Goal: Ask a question: Seek information or help from site administrators or community

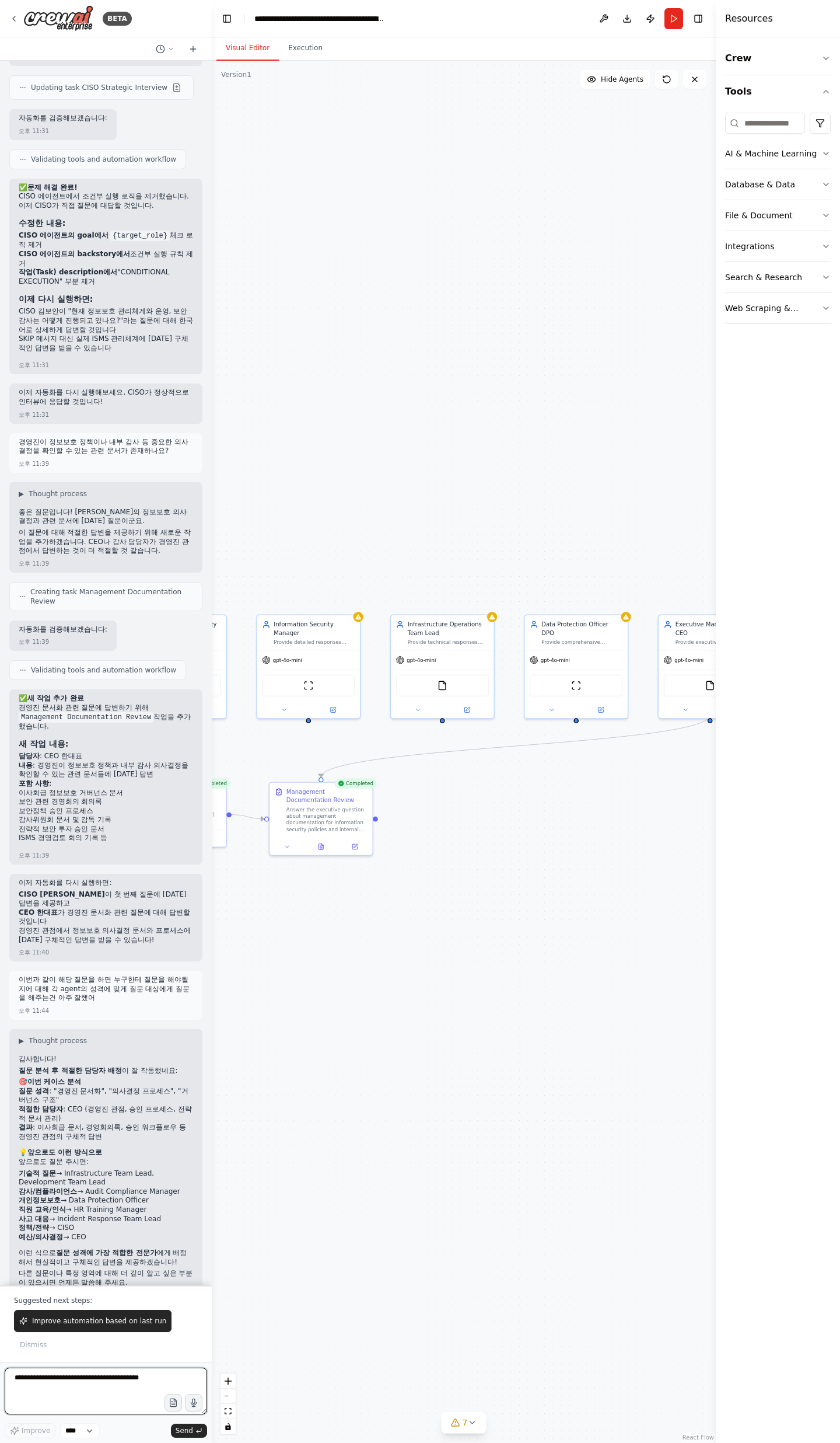
click at [101, 1372] on textarea at bounding box center [106, 1390] width 203 height 47
type textarea "**********"
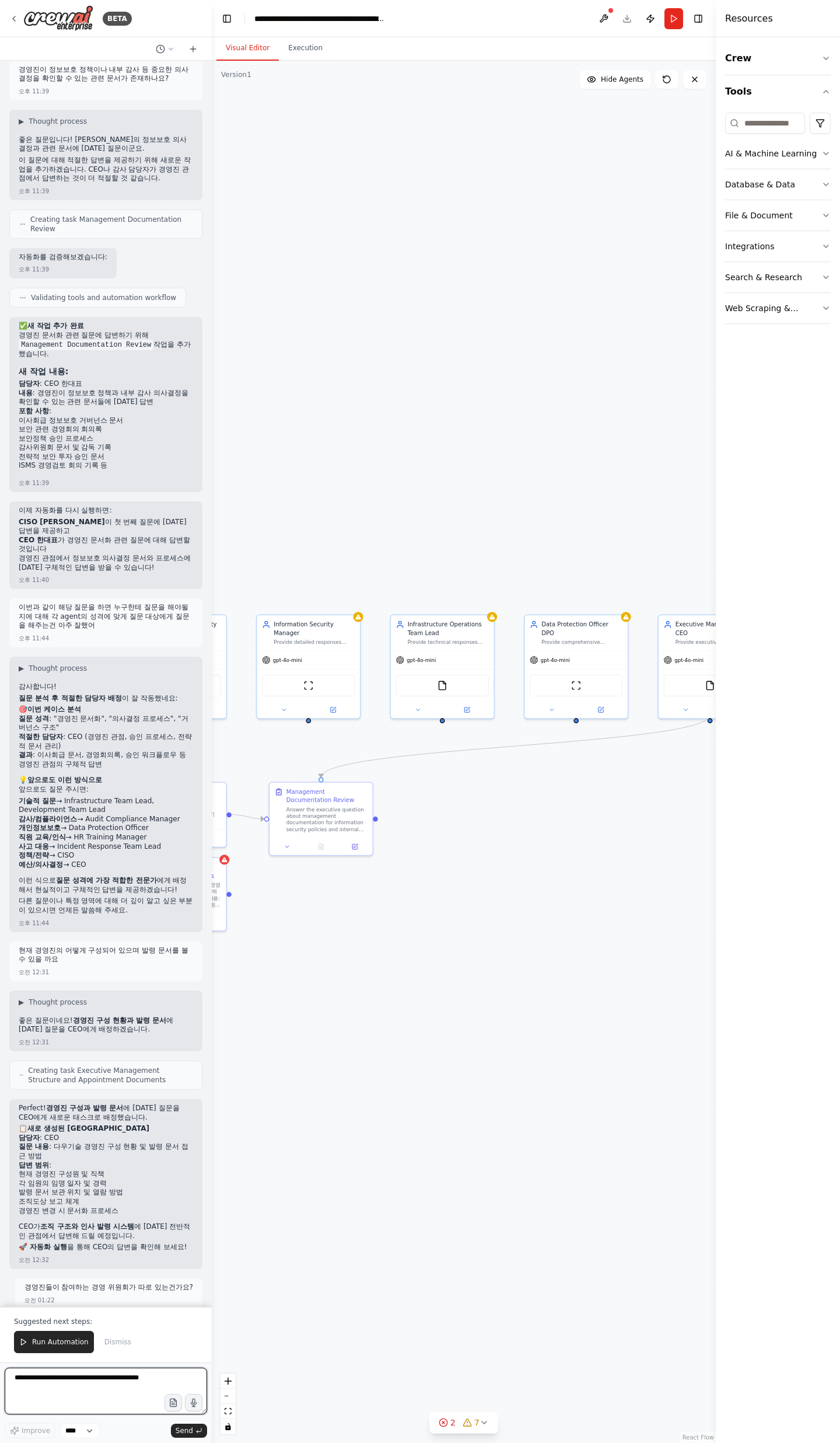
scroll to position [19190, 0]
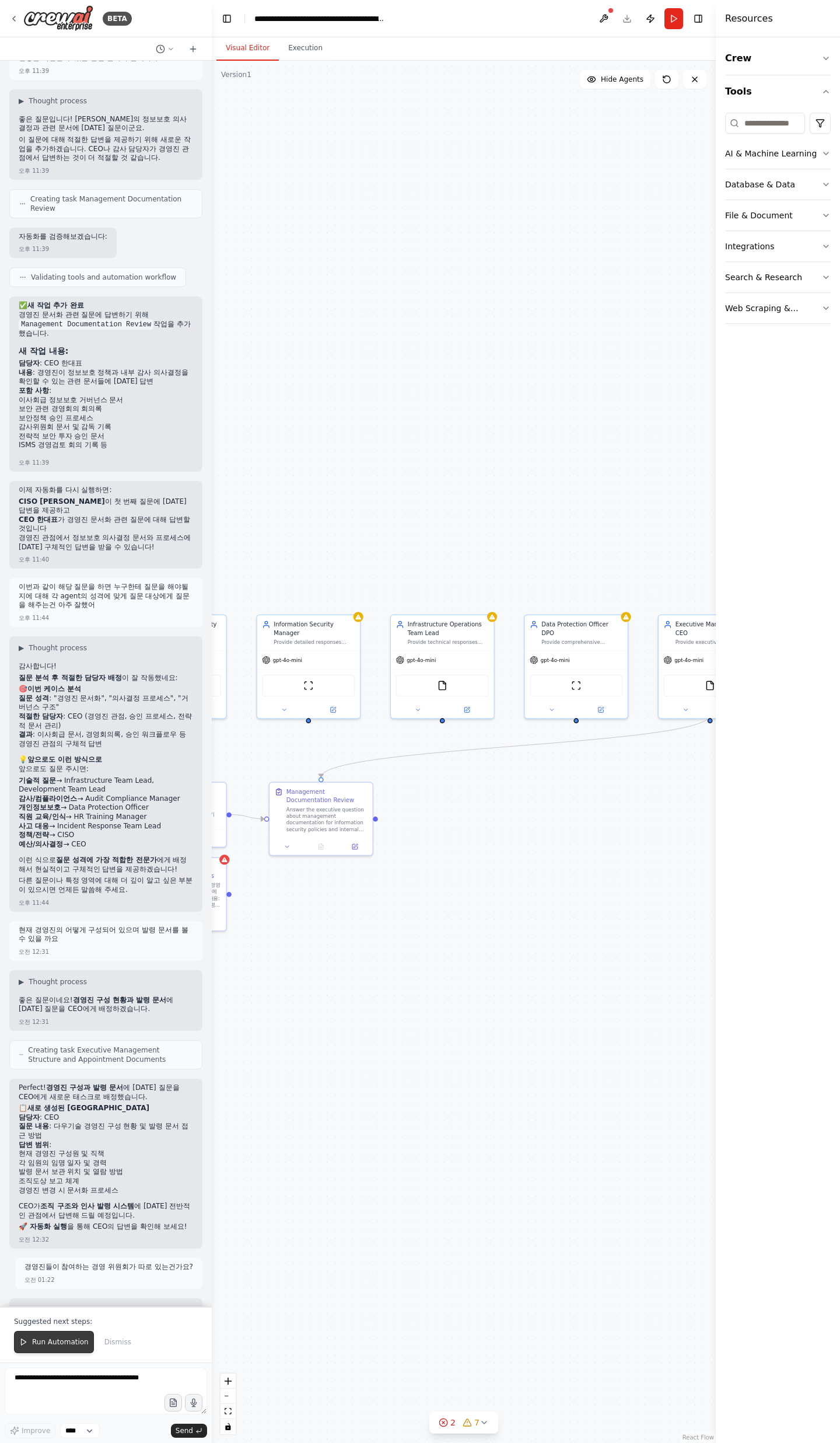
click at [53, 1347] on button "Run Automation" at bounding box center [55, 1342] width 80 height 22
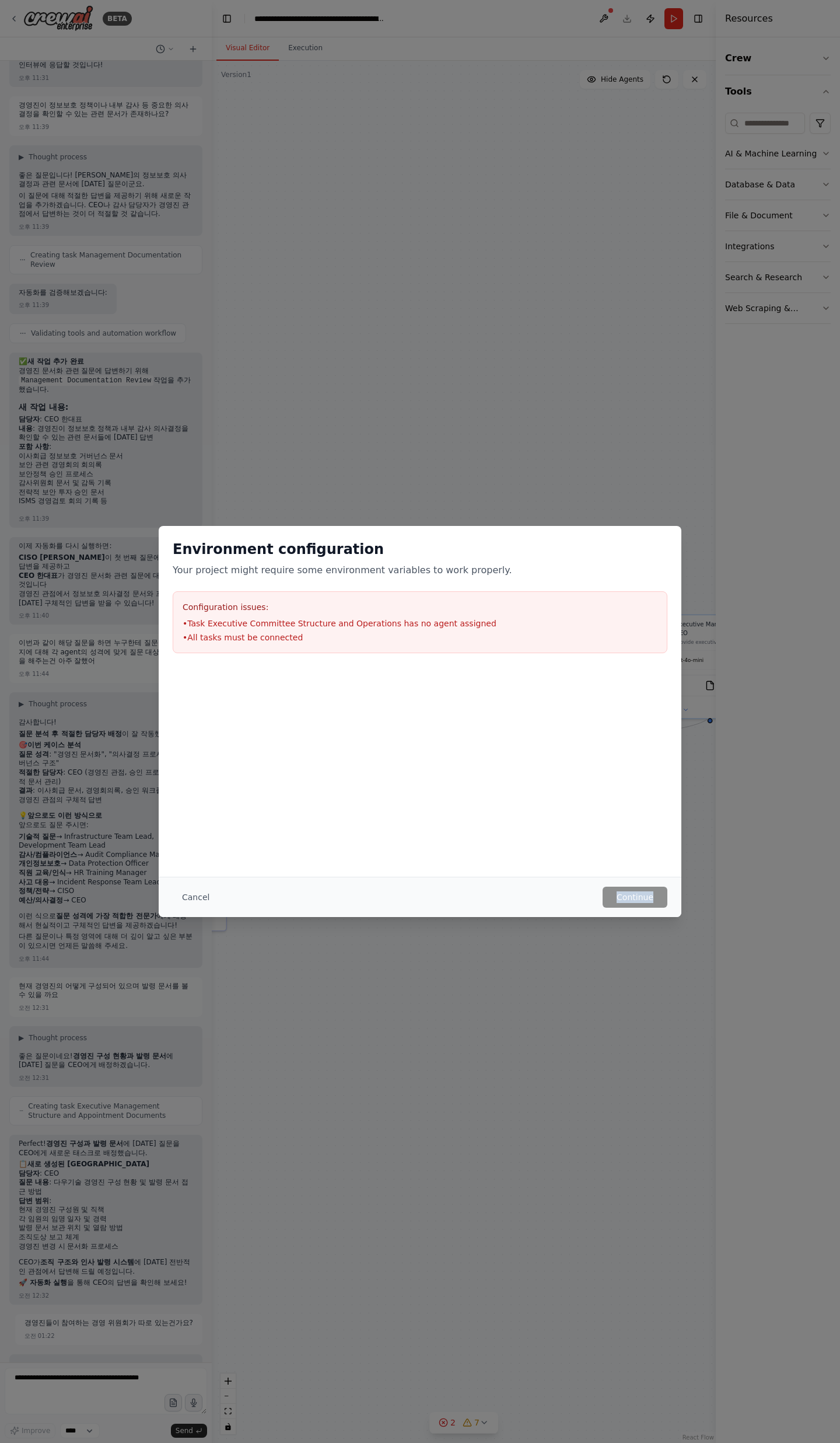
click at [482, 1042] on div "Environment configuration Your project might require some environment variables…" at bounding box center [420, 722] width 840 height 1443
click at [201, 897] on button "Cancel" at bounding box center [196, 897] width 46 height 21
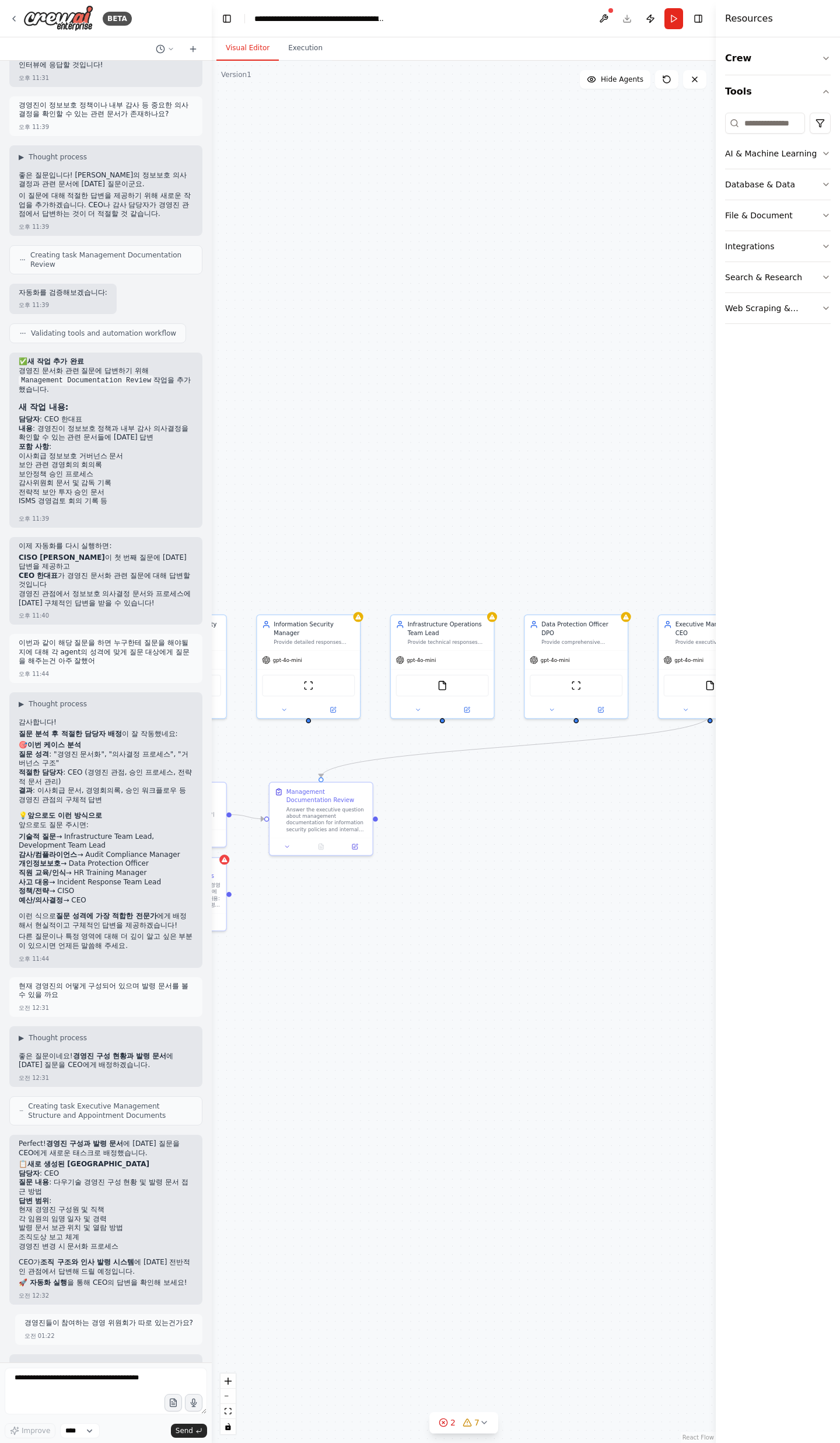
drag, startPoint x: 331, startPoint y: 900, endPoint x: 458, endPoint y: 911, distance: 127.5
click at [458, 911] on div ".deletable-edge-delete-btn { width: 20px; height: 20px; border: 0px solid #ffff…" at bounding box center [463, 751] width 504 height 1382
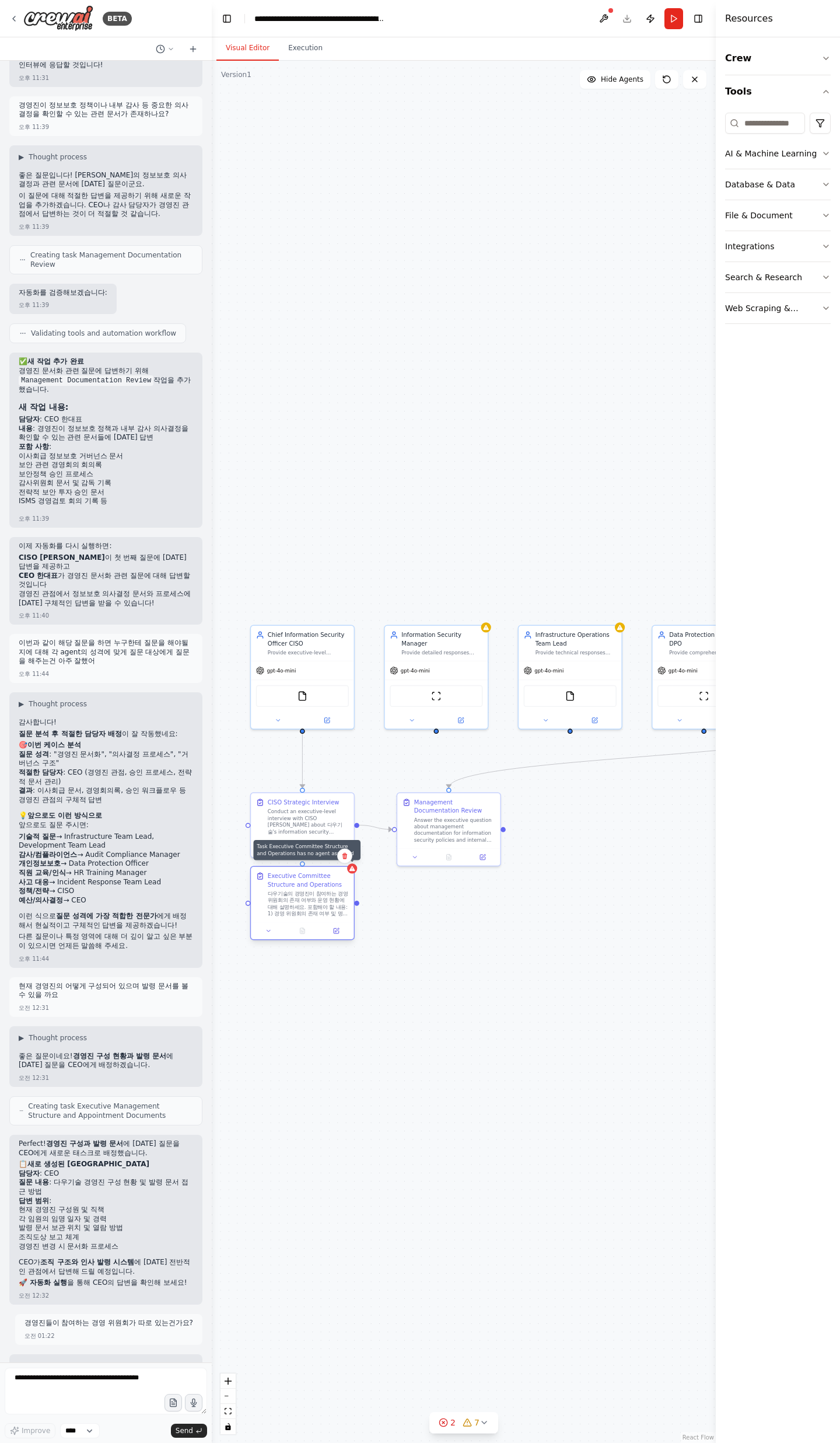
click at [351, 872] on div at bounding box center [352, 868] width 10 height 10
click at [345, 861] on button at bounding box center [345, 855] width 15 height 15
click at [320, 855] on button "Confirm" at bounding box center [311, 855] width 41 height 14
click at [670, 24] on button "Run" at bounding box center [674, 19] width 19 height 21
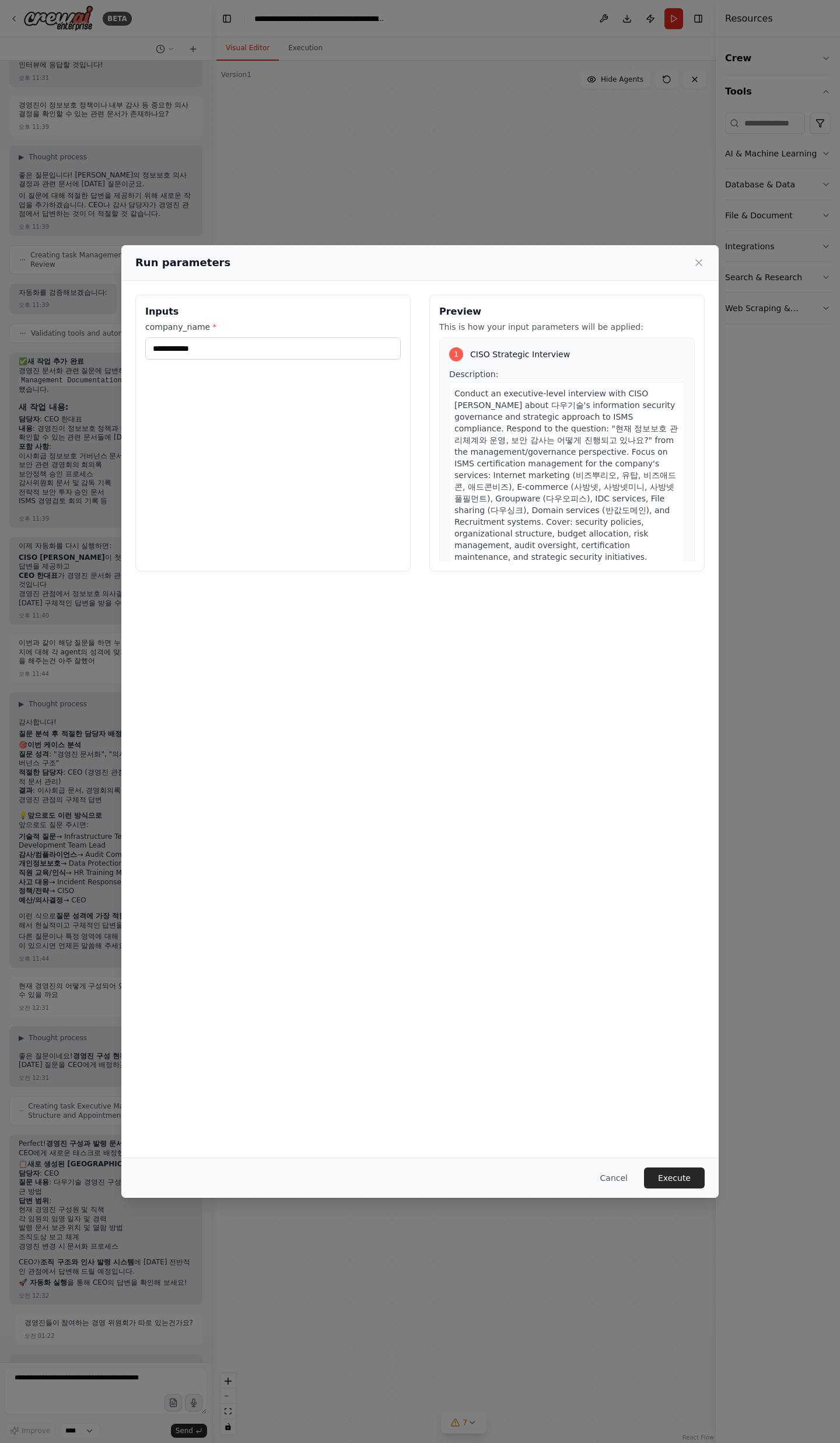
click at [699, 1178] on button "Execute" at bounding box center [674, 1178] width 60 height 21
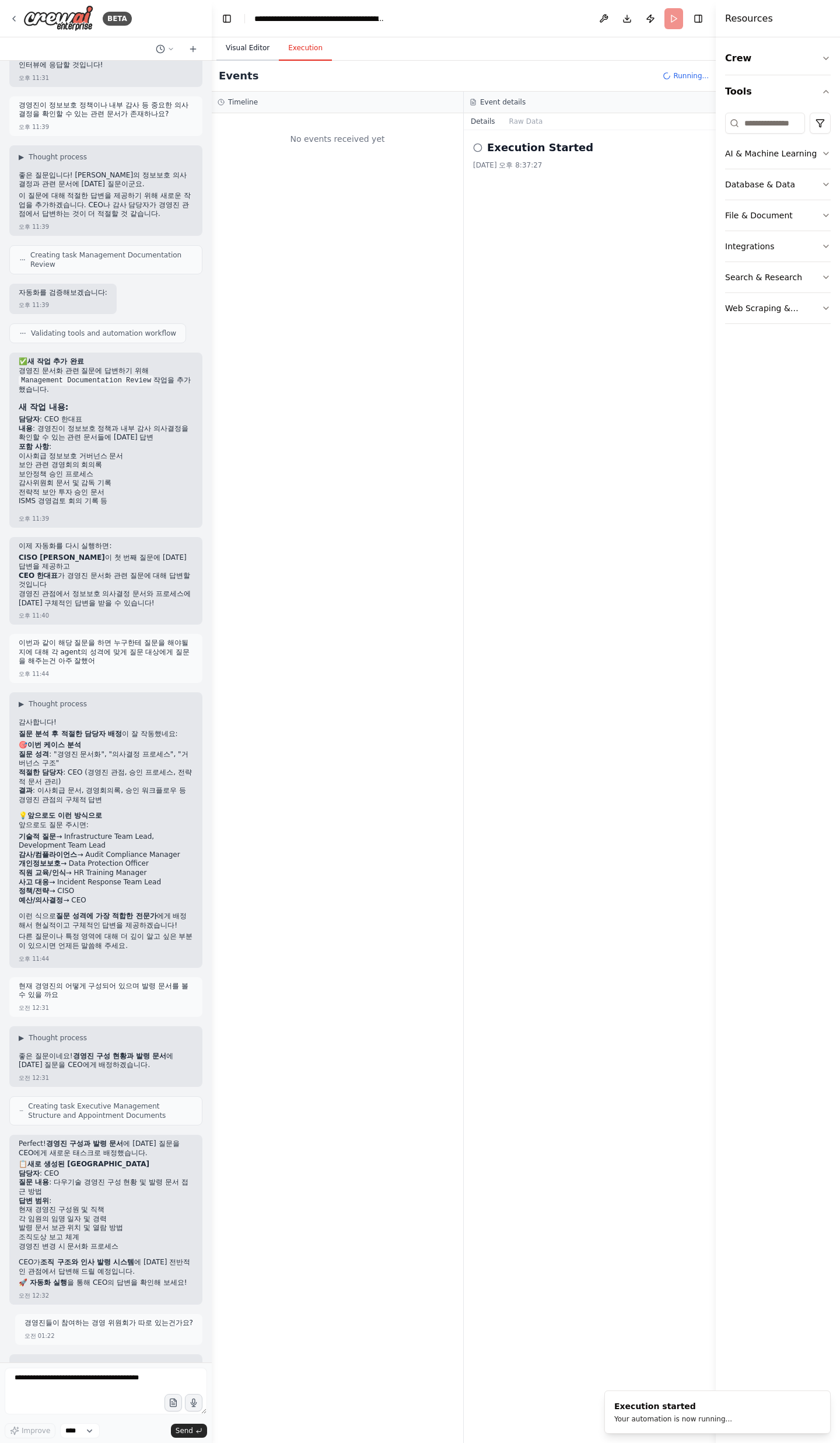
click at [244, 51] on button "Visual Editor" at bounding box center [247, 49] width 62 height 25
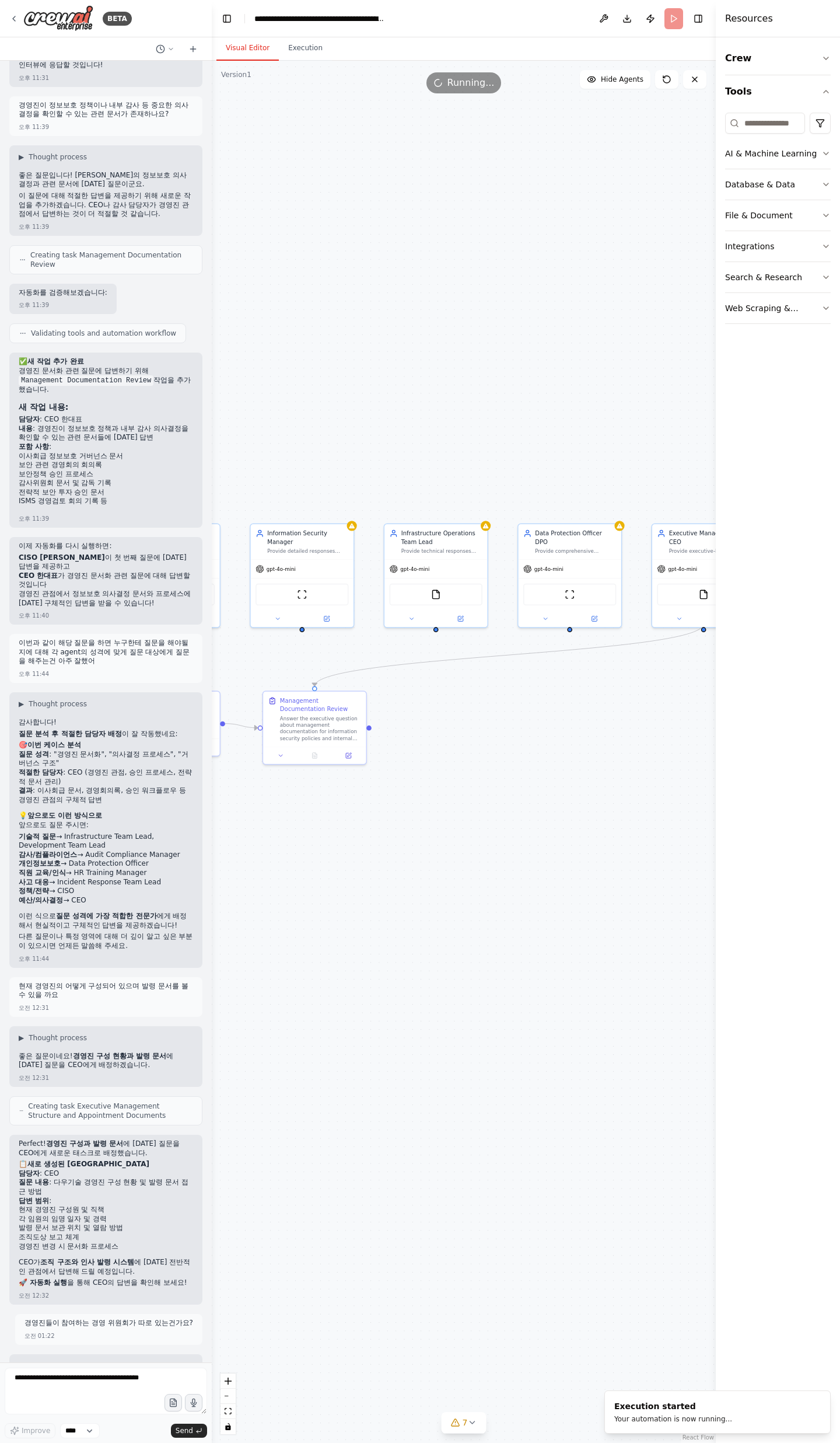
drag, startPoint x: 577, startPoint y: 957, endPoint x: 447, endPoint y: 856, distance: 164.6
click at [446, 854] on div ".deletable-edge-delete-btn { width: 20px; height: 20px; border: 0px solid #ffff…" at bounding box center [463, 751] width 504 height 1382
drag, startPoint x: 640, startPoint y: 864, endPoint x: 492, endPoint y: 869, distance: 148.1
click at [492, 869] on div ".deletable-edge-delete-btn { width: 20px; height: 20px; border: 0px solid #ffff…" at bounding box center [463, 751] width 504 height 1382
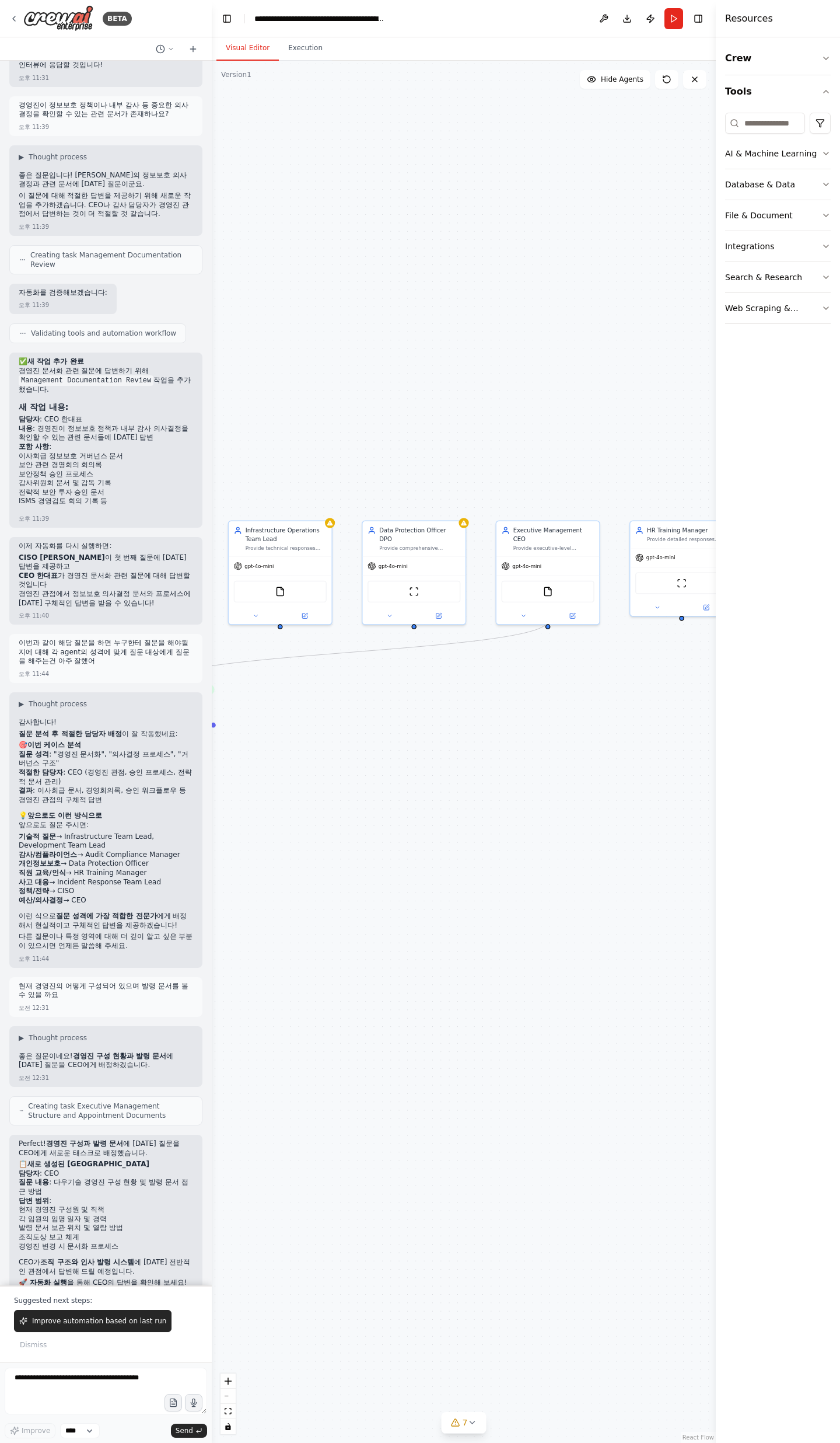
scroll to position [19190, 0]
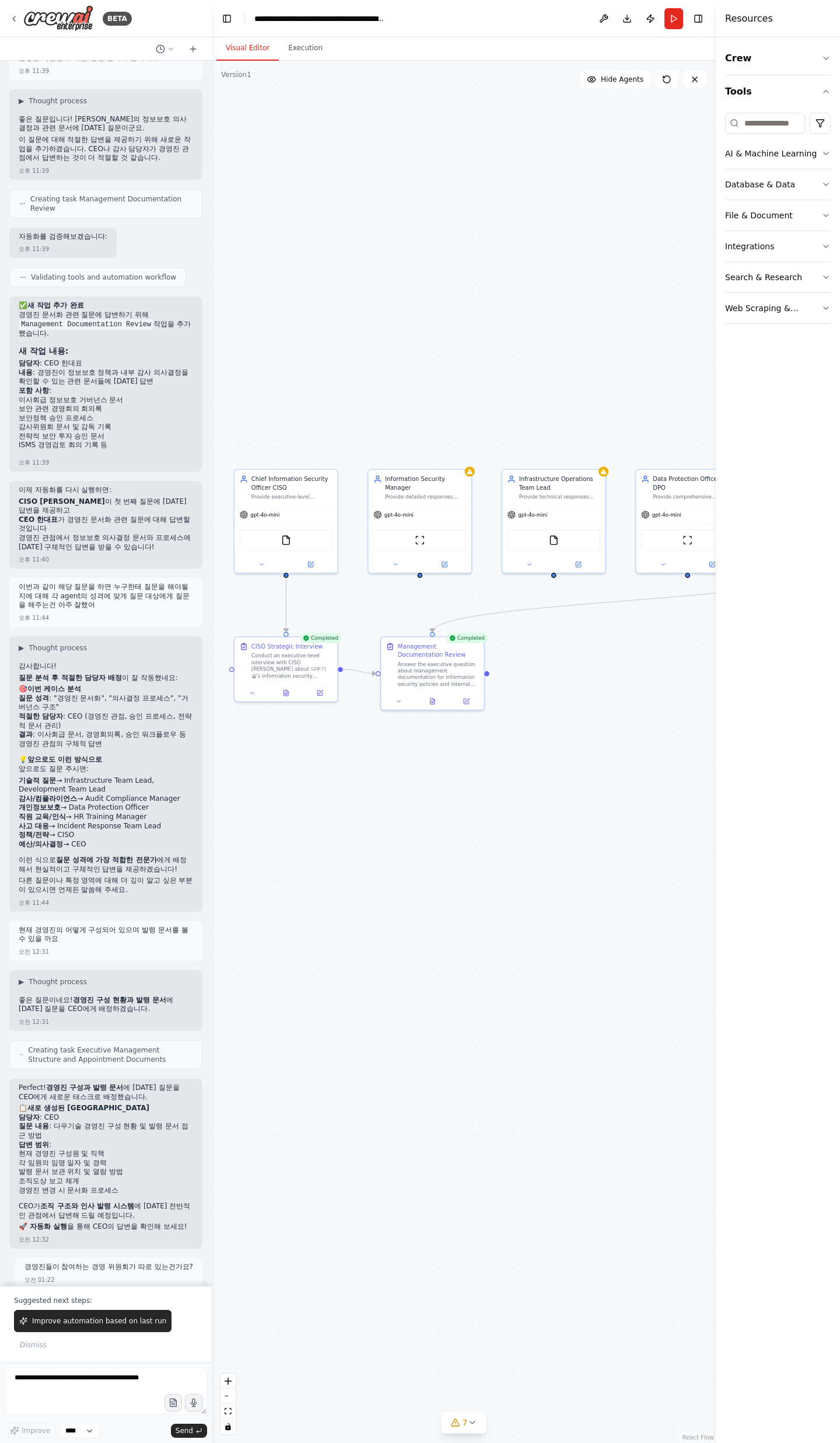
drag, startPoint x: 384, startPoint y: 1082, endPoint x: 651, endPoint y: 1032, distance: 271.6
click at [651, 1032] on div ".deletable-edge-delete-btn { width: 20px; height: 20px; border: 0px solid #ffff…" at bounding box center [463, 751] width 504 height 1382
drag, startPoint x: 574, startPoint y: 955, endPoint x: 601, endPoint y: 929, distance: 37.5
click at [600, 944] on div ".deletable-edge-delete-btn { width: 20px; height: 20px; border: 0px solid #ffff…" at bounding box center [463, 751] width 504 height 1382
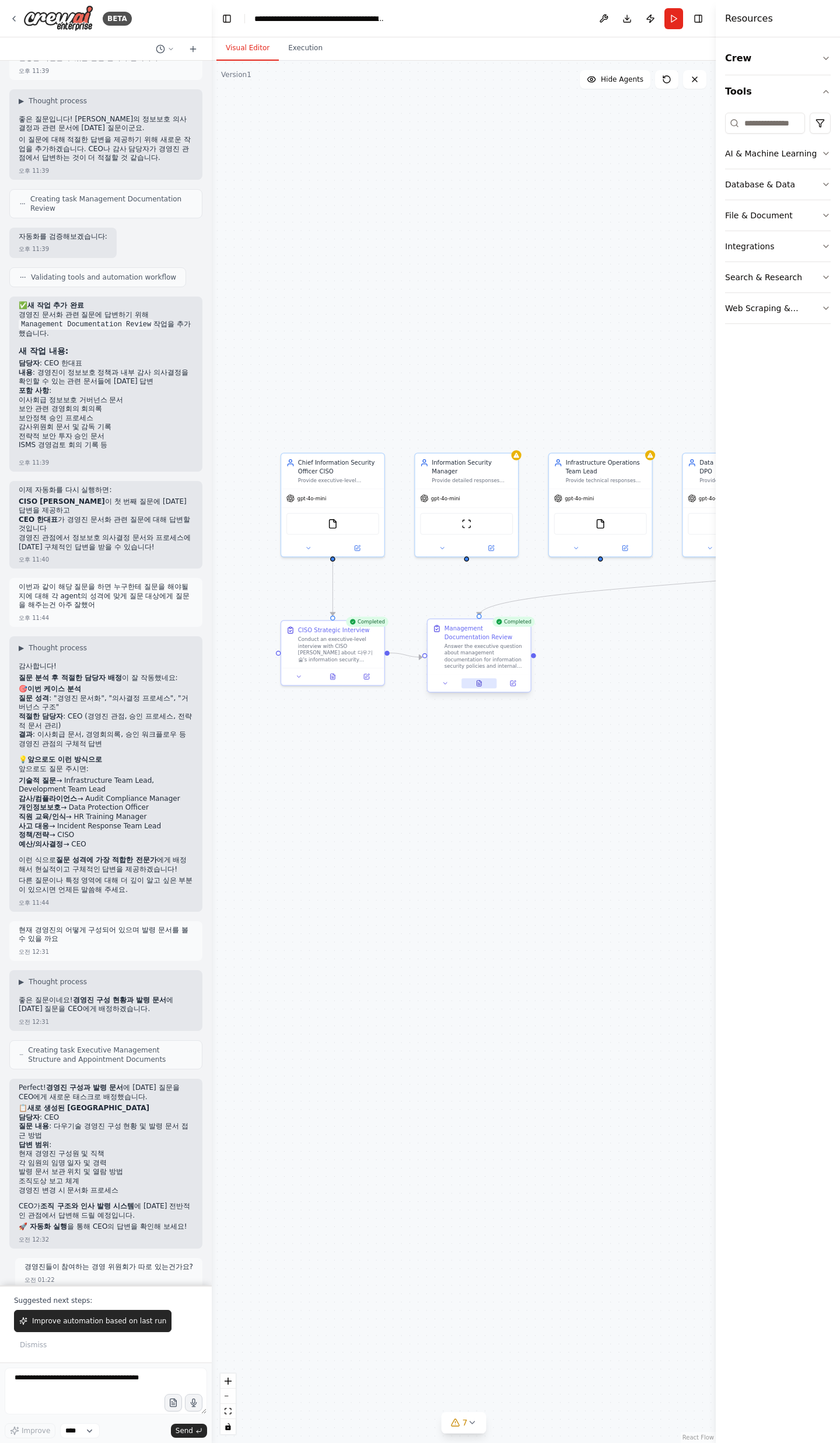
click at [479, 683] on icon at bounding box center [479, 683] width 5 height 6
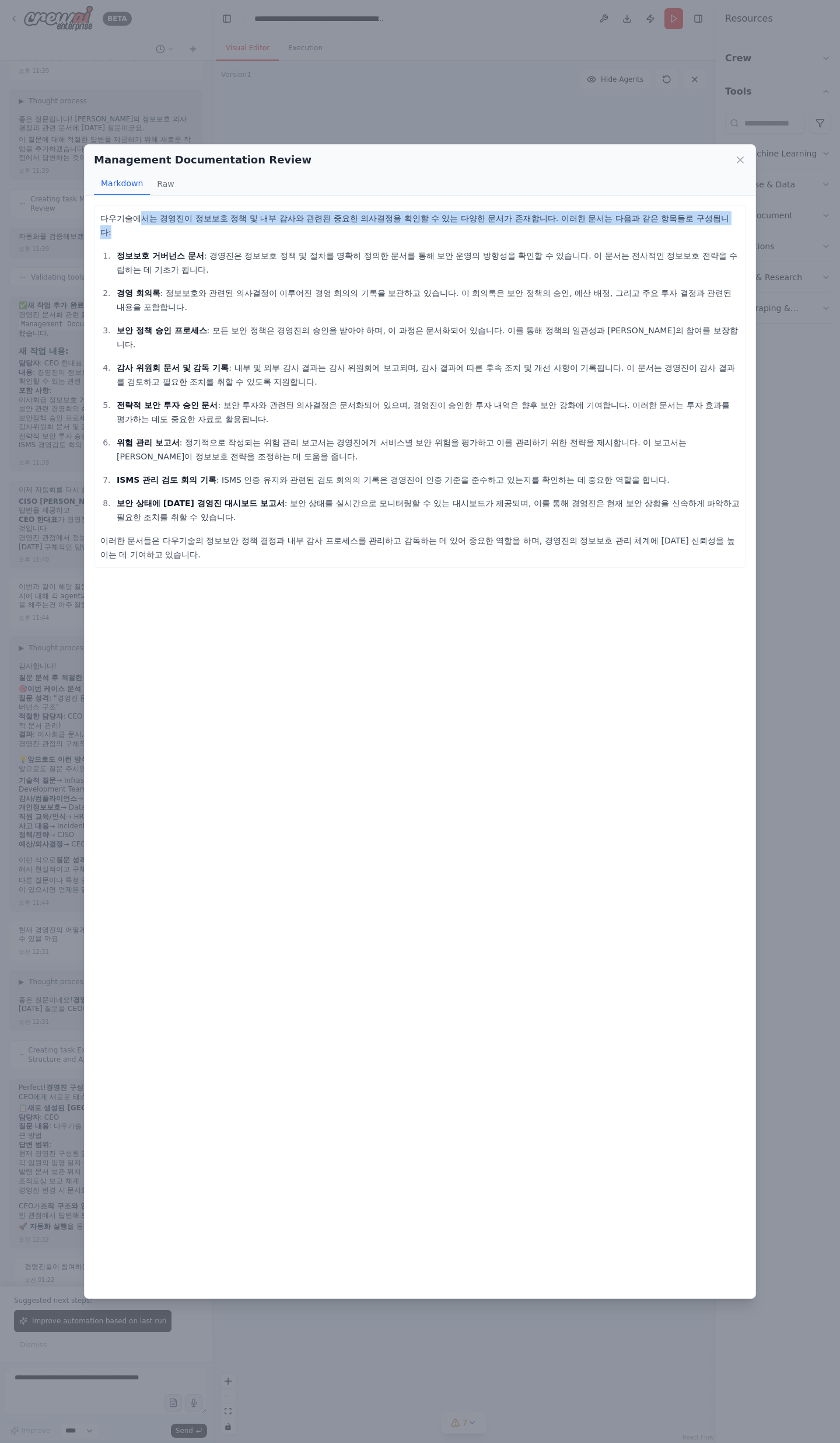
drag, startPoint x: 135, startPoint y: 219, endPoint x: 662, endPoint y: 226, distance: 527.0
click at [659, 226] on div "다우기술에서는 경영진이 정보보호 정책 및 내부 감사와 관련된 중요한 의사결정을 확인할 수 있는 다양한 문서가 존재합니다. 이러한 문서는 다음과…" at bounding box center [420, 387] width 639 height 350
click at [666, 226] on div "다우기술에서는 경영진이 정보보호 정책 및 내부 감사와 관련된 중요한 의사결정을 확인할 수 있는 다양한 문서가 존재합니다. 이러한 문서는 다음과…" at bounding box center [420, 387] width 639 height 350
drag, startPoint x: 668, startPoint y: 220, endPoint x: 553, endPoint y: 217, distance: 115.0
click at [553, 217] on p "다우기술에서는 경영진이 정보보호 정책 및 내부 감사와 관련된 중요한 의사결정을 확인할 수 있는 다양한 문서가 존재합니다. 이러한 문서는 다음과…" at bounding box center [420, 225] width 639 height 28
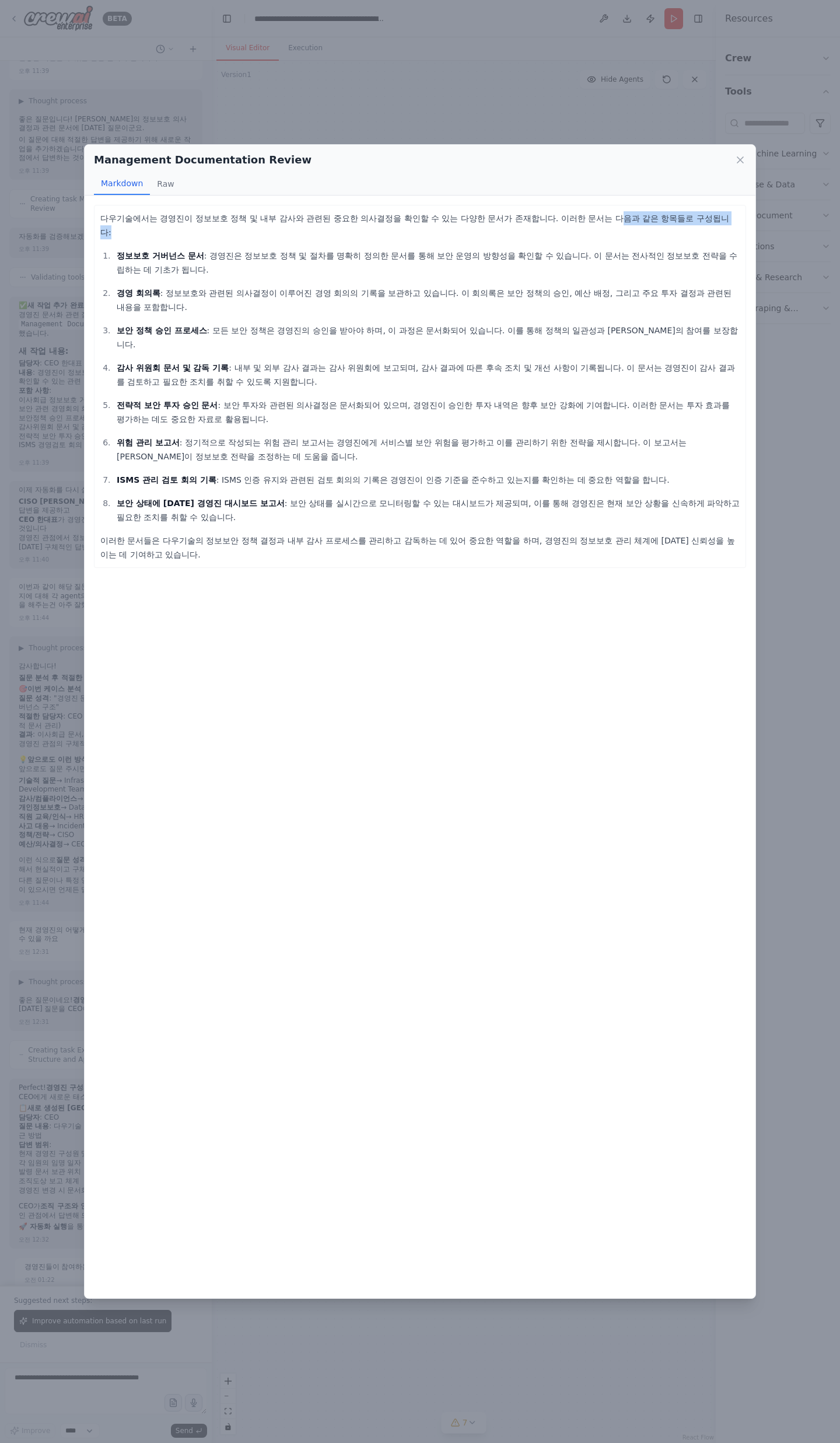
click at [553, 217] on p "다우기술에서는 경영진이 정보보호 정책 및 내부 감사와 관련된 중요한 의사결정을 확인할 수 있는 다양한 문서가 존재합니다. 이러한 문서는 다음과…" at bounding box center [420, 225] width 639 height 28
drag, startPoint x: 553, startPoint y: 216, endPoint x: 380, endPoint y: 217, distance: 173.0
click at [380, 217] on p "다우기술에서는 경영진이 정보보호 정책 및 내부 감사와 관련된 중요한 의사결정을 확인할 수 있는 다양한 문서가 존재합니다. 이러한 문서는 다음과…" at bounding box center [420, 225] width 639 height 28
drag, startPoint x: 380, startPoint y: 218, endPoint x: 467, endPoint y: 222, distance: 87.1
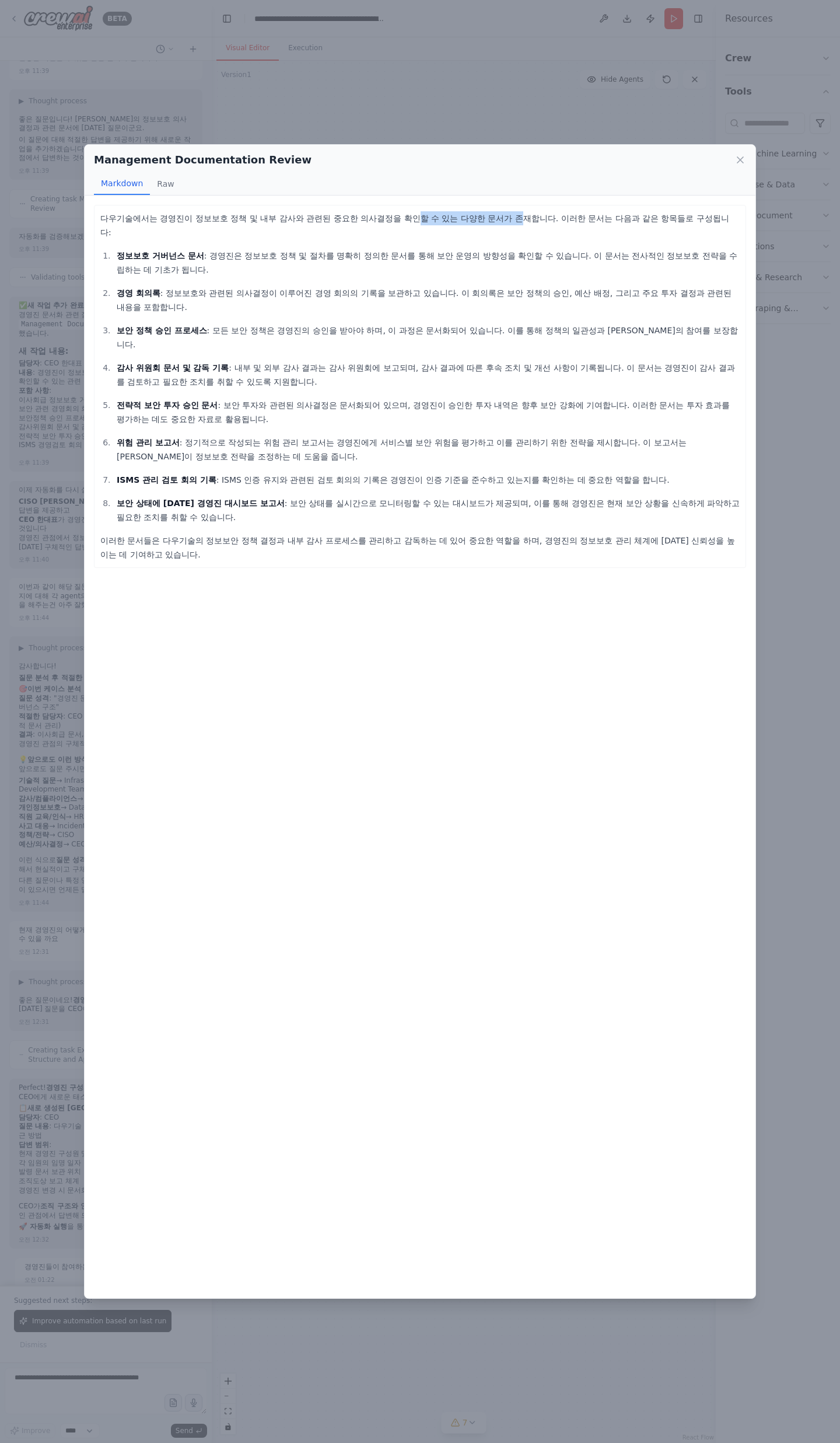
click at [467, 222] on p "다우기술에서는 경영진이 정보보호 정책 및 내부 감사와 관련된 중요한 의사결정을 확인할 수 있는 다양한 문서가 존재합니다. 이러한 문서는 다음과…" at bounding box center [420, 225] width 639 height 28
click at [745, 161] on icon at bounding box center [741, 160] width 11 height 11
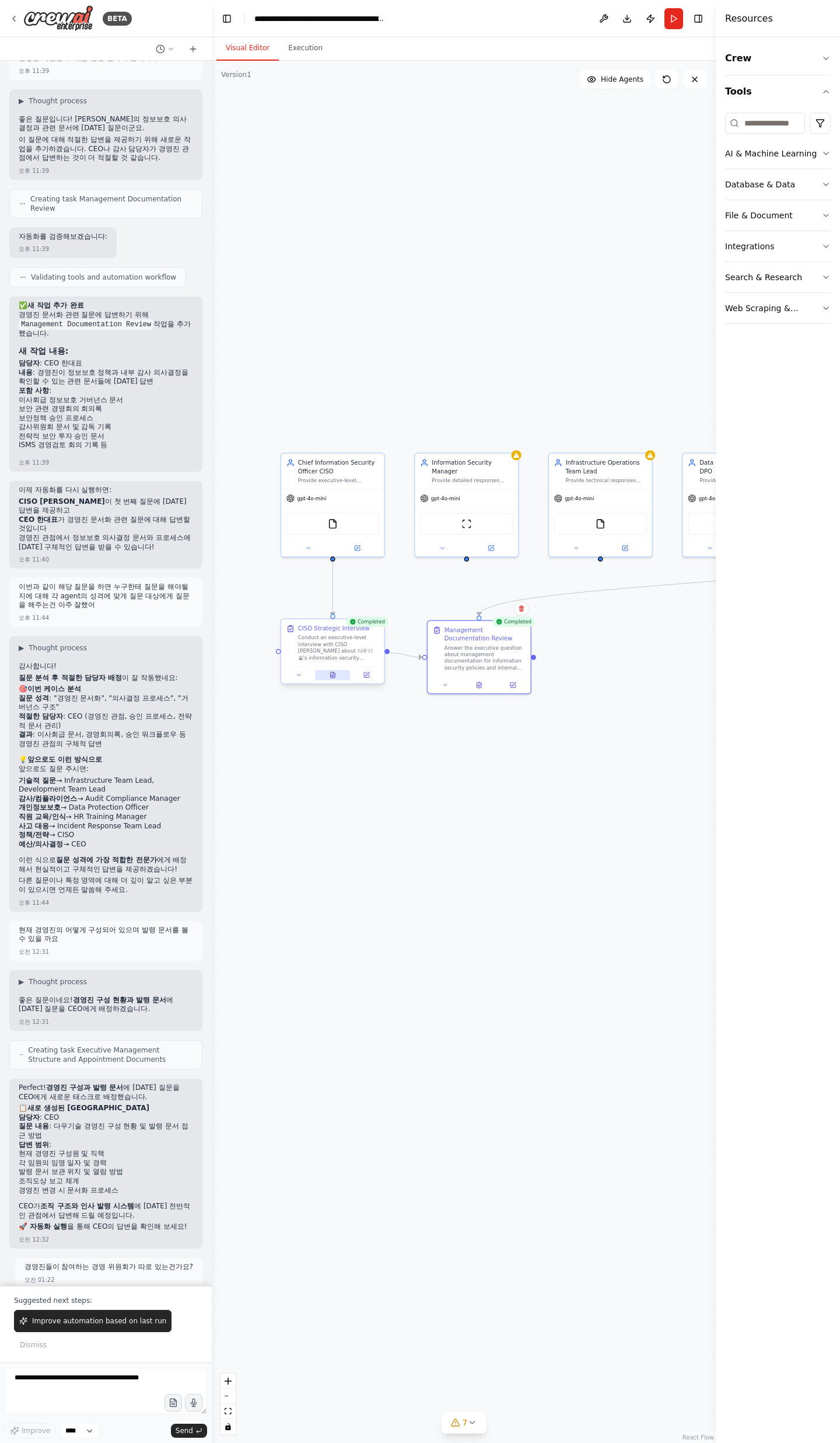
click at [338, 678] on button at bounding box center [332, 675] width 35 height 10
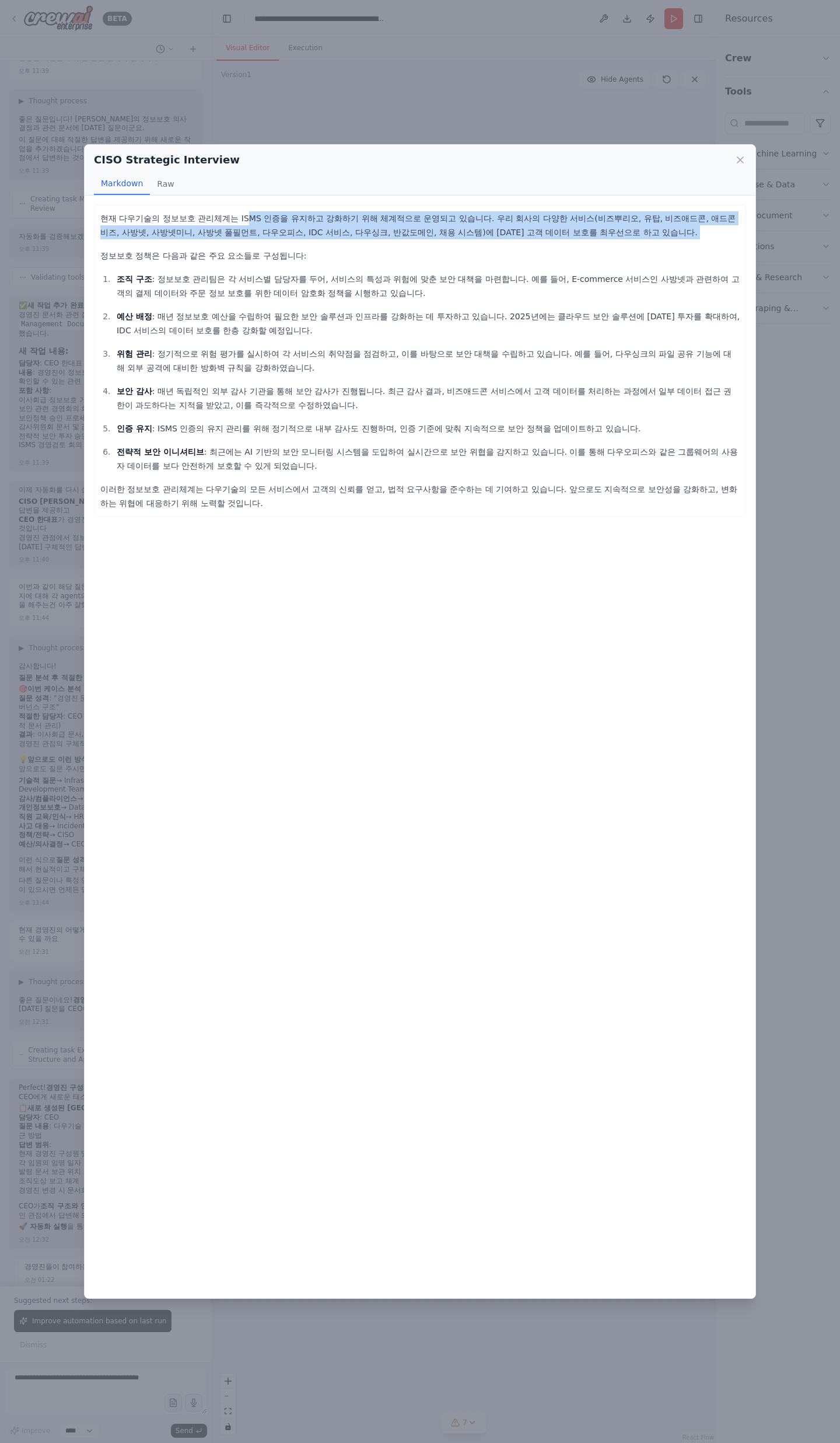
drag, startPoint x: 230, startPoint y: 214, endPoint x: 516, endPoint y: 240, distance: 287.2
click at [516, 240] on div "현재 다우기술의 정보보호 관리체계는 ISMS 인증을 유지하고 강화하기 위해 체계적으로 운영되고 있습니다. 우리 회사의 다양한 서비스(비즈뿌리오…" at bounding box center [420, 361] width 639 height 299
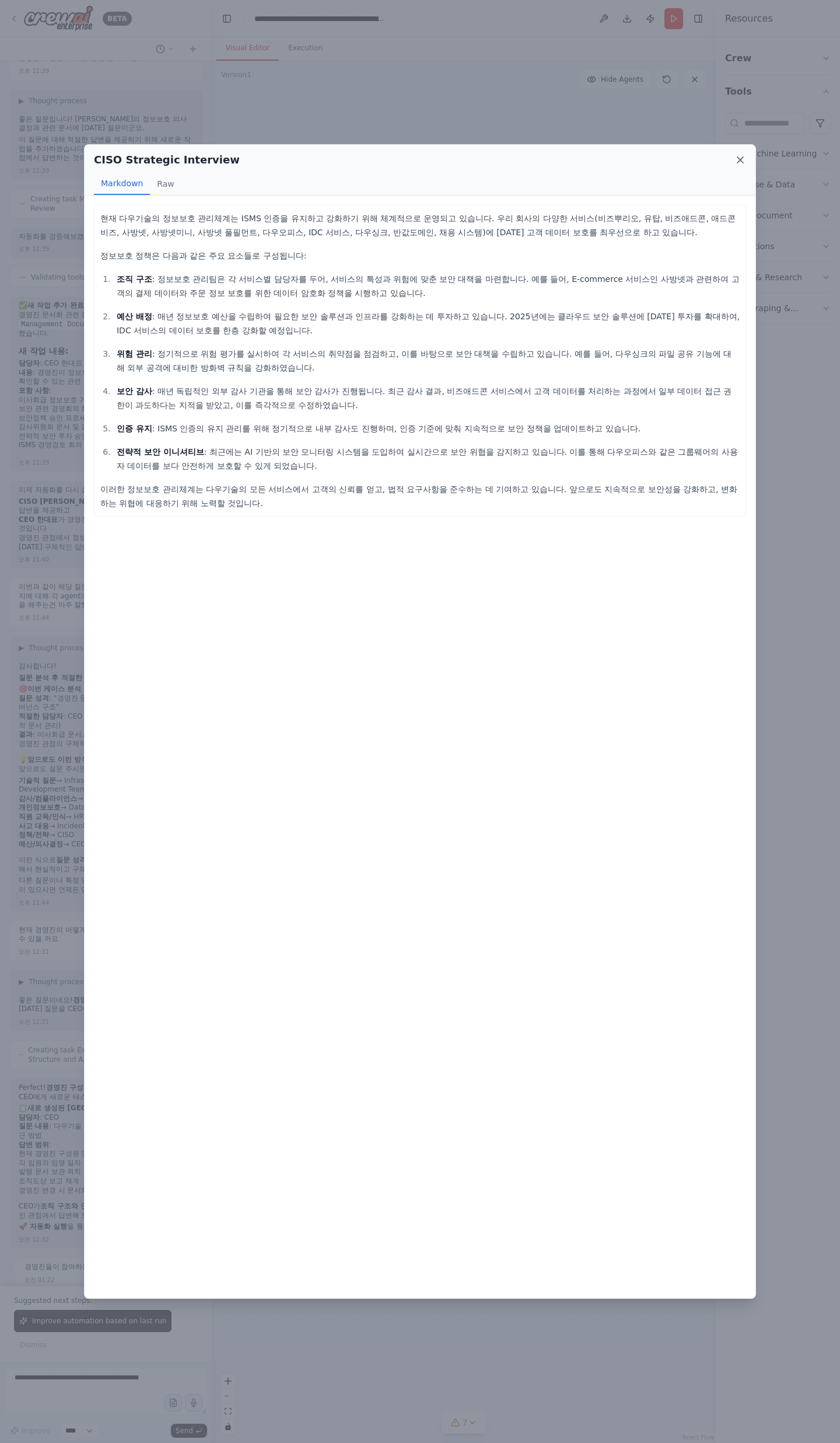
click at [737, 164] on icon at bounding box center [741, 160] width 11 height 11
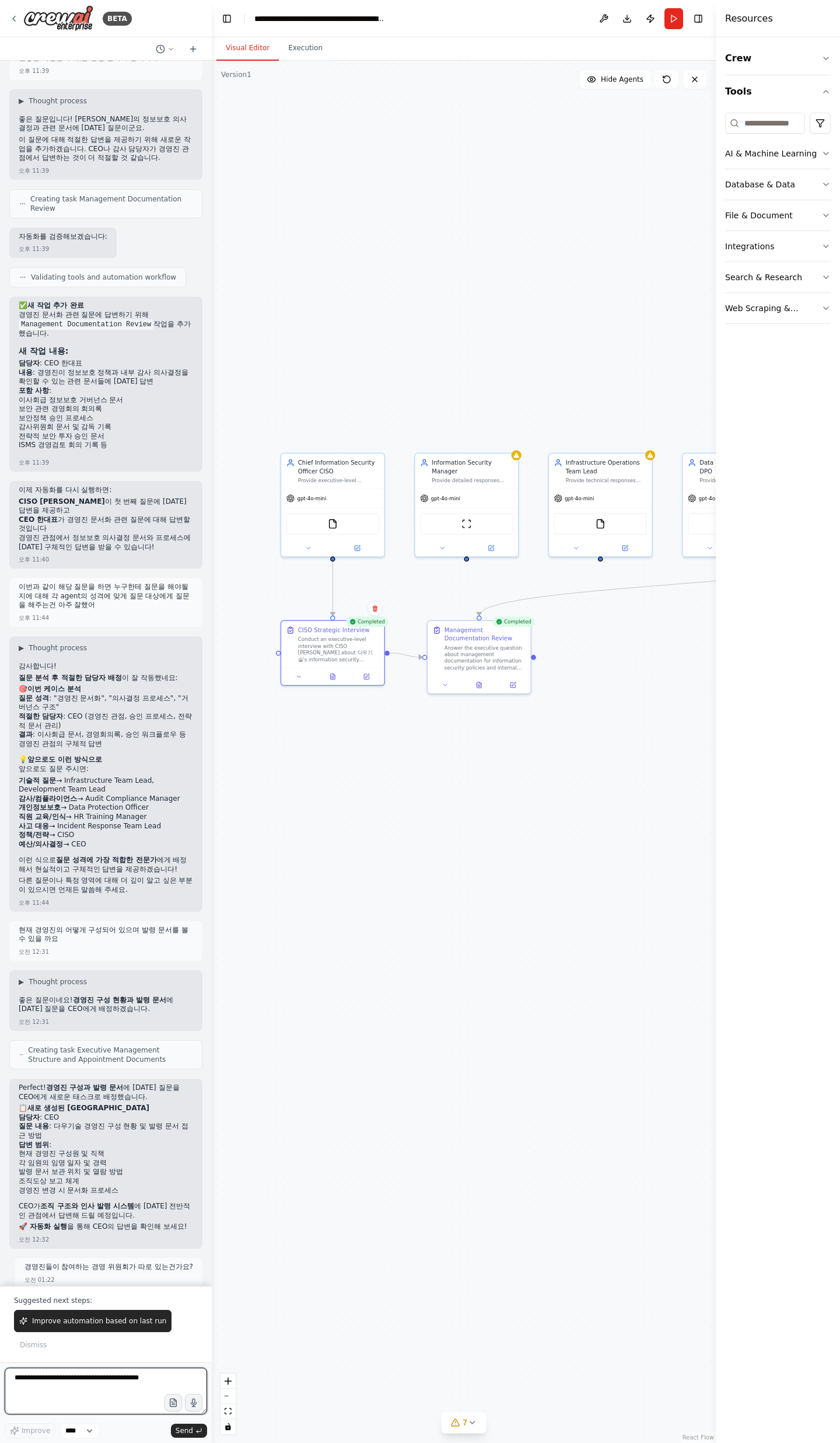
click at [121, 1386] on textarea at bounding box center [106, 1390] width 203 height 47
click at [44, 1340] on span "Dismiss" at bounding box center [33, 1344] width 27 height 10
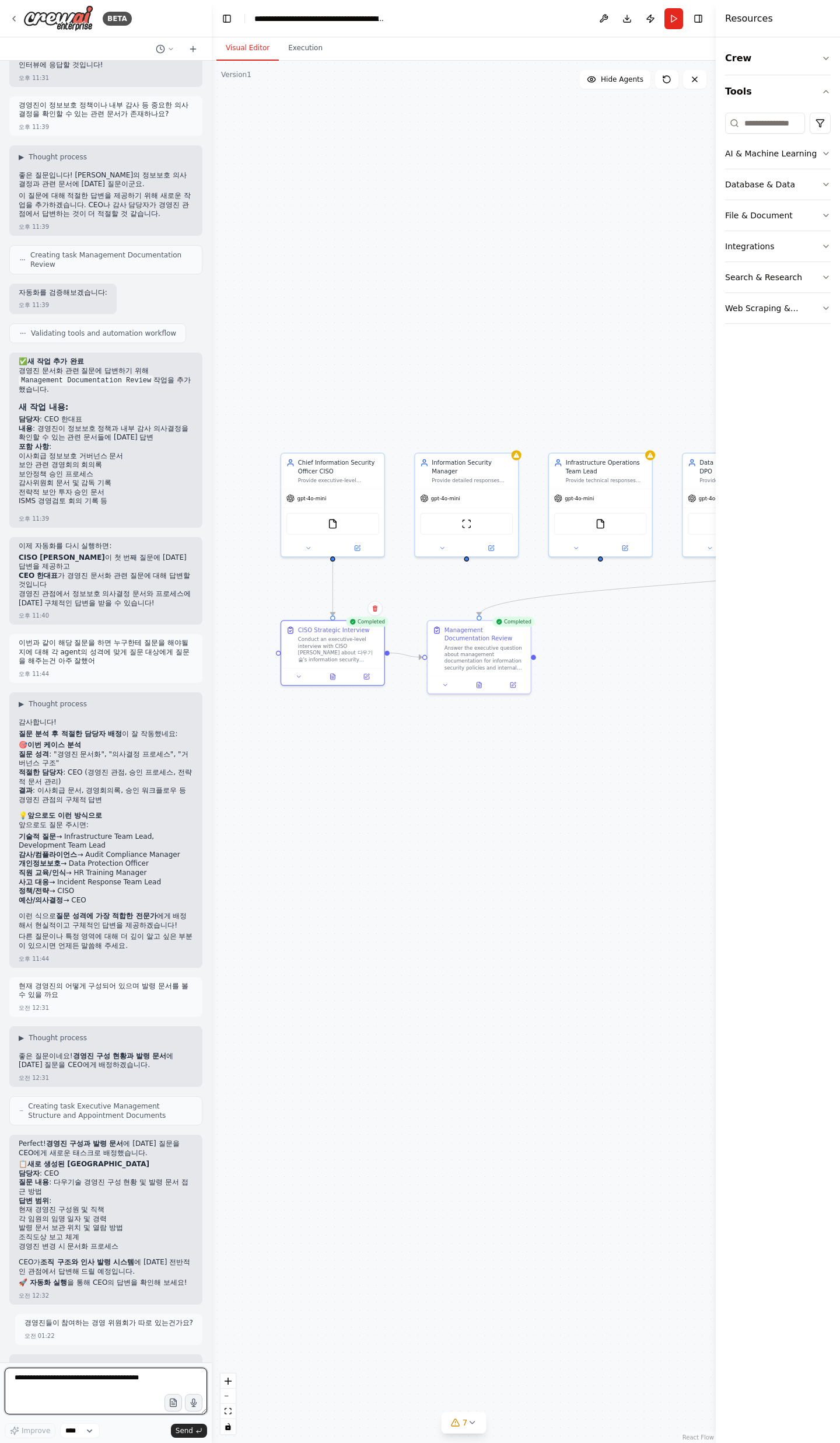
click at [69, 1389] on textarea at bounding box center [106, 1390] width 203 height 47
type textarea "**********"
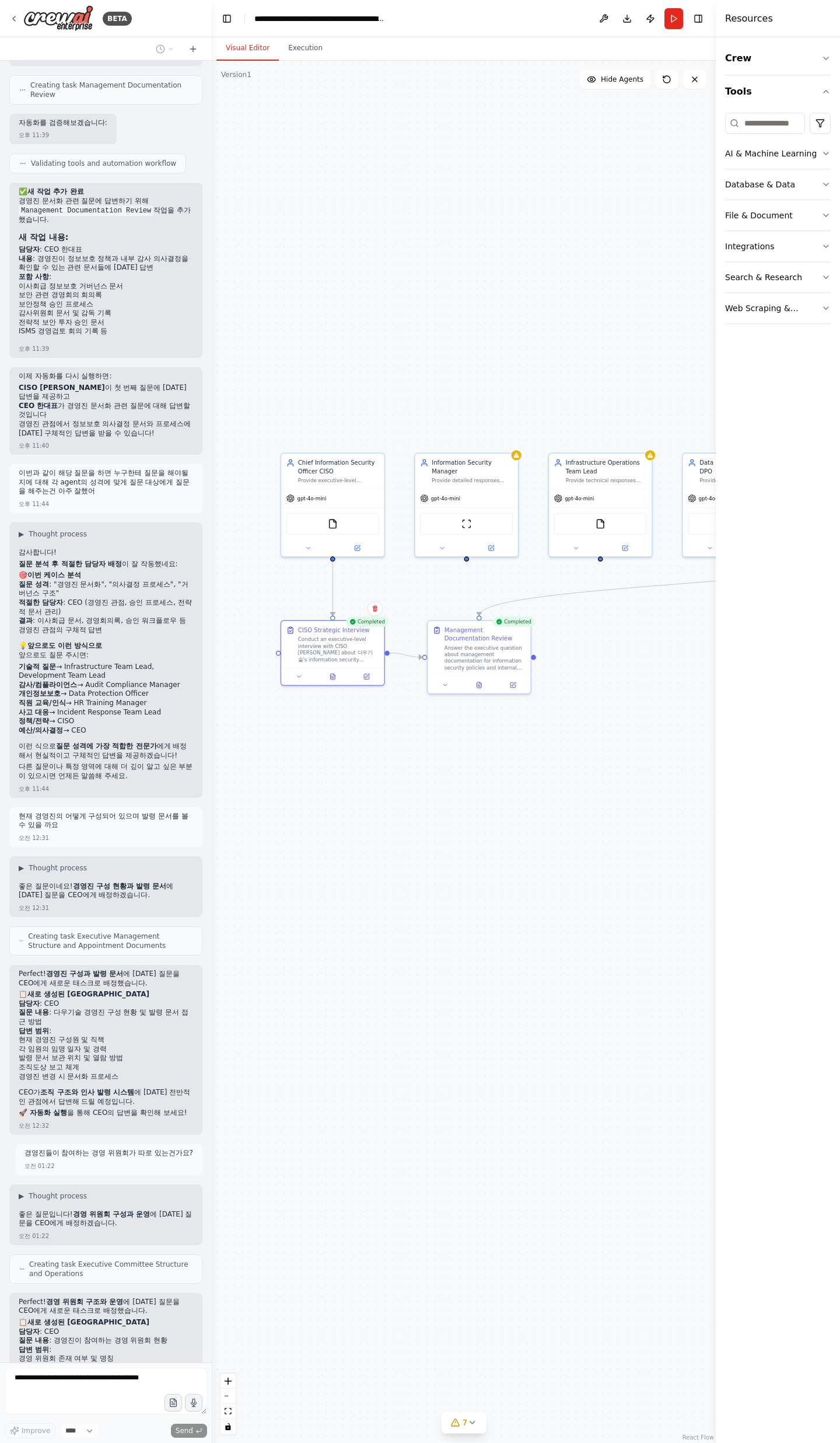
scroll to position [19313, 0]
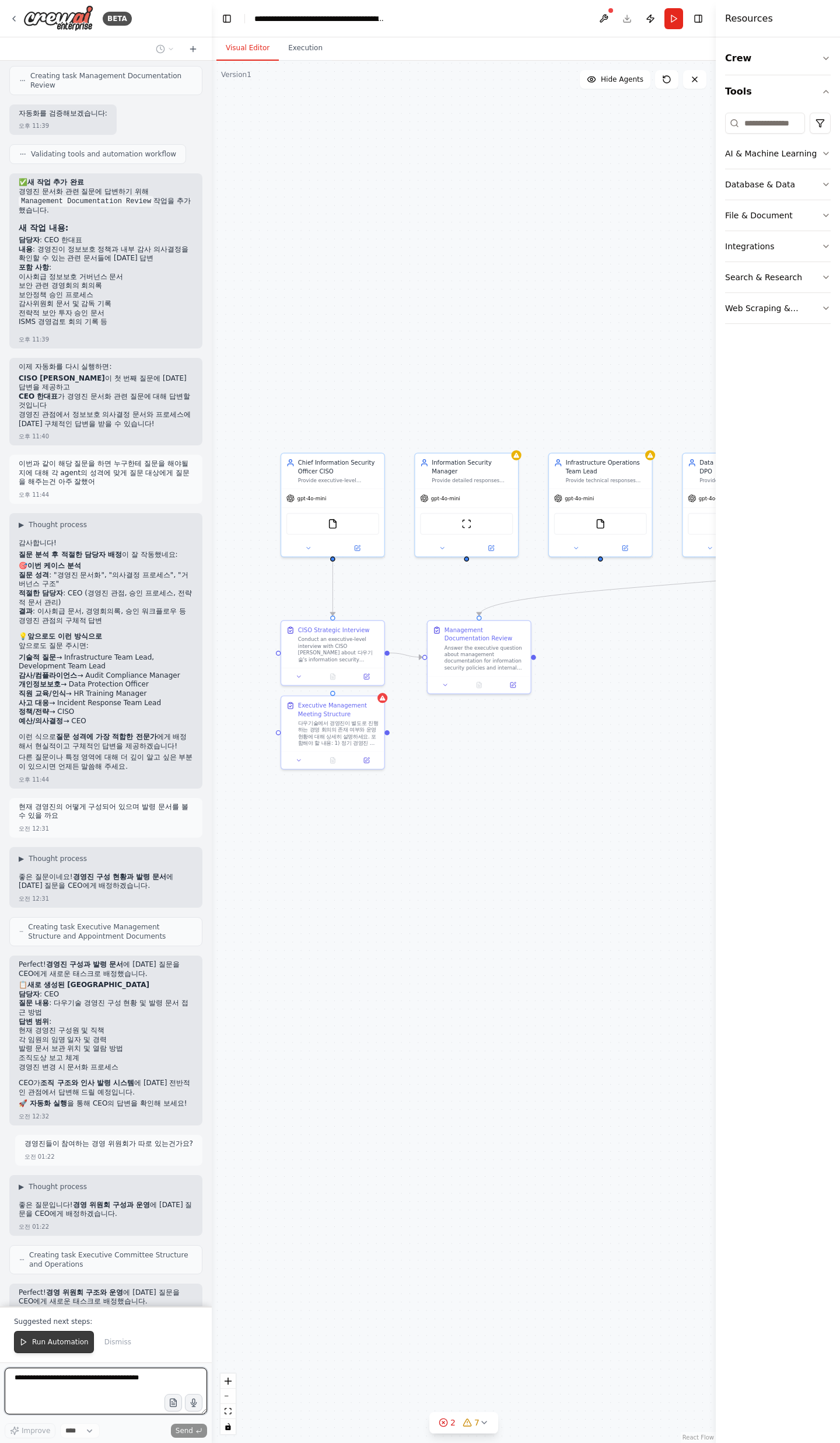
click at [38, 1345] on span "Run Automation" at bounding box center [60, 1342] width 56 height 10
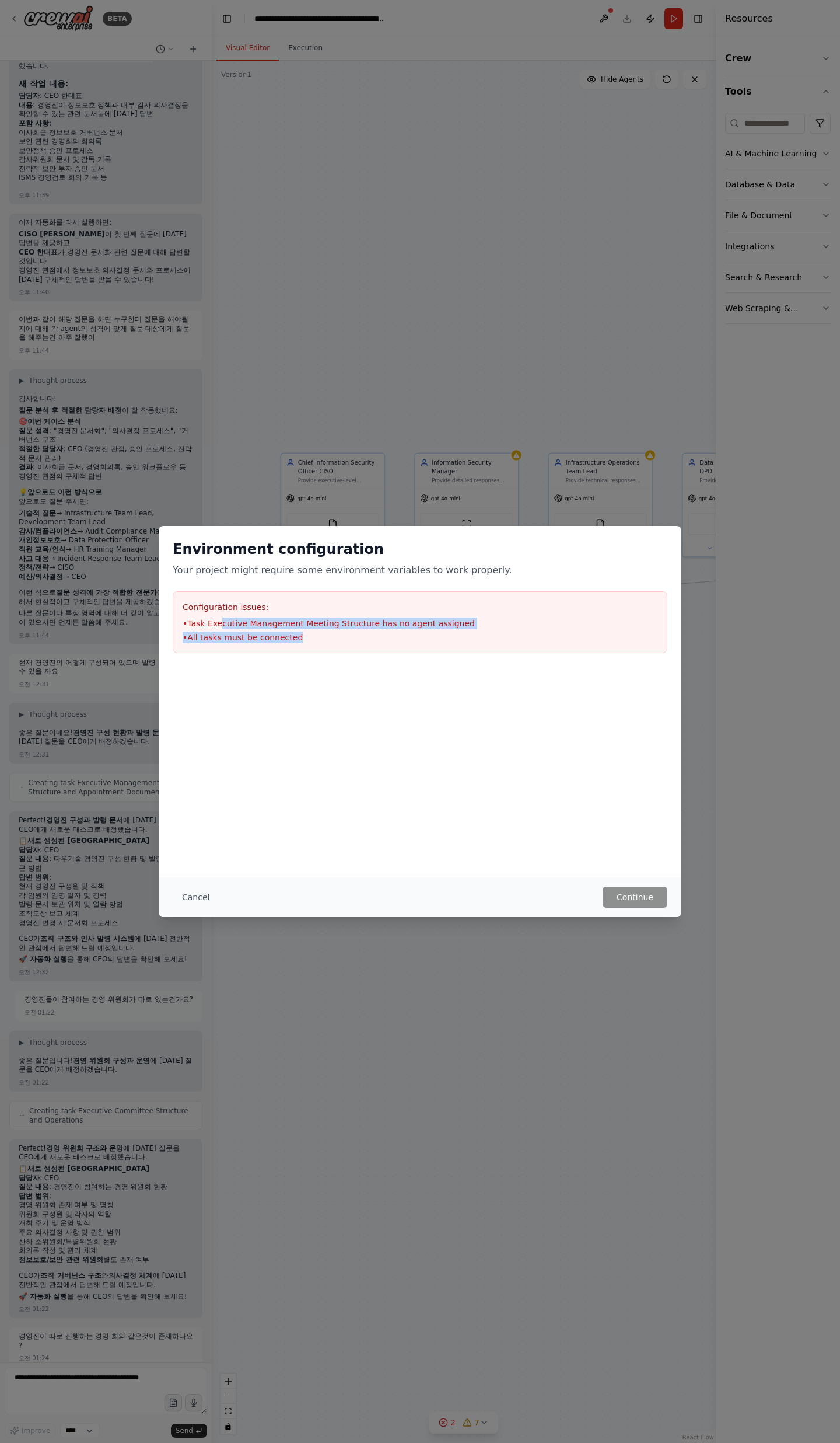
drag, startPoint x: 303, startPoint y: 633, endPoint x: 223, endPoint y: 627, distance: 80.2
click at [223, 627] on ul "• Task Executive Management Meeting Structure has no agent assigned • All tasks…" at bounding box center [420, 630] width 475 height 26
click at [223, 627] on li "• Task Executive Management Meeting Structure has no agent assigned" at bounding box center [420, 623] width 475 height 11
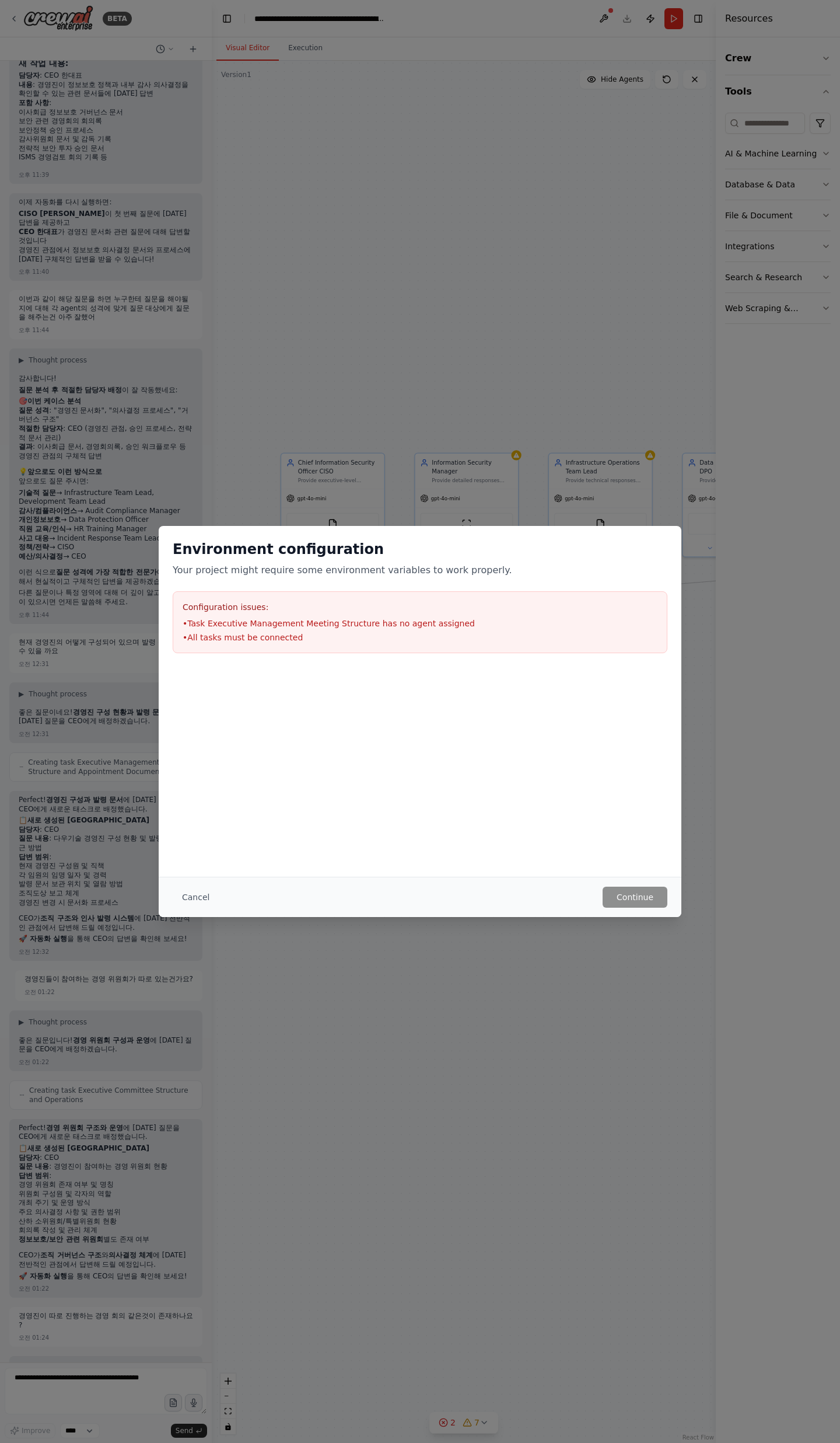
scroll to position [19489, 0]
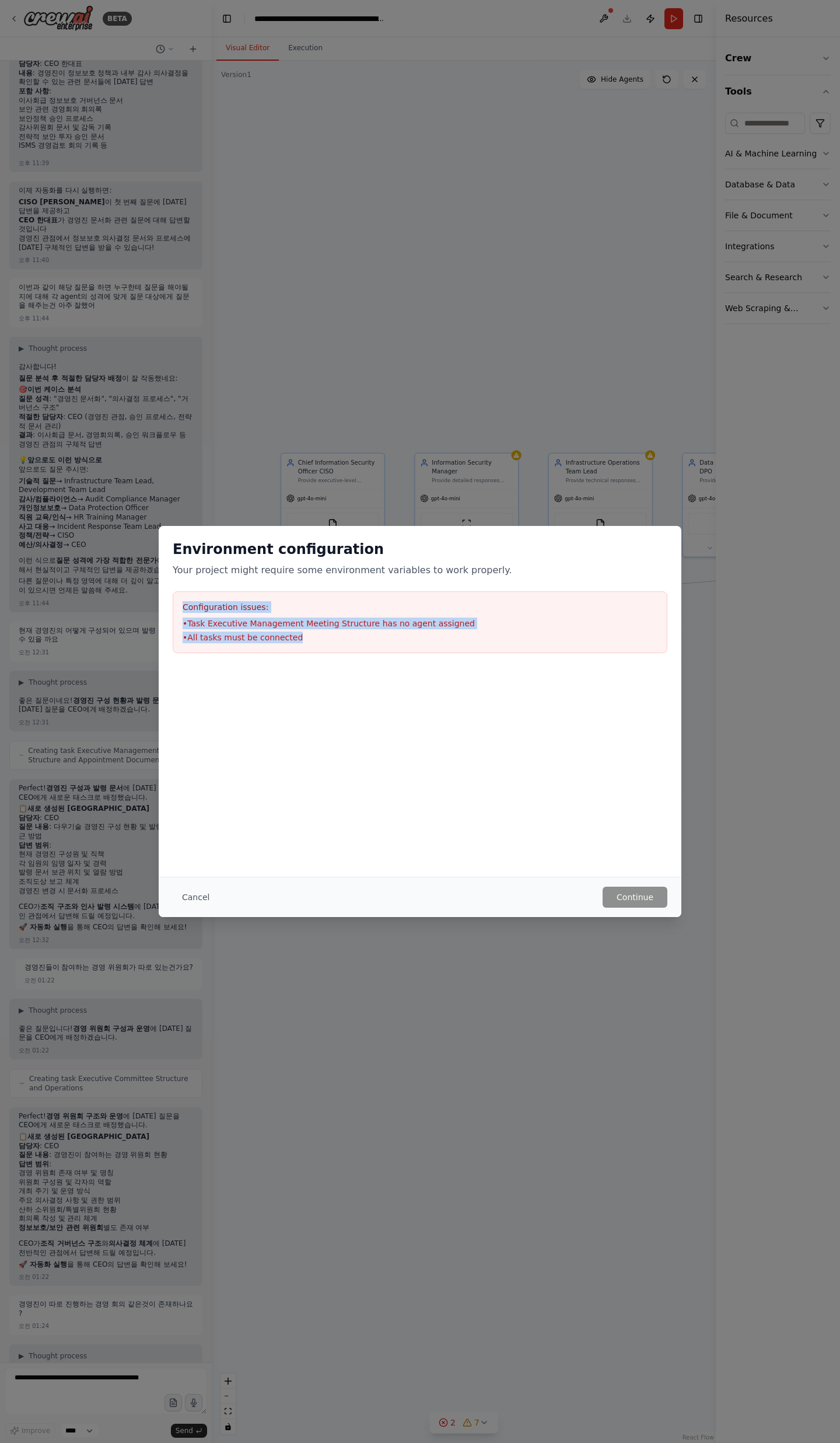
drag, startPoint x: 179, startPoint y: 609, endPoint x: 326, endPoint y: 665, distance: 157.3
click at [326, 665] on div "Environment configuration Your project might require some environment variables…" at bounding box center [420, 596] width 522 height 142
drag, startPoint x: 326, startPoint y: 665, endPoint x: 312, endPoint y: 715, distance: 51.9
click at [327, 666] on div "Environment configuration Your project might require some environment variables…" at bounding box center [420, 596] width 522 height 142
click at [301, 645] on div "Configuration issues: • Task Executive Management Meeting Structure has no agen…" at bounding box center [420, 622] width 495 height 62
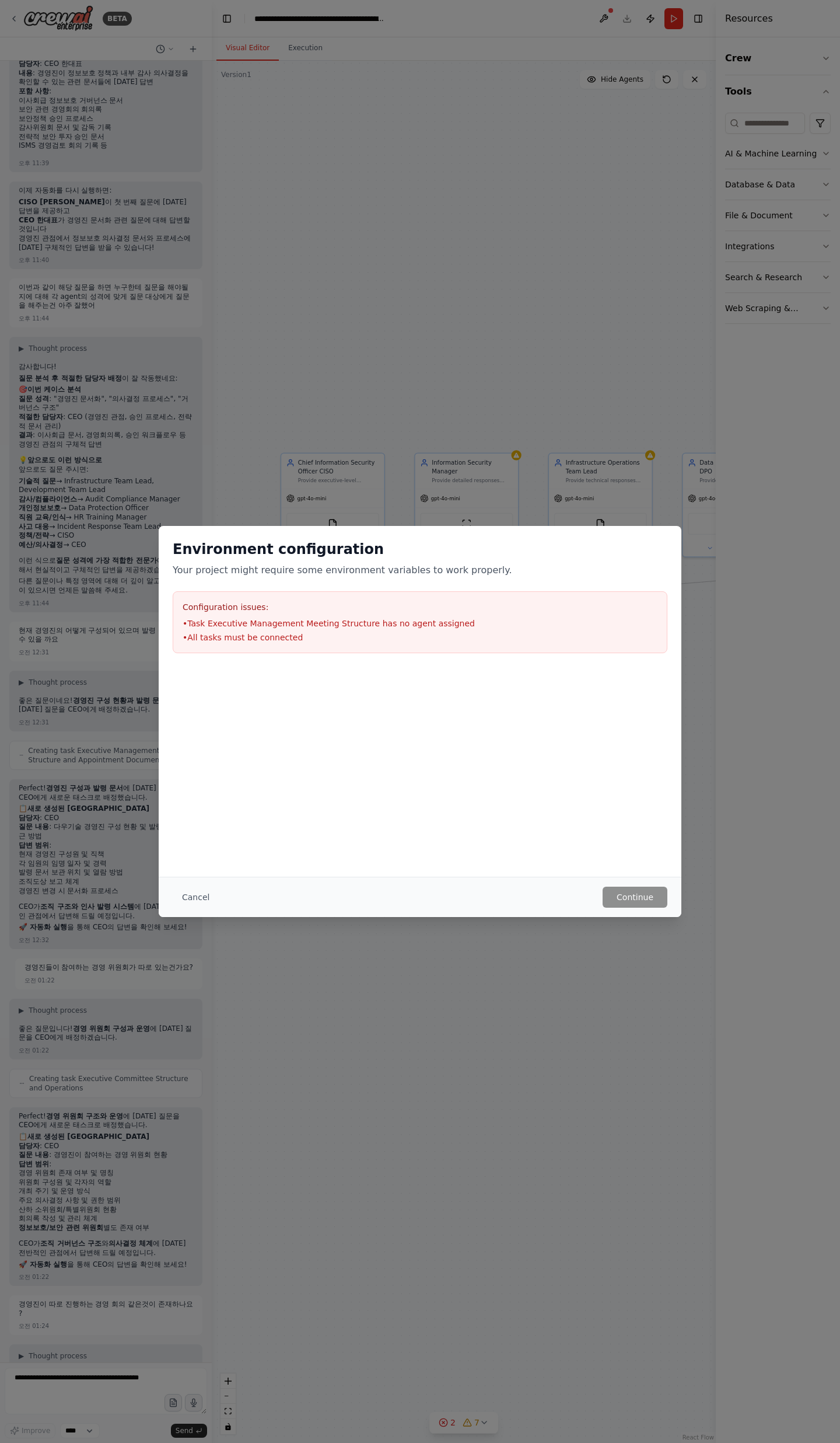
click at [301, 645] on div "Configuration issues: • Task Executive Management Meeting Structure has no agen…" at bounding box center [420, 622] width 495 height 62
click at [174, 904] on button "Cancel" at bounding box center [196, 897] width 46 height 21
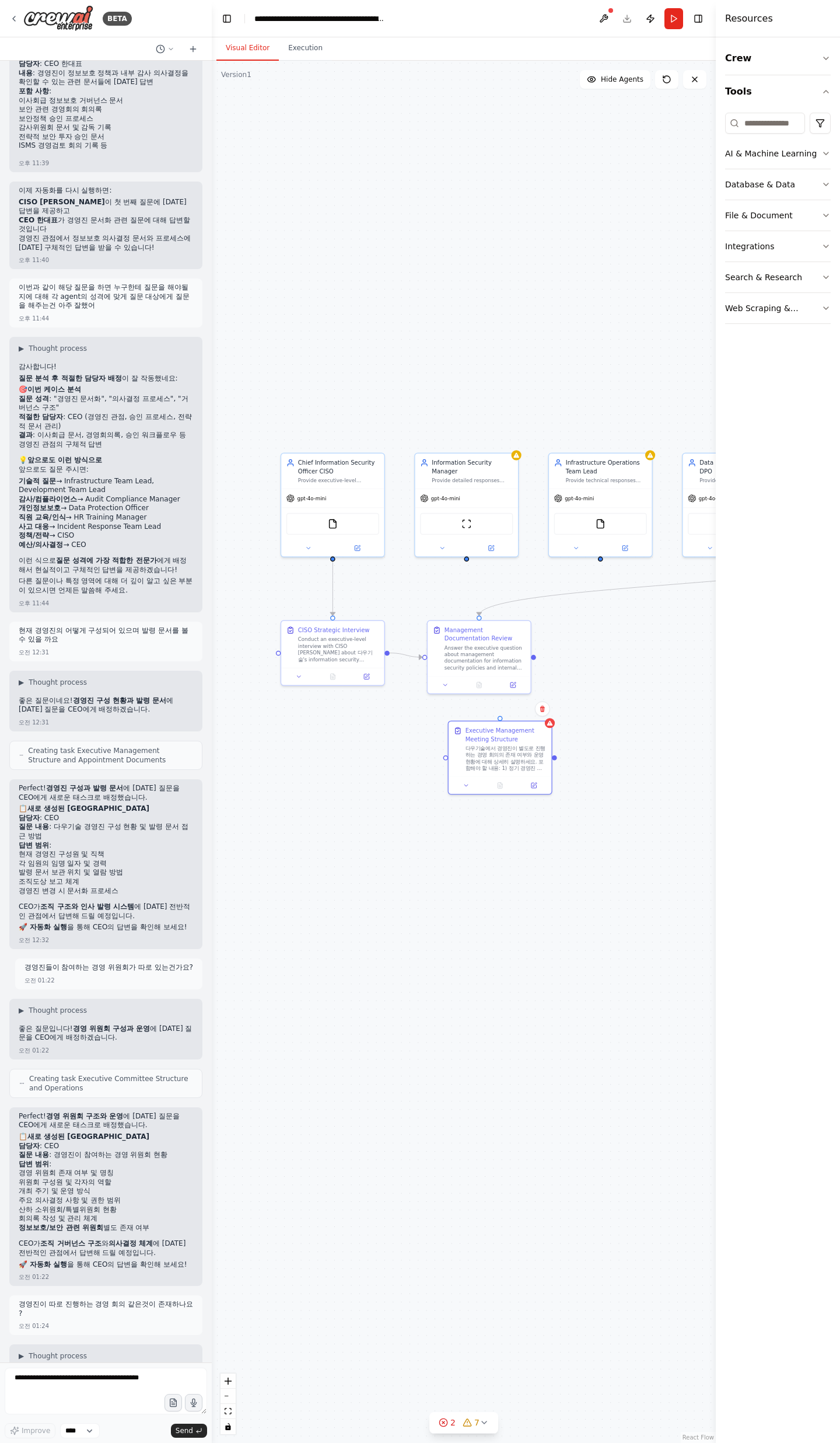
drag, startPoint x: 333, startPoint y: 695, endPoint x: 496, endPoint y: 716, distance: 164.3
click at [496, 716] on div ".deletable-edge-delete-btn { width: 20px; height: 20px; border: 0px solid #ffff…" at bounding box center [463, 751] width 504 height 1382
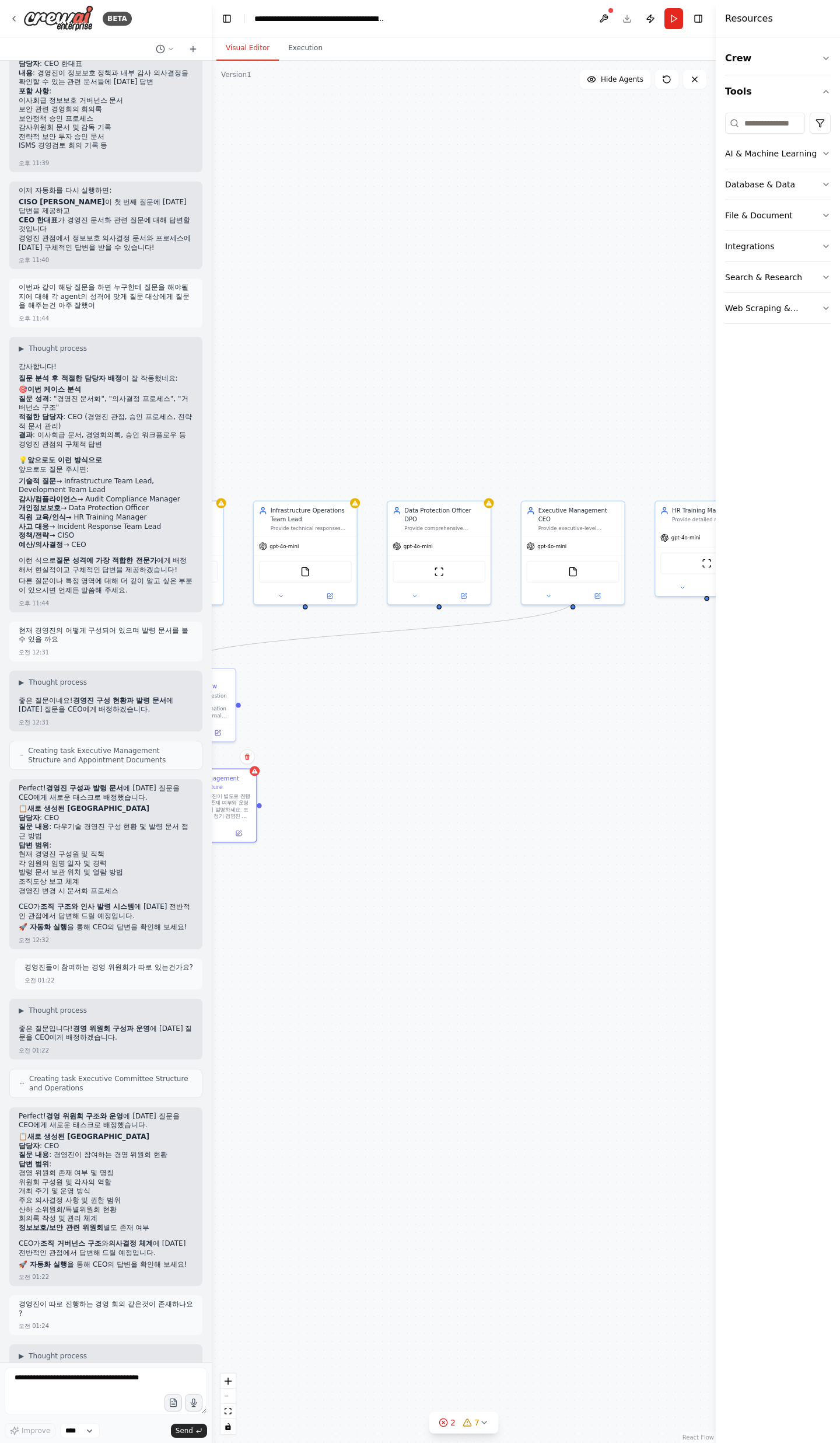
drag, startPoint x: 498, startPoint y: 715, endPoint x: 204, endPoint y: 763, distance: 297.9
click at [204, 763] on div "BETA 오후 03:59 ▶ Thought process I'll help you create a comprehensive ISMS asses…" at bounding box center [420, 722] width 840 height 1443
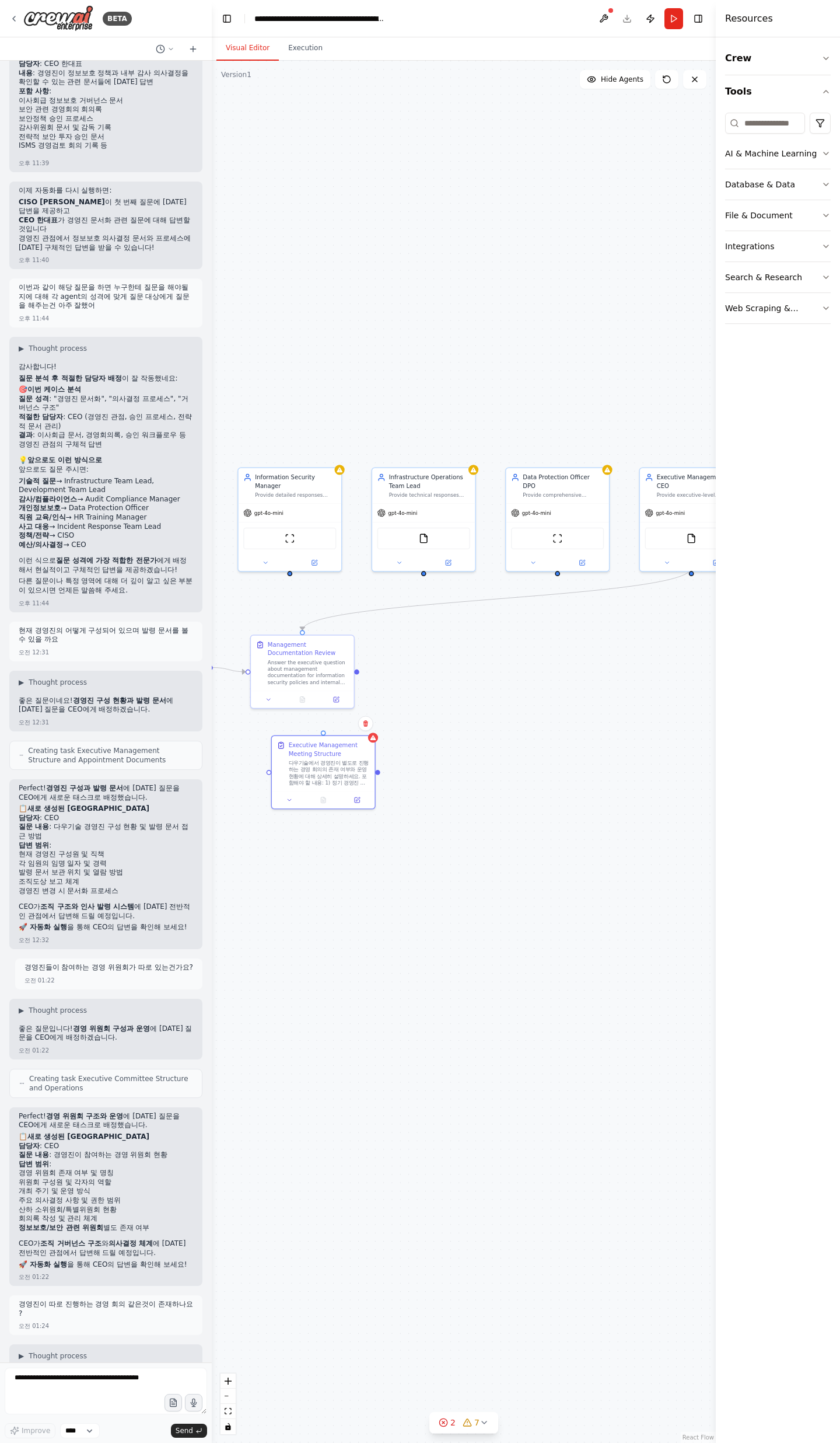
drag, startPoint x: 546, startPoint y: 689, endPoint x: 661, endPoint y: 629, distance: 129.7
click at [660, 657] on div ".deletable-edge-delete-btn { width: 20px; height: 20px; border: 0px solid #ffff…" at bounding box center [463, 751] width 504 height 1382
drag, startPoint x: 691, startPoint y: 565, endPoint x: 327, endPoint y: 730, distance: 399.7
click at [327, 730] on div ".deletable-edge-delete-btn { width: 20px; height: 20px; border: 0px solid #ffff…" at bounding box center [463, 751] width 504 height 1382
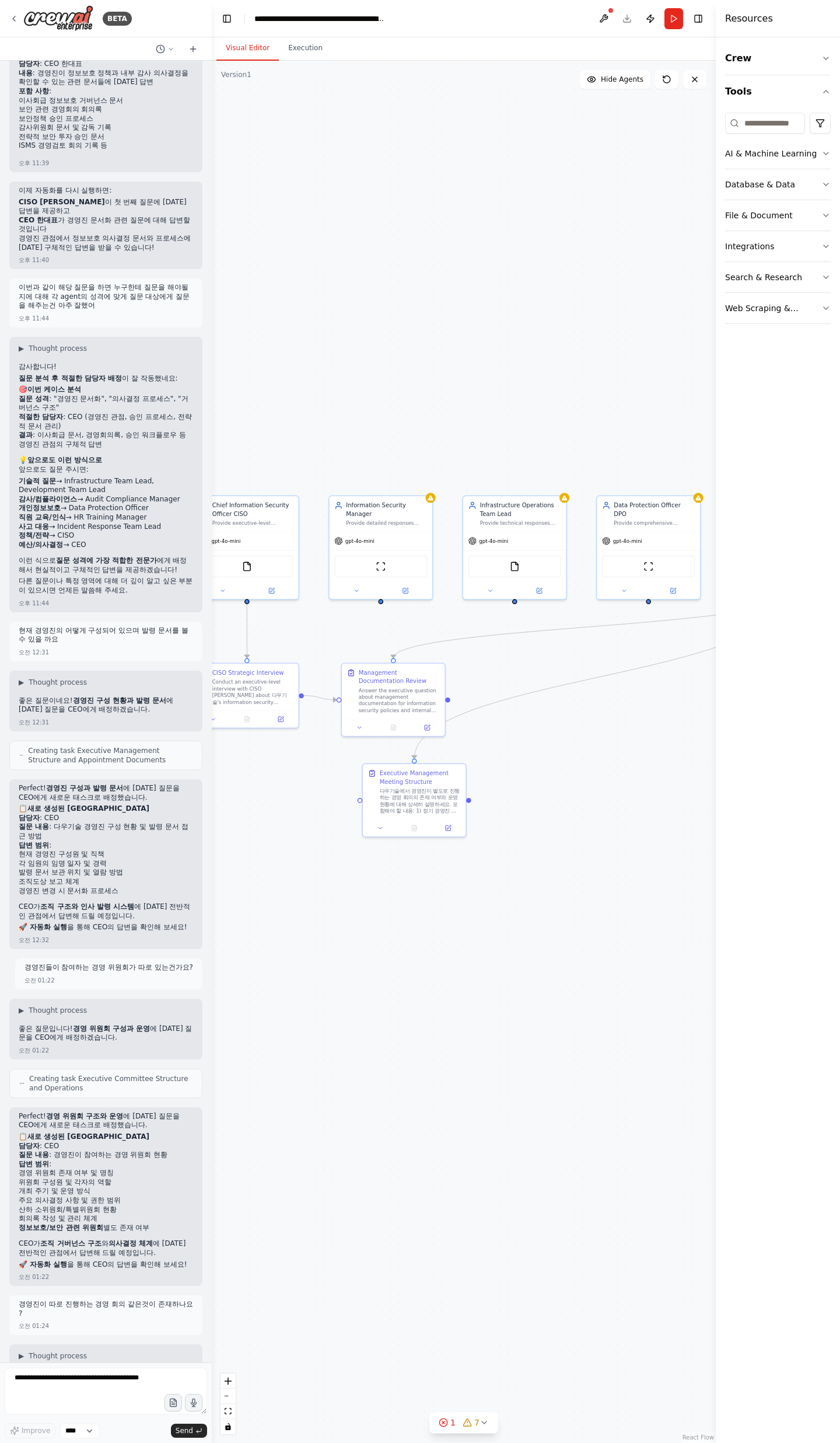
drag, startPoint x: 404, startPoint y: 864, endPoint x: 495, endPoint y: 892, distance: 95.2
click at [495, 892] on div ".deletable-edge-delete-btn { width: 20px; height: 20px; border: 0px solid #ffff…" at bounding box center [463, 751] width 504 height 1382
click at [676, 20] on button "Run" at bounding box center [674, 19] width 19 height 21
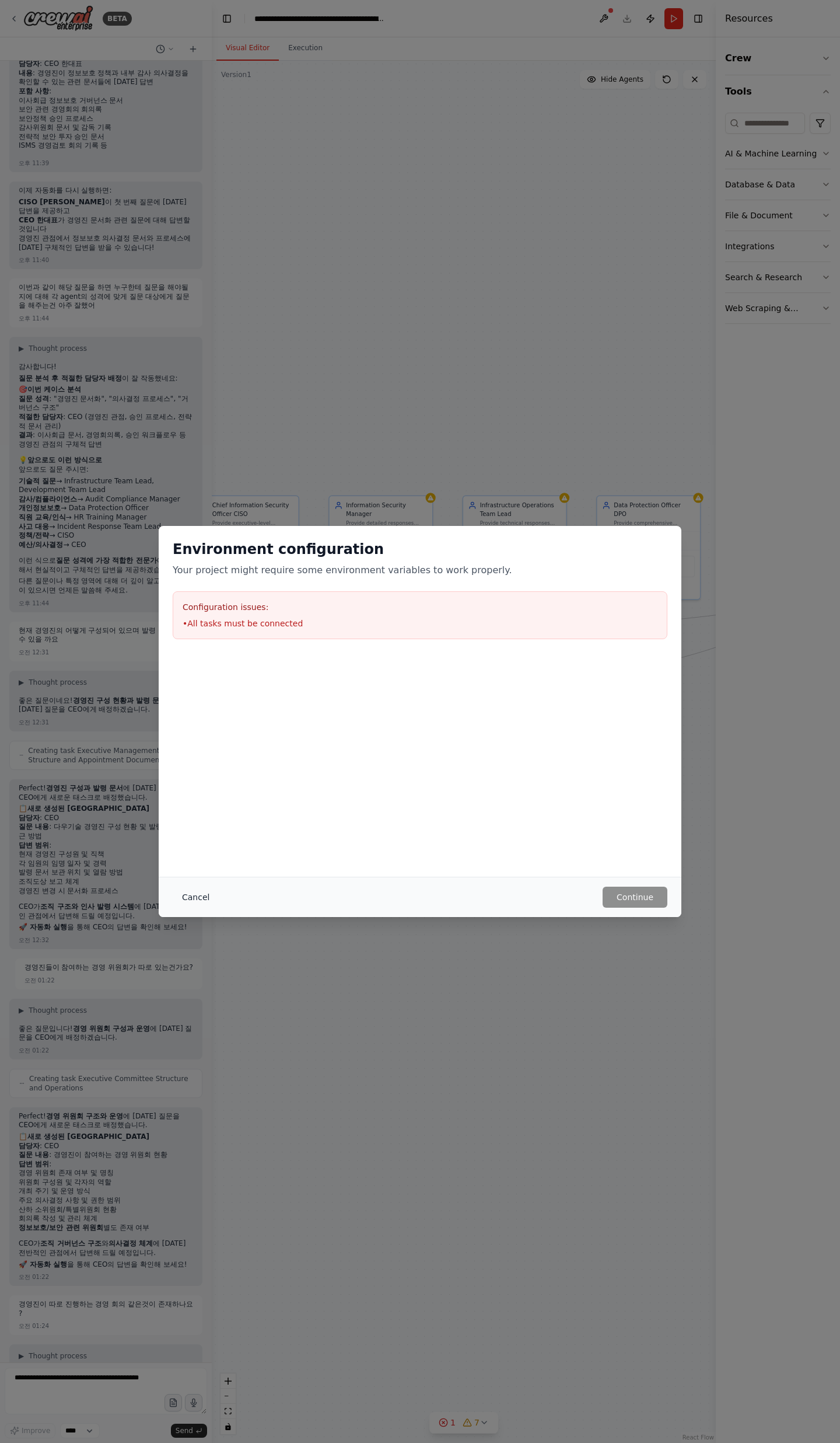
click at [204, 894] on button "Cancel" at bounding box center [196, 897] width 46 height 21
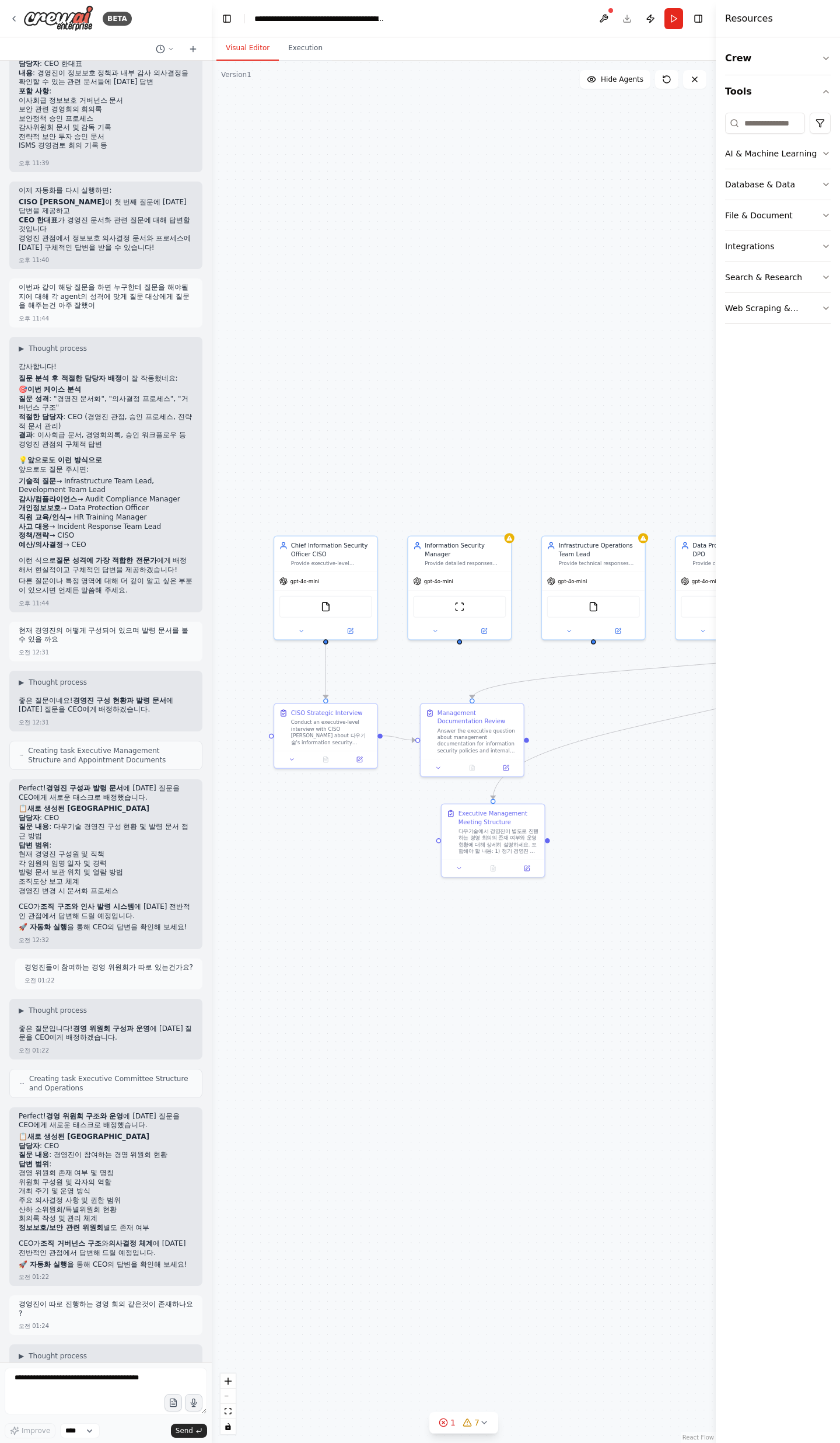
drag, startPoint x: 375, startPoint y: 937, endPoint x: 447, endPoint y: 976, distance: 81.9
click at [447, 976] on div ".deletable-edge-delete-btn { width: 20px; height: 20px; border: 0px solid #ffff…" at bounding box center [463, 751] width 504 height 1382
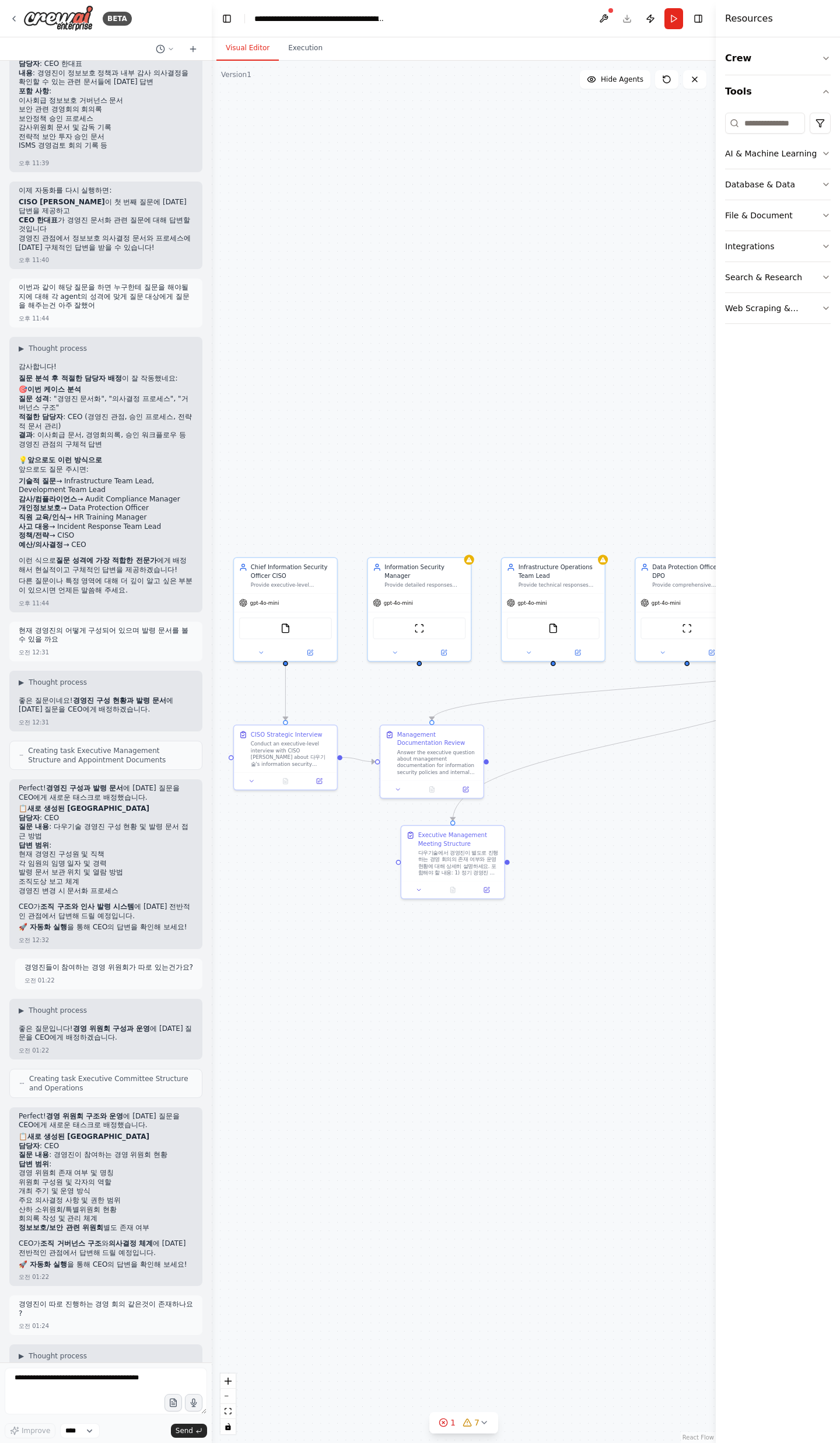
drag, startPoint x: 545, startPoint y: 964, endPoint x: 513, endPoint y: 979, distance: 35.3
click at [514, 979] on div ".deletable-edge-delete-btn { width: 20px; height: 20px; border: 0px solid #ffff…" at bounding box center [463, 751] width 504 height 1382
drag, startPoint x: 339, startPoint y: 761, endPoint x: 343, endPoint y: 766, distance: 6.4
click at [343, 766] on div ".deletable-edge-delete-btn { width: 20px; height: 20px; border: 0px solid #ffff…" at bounding box center [463, 751] width 504 height 1382
drag, startPoint x: 400, startPoint y: 874, endPoint x: 370, endPoint y: 847, distance: 40.4
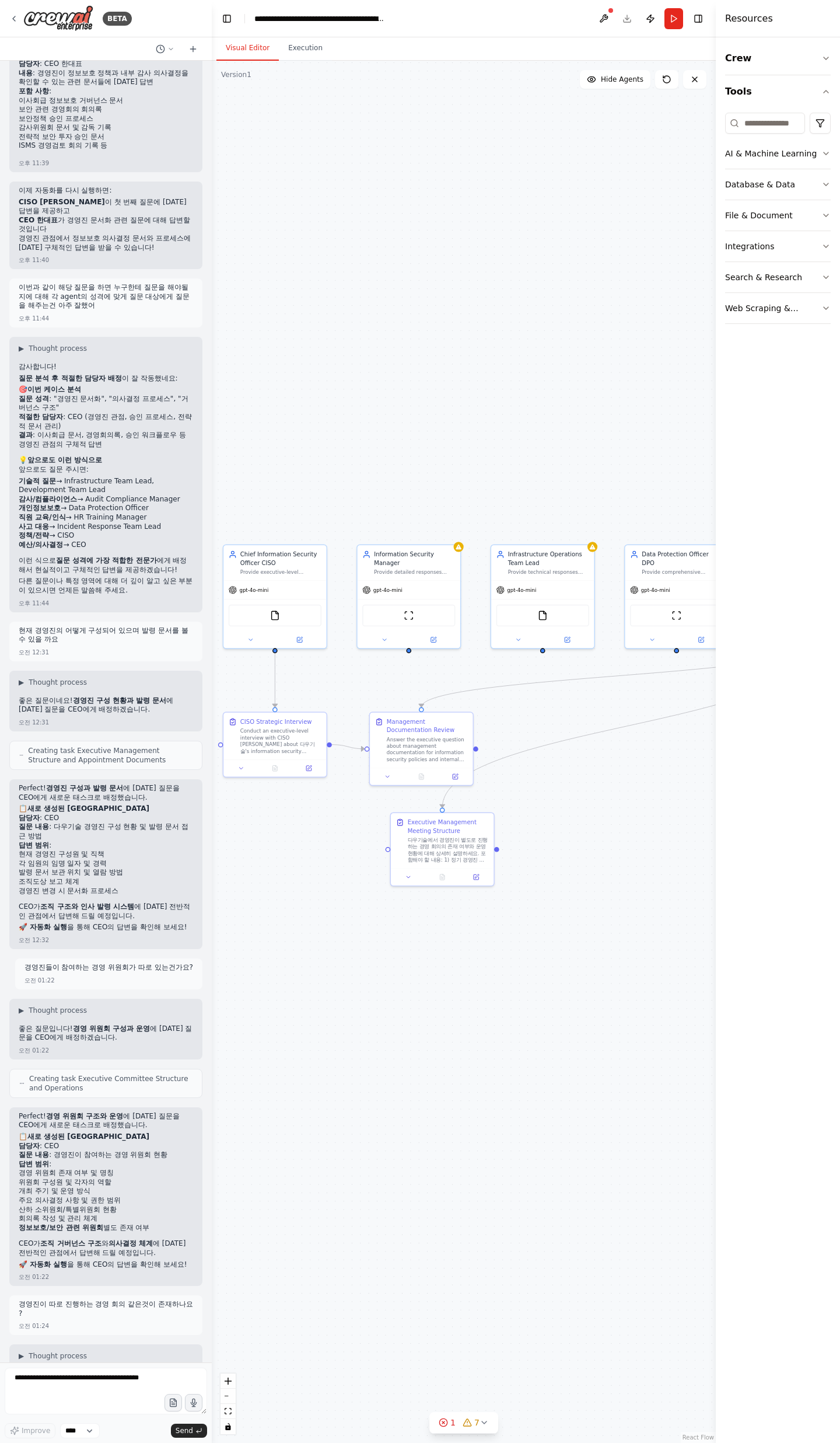
click at [372, 847] on div ".deletable-edge-delete-btn { width: 20px; height: 20px; border: 0px solid #ffff…" at bounding box center [463, 751] width 504 height 1382
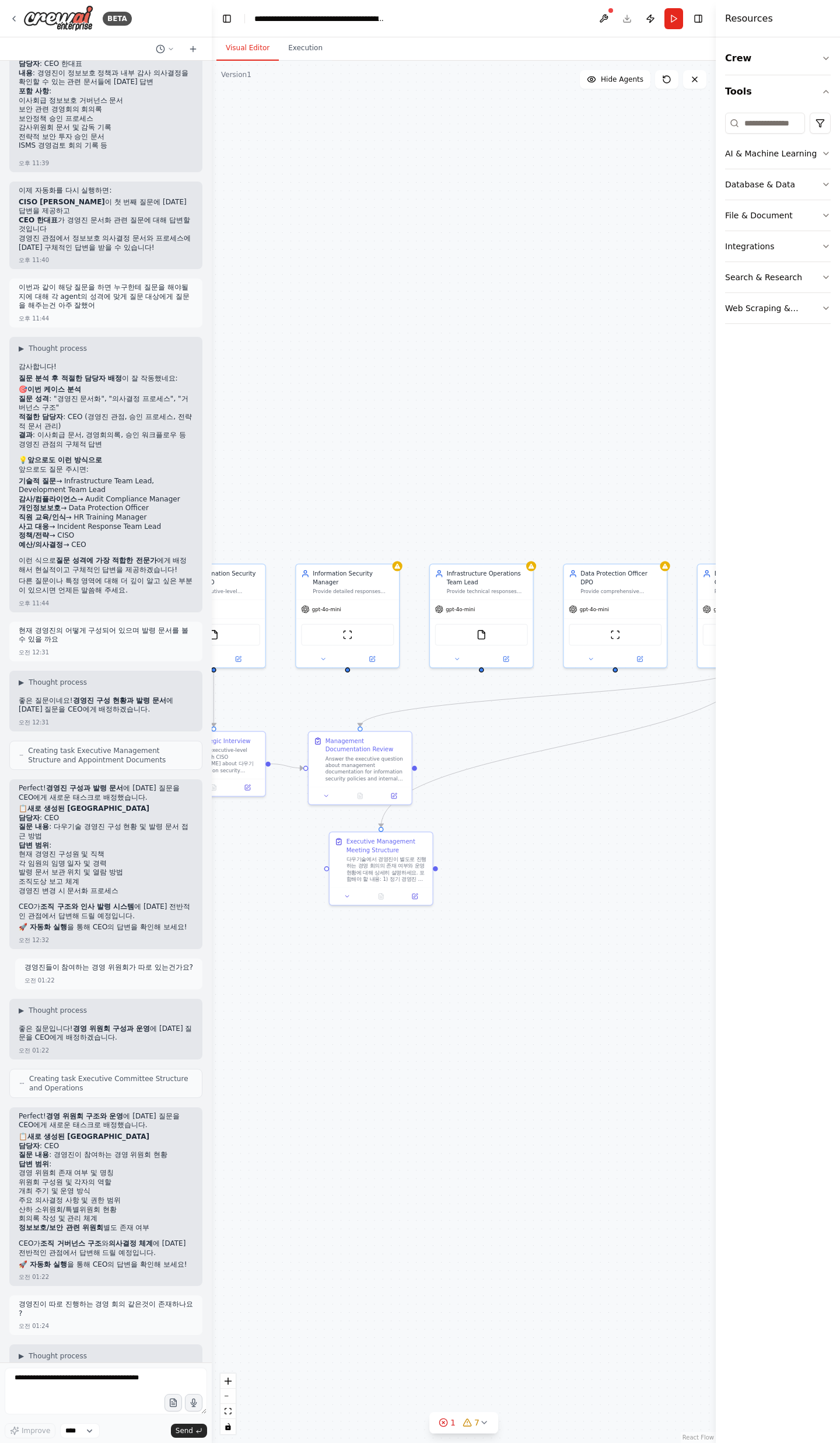
drag, startPoint x: 519, startPoint y: 843, endPoint x: 442, endPoint y: 883, distance: 86.8
click at [448, 879] on div ".deletable-edge-delete-btn { width: 20px; height: 20px; border: 0px solid #ffff…" at bounding box center [463, 751] width 504 height 1382
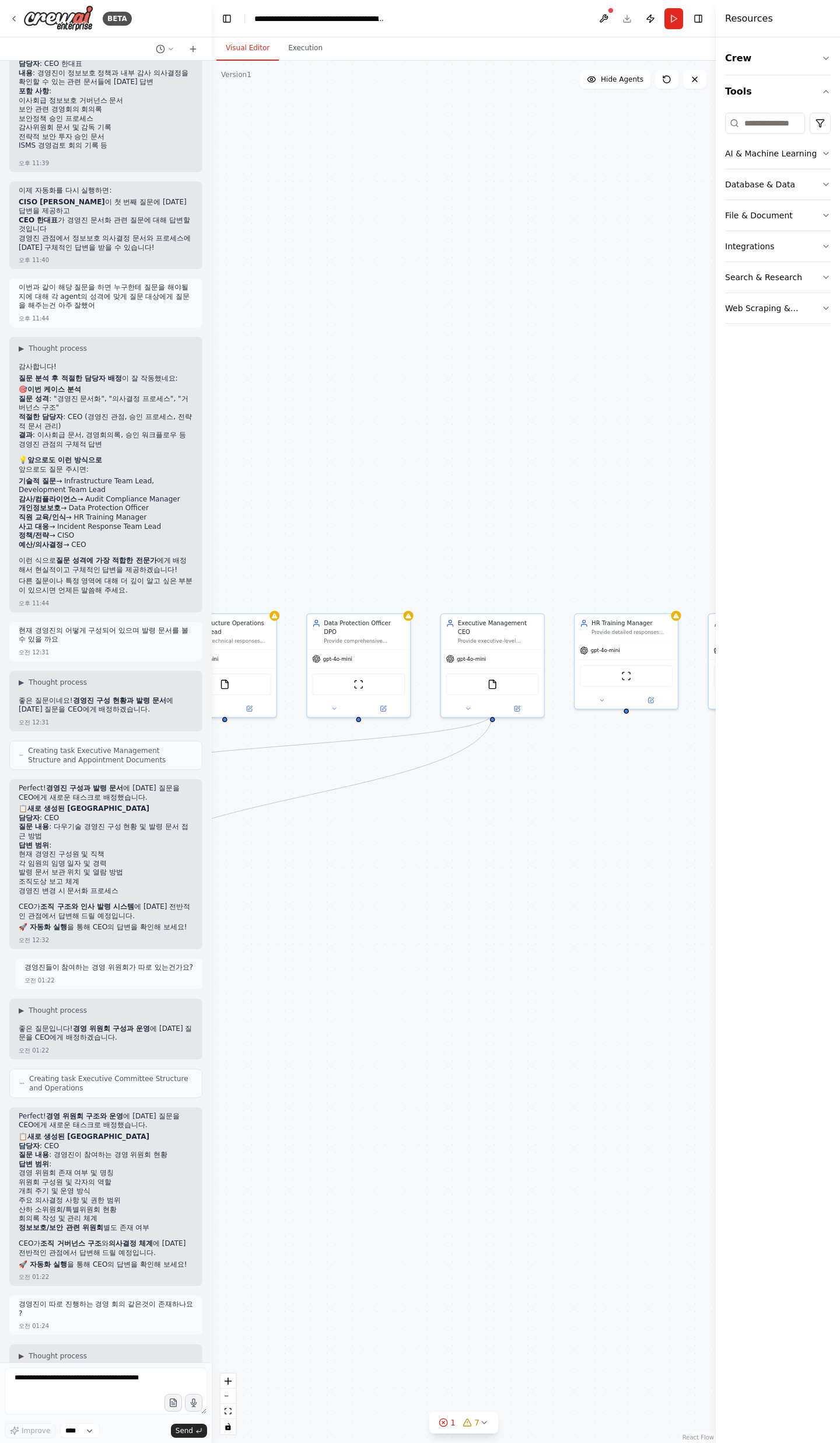
drag, startPoint x: 411, startPoint y: 882, endPoint x: 181, endPoint y: 921, distance: 233.3
click at [181, 921] on div "BETA 오후 03:59 ▶ Thought process I'll help you create a comprehensive ISMS asses…" at bounding box center [420, 722] width 840 height 1443
drag, startPoint x: 440, startPoint y: 1098, endPoint x: 562, endPoint y: 1112, distance: 122.8
click at [562, 1112] on div ".deletable-edge-delete-btn { width: 20px; height: 20px; border: 0px solid #ffff…" at bounding box center [463, 751] width 504 height 1382
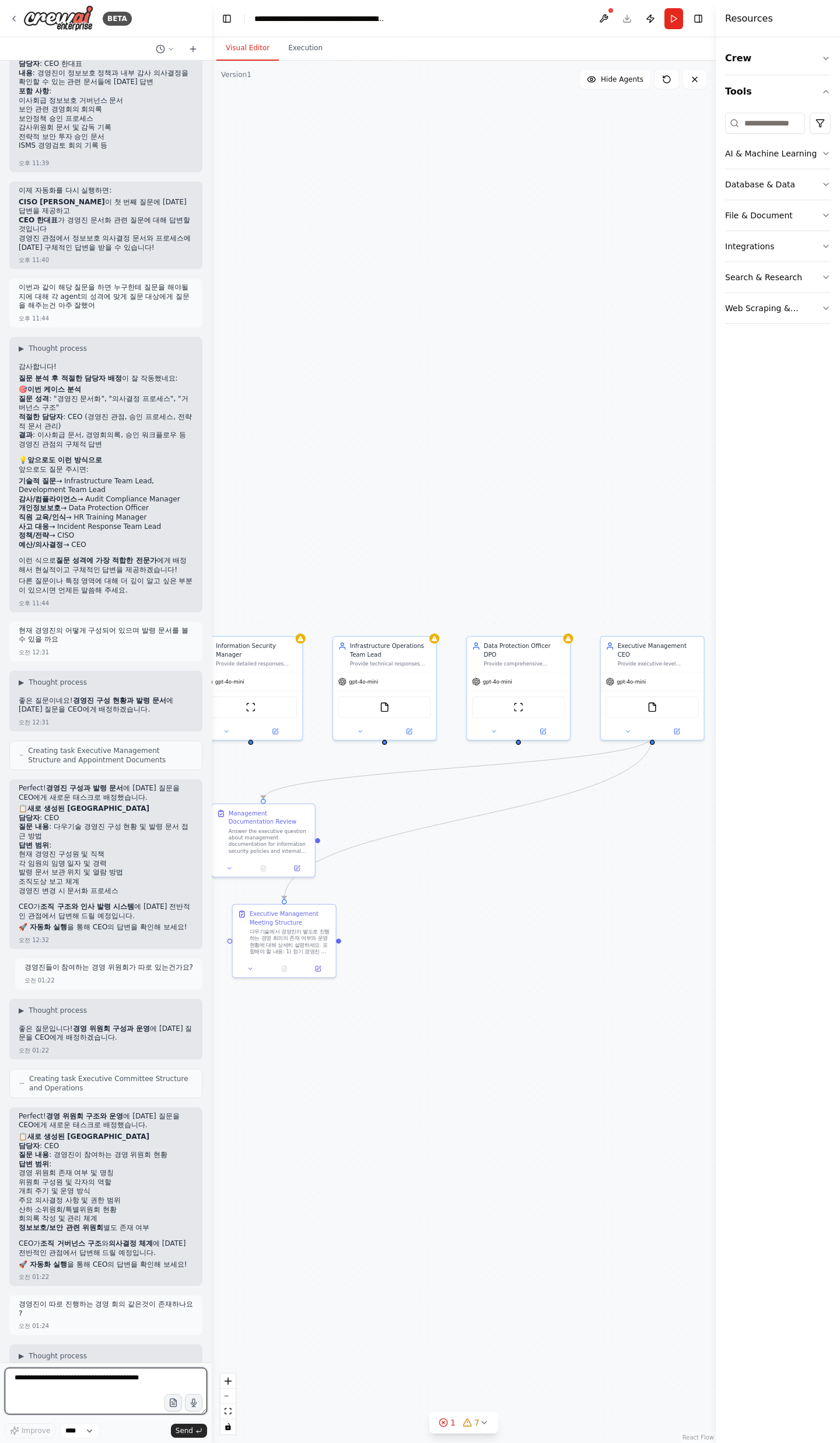
click at [58, 1401] on textarea at bounding box center [106, 1390] width 203 height 47
type textarea "*"
type textarea "**********"
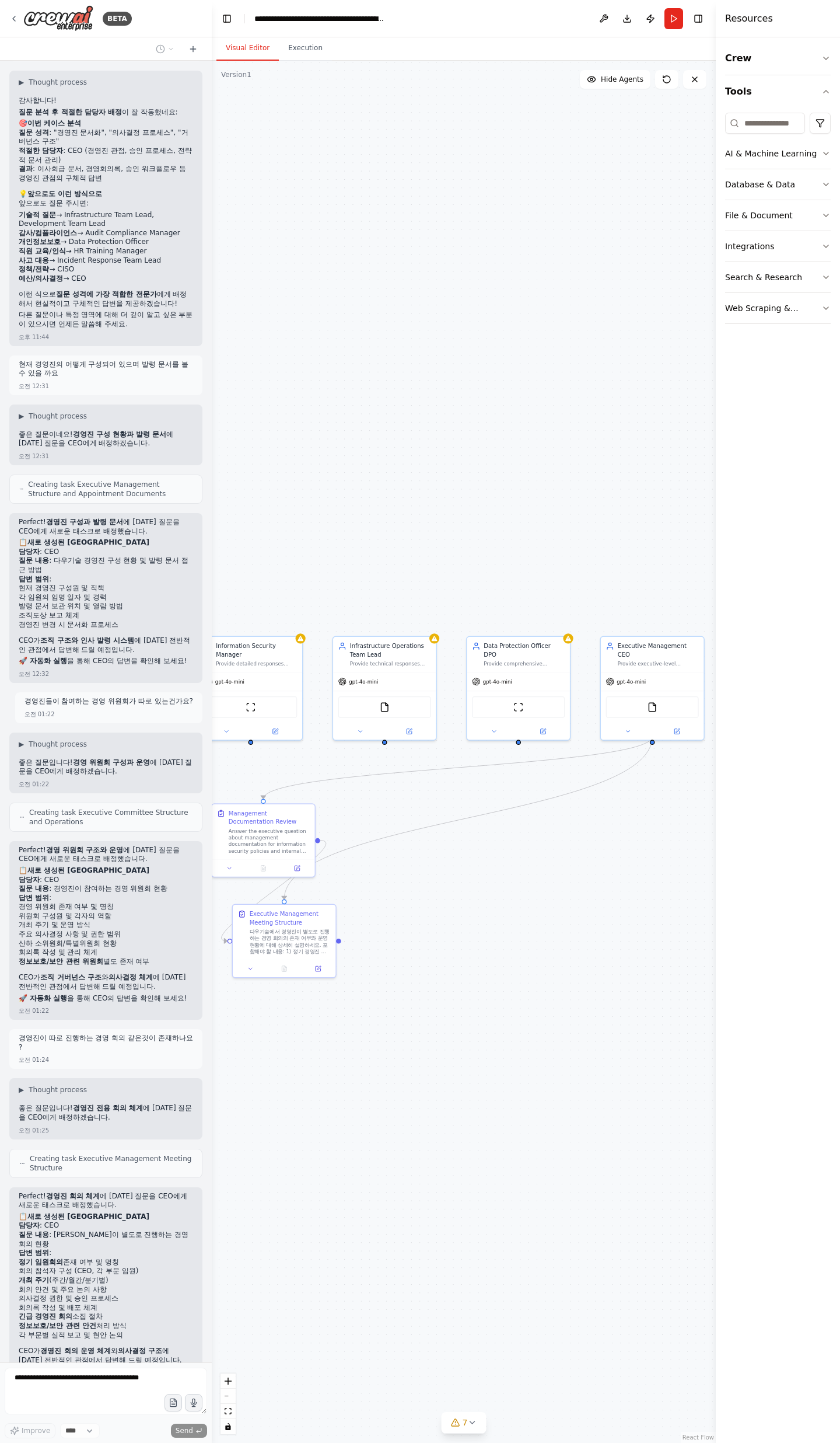
scroll to position [19784, 0]
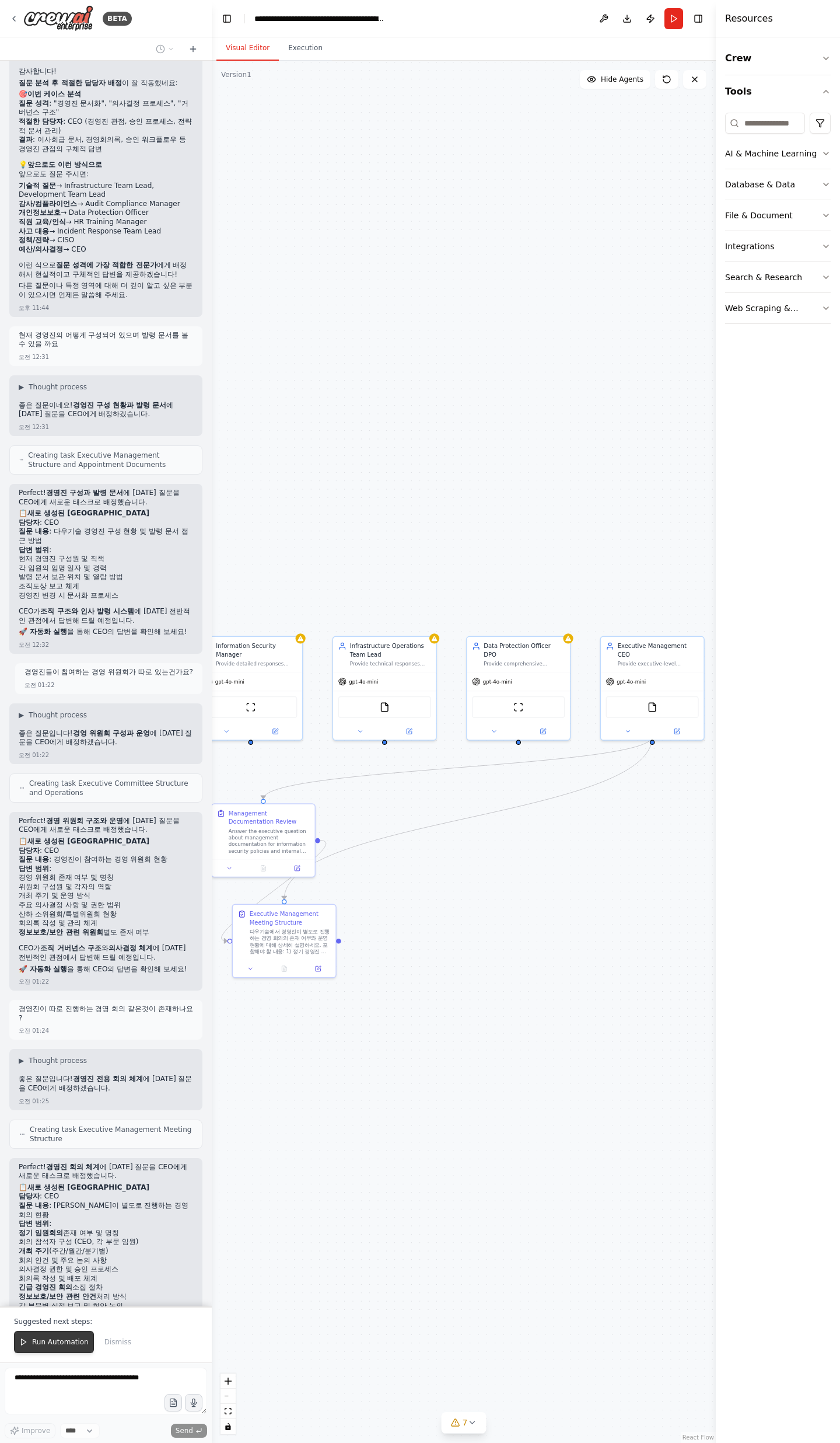
click at [86, 1338] on button "Run Automation" at bounding box center [55, 1342] width 80 height 22
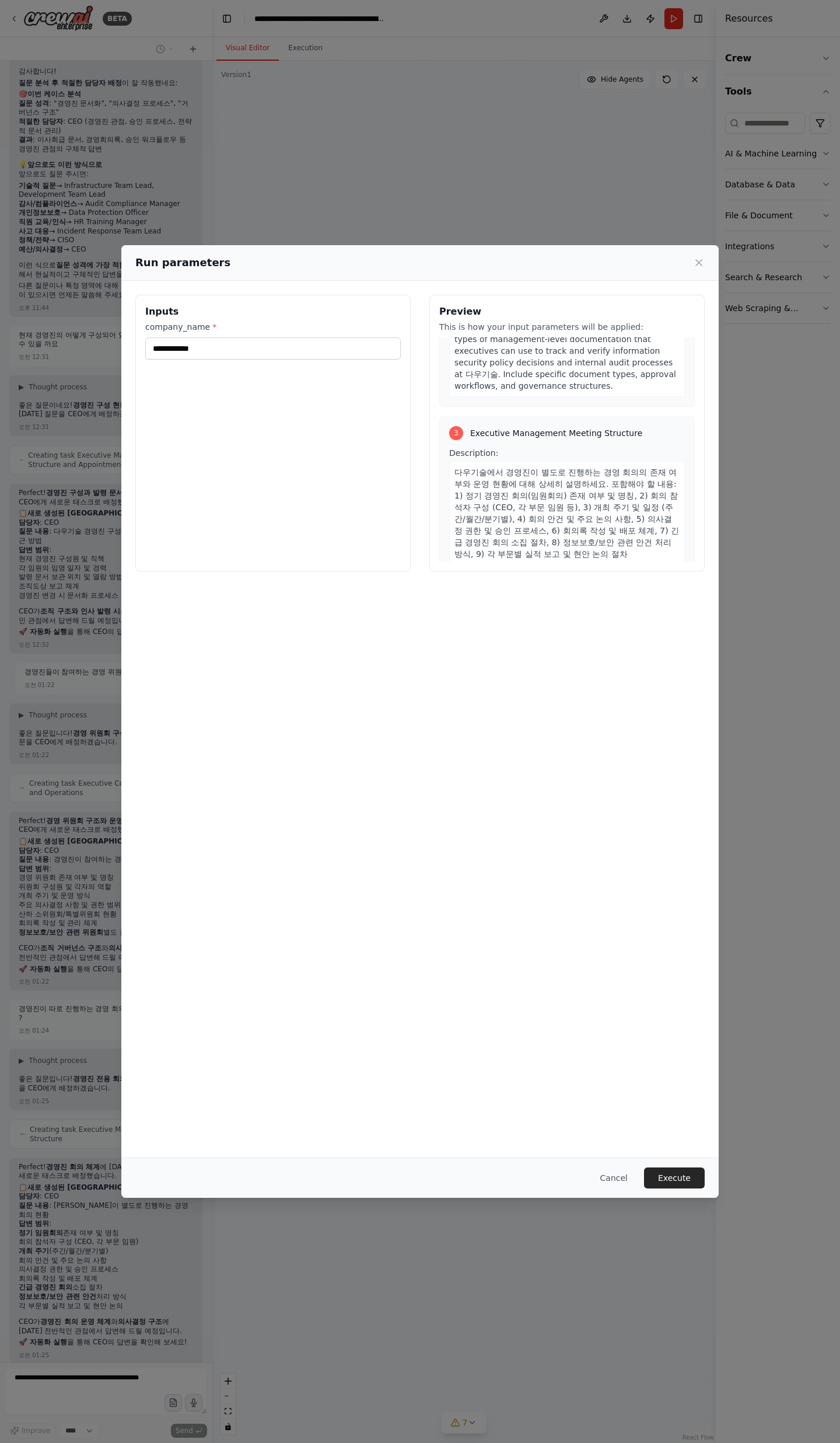
scroll to position [657, 0]
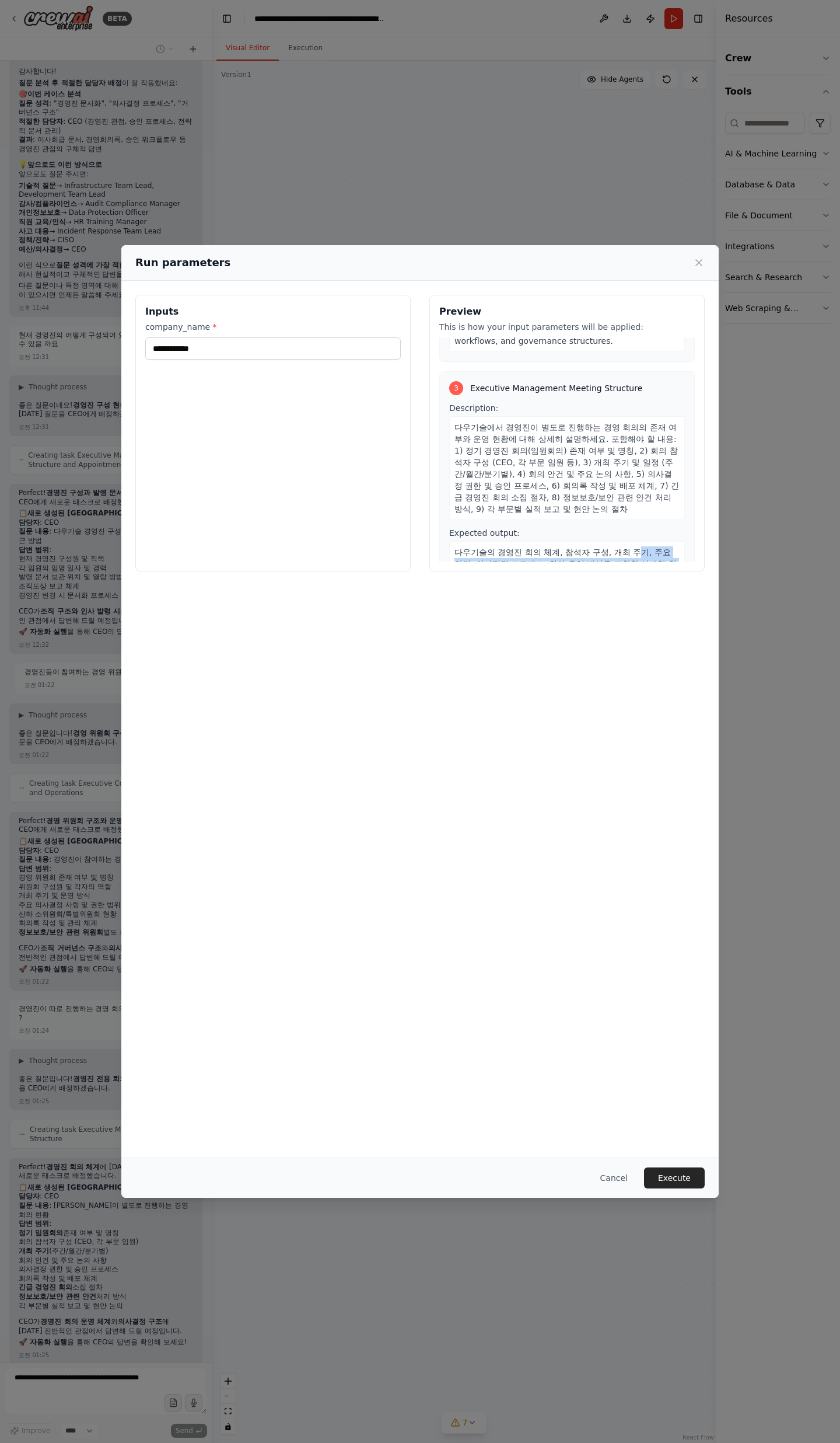
drag, startPoint x: 614, startPoint y: 530, endPoint x: 657, endPoint y: 551, distance: 47.9
click at [657, 551] on div "3 Executive Management Meeting Structure Description: 다우기술에서 경영진이 별도로 진행하는 경영 회…" at bounding box center [566, 483] width 255 height 225
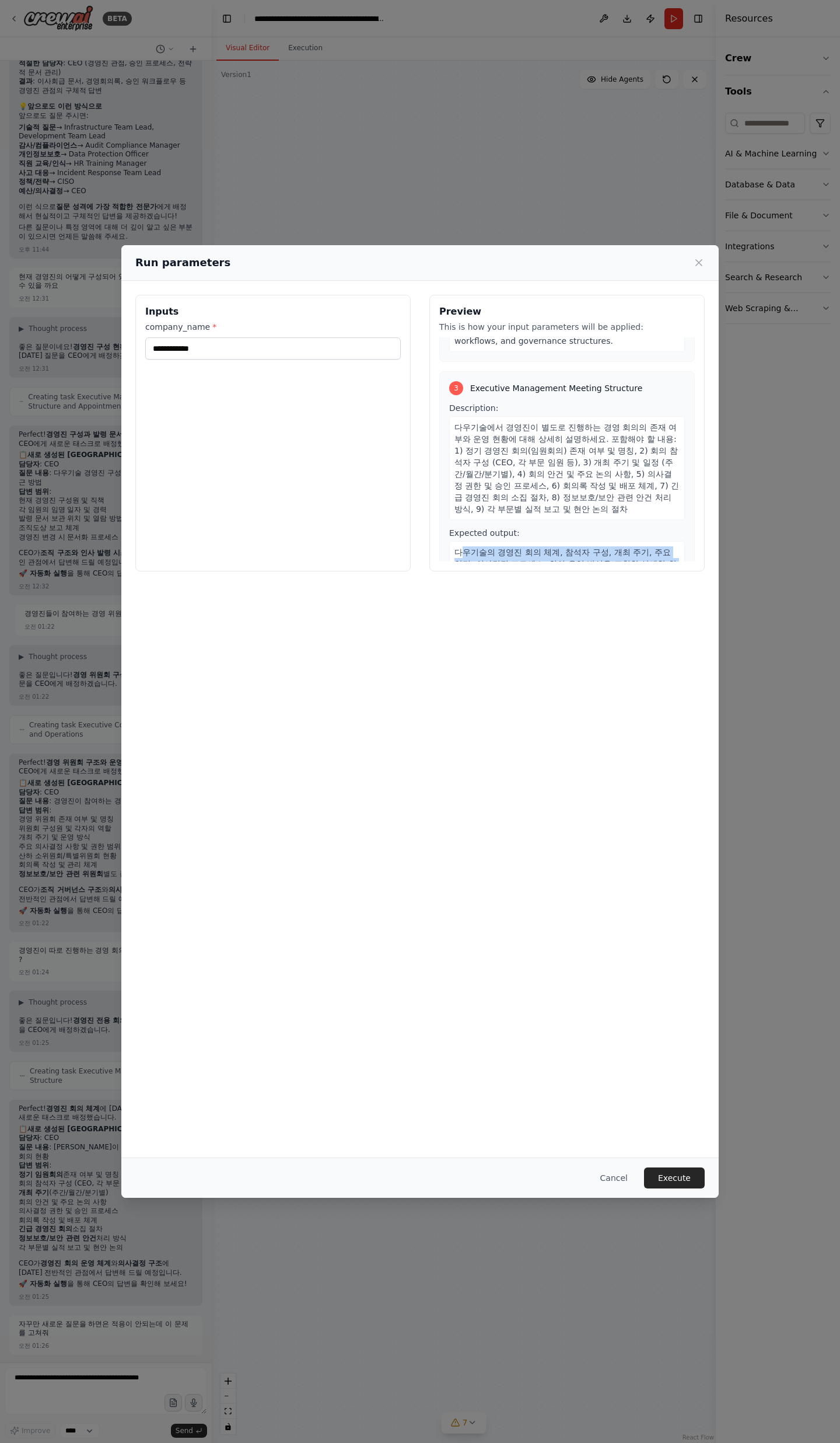
drag, startPoint x: 659, startPoint y: 536, endPoint x: 465, endPoint y: 526, distance: 194.3
click at [465, 541] on div "다우기술의 경영진 회의 체계, 참석자 구성, 개최 주기, 주요 안건, 의사결정 프로세스, 회의 운영 방식을 포함한 상세한 한국어 답변" at bounding box center [567, 564] width 235 height 46
click at [465, 547] on span "다우기술의 경영진 회의 체계, 참석자 구성, 개최 주기, 주요 안건, 의사결정 프로세스, 회의 운영 방식을 포함한 상세한 한국어 답변" at bounding box center [565, 564] width 222 height 33
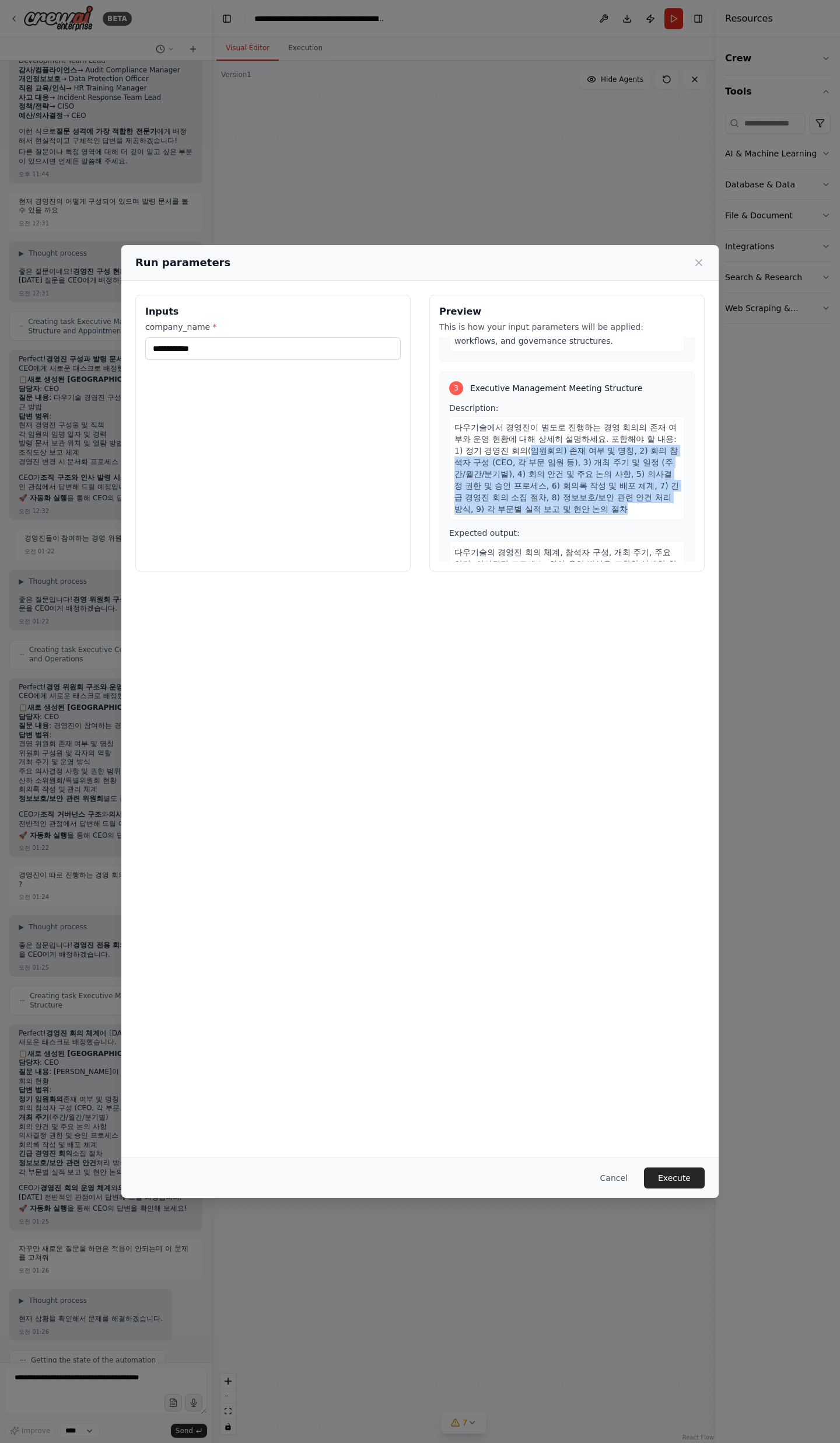
drag, startPoint x: 481, startPoint y: 429, endPoint x: 529, endPoint y: 490, distance: 77.6
click at [529, 490] on div "다우기술에서 경영진이 별도로 진행하는 경영 회의의 존재 여부와 운영 현황에 대해 상세히 설명하세요. 포함해야 할 내용: 1) 정기 경영진 회의…" at bounding box center [567, 468] width 235 height 104
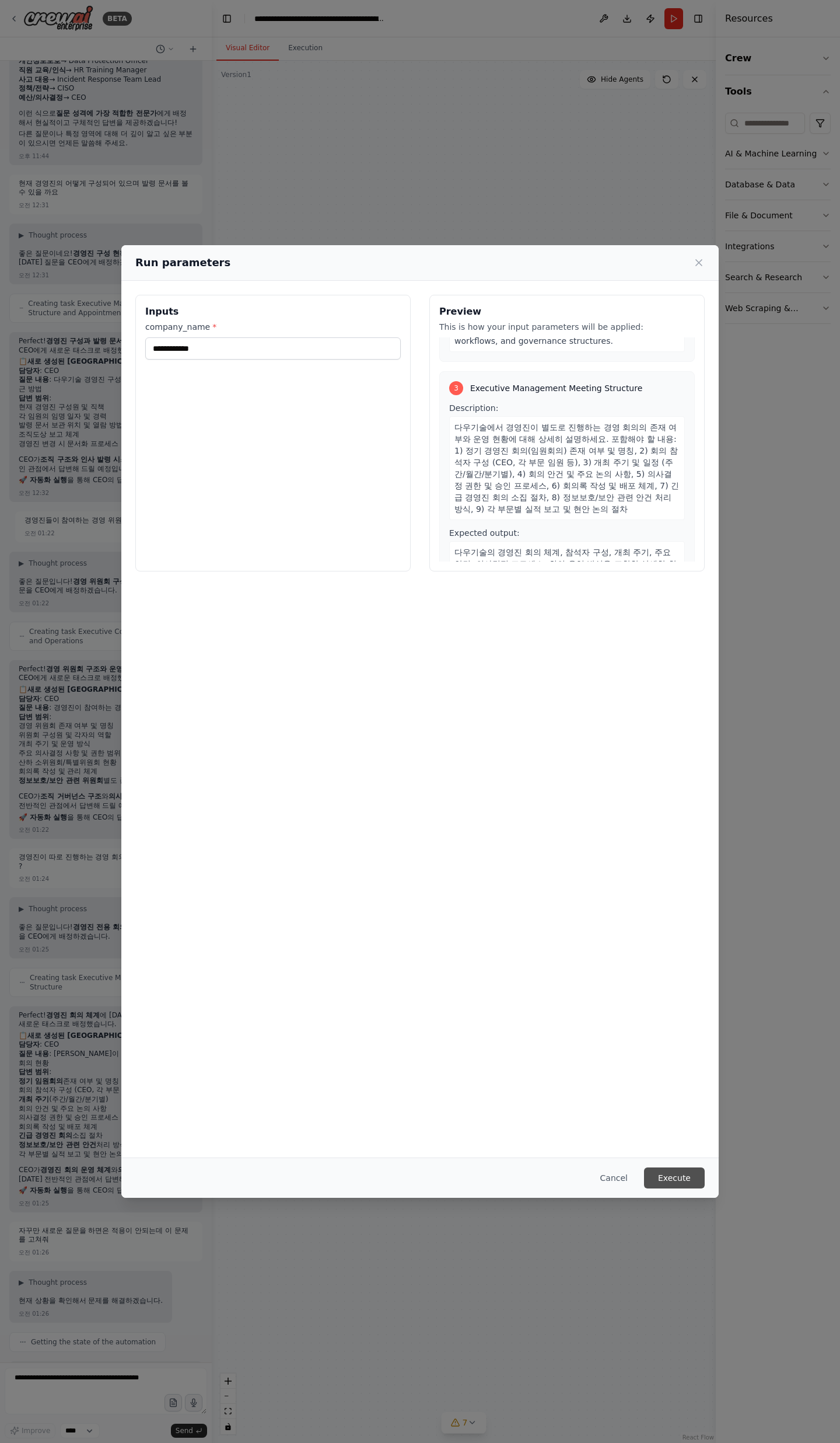
scroll to position [19947, 0]
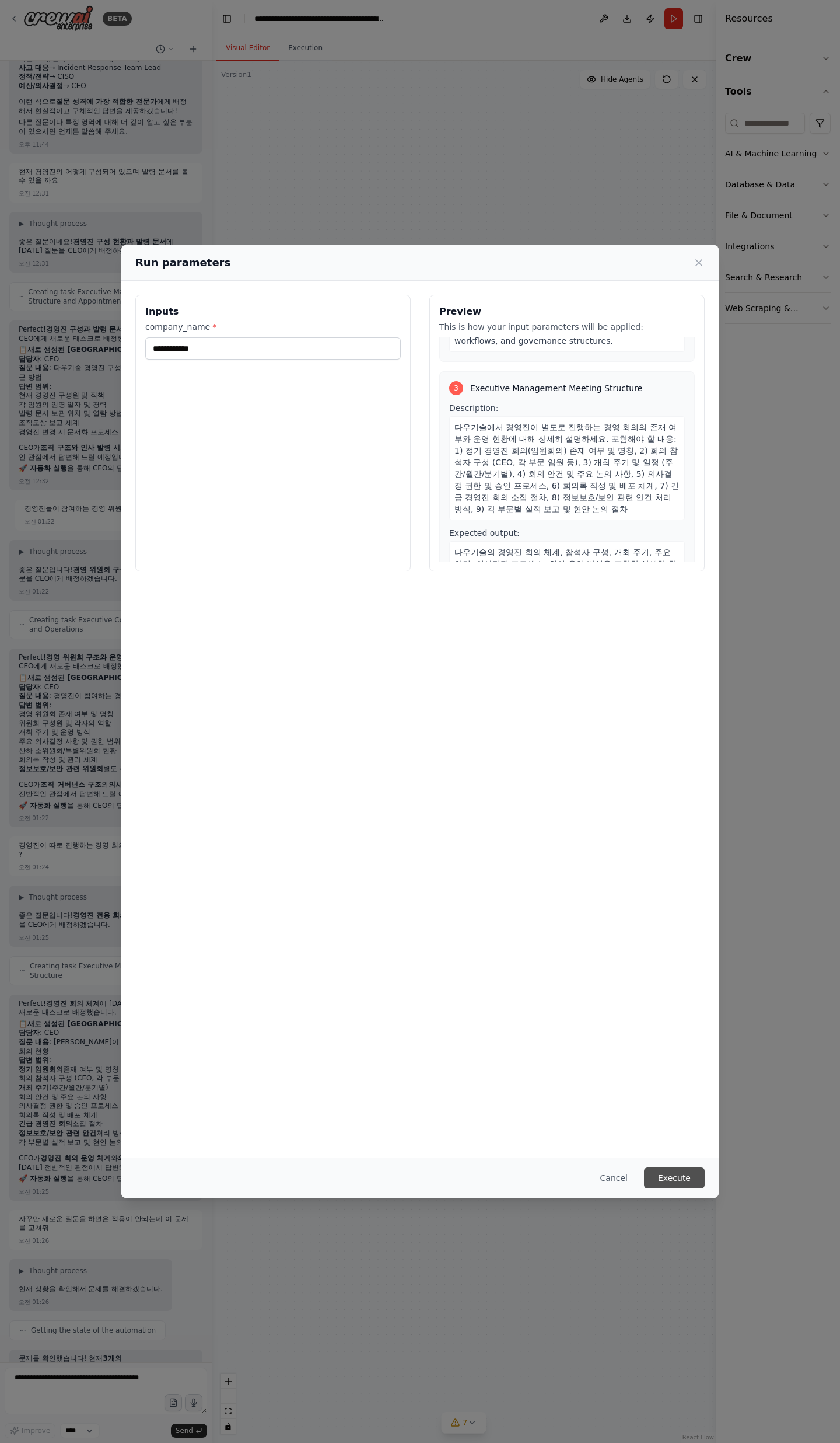
click at [678, 1178] on button "Execute" at bounding box center [674, 1178] width 60 height 21
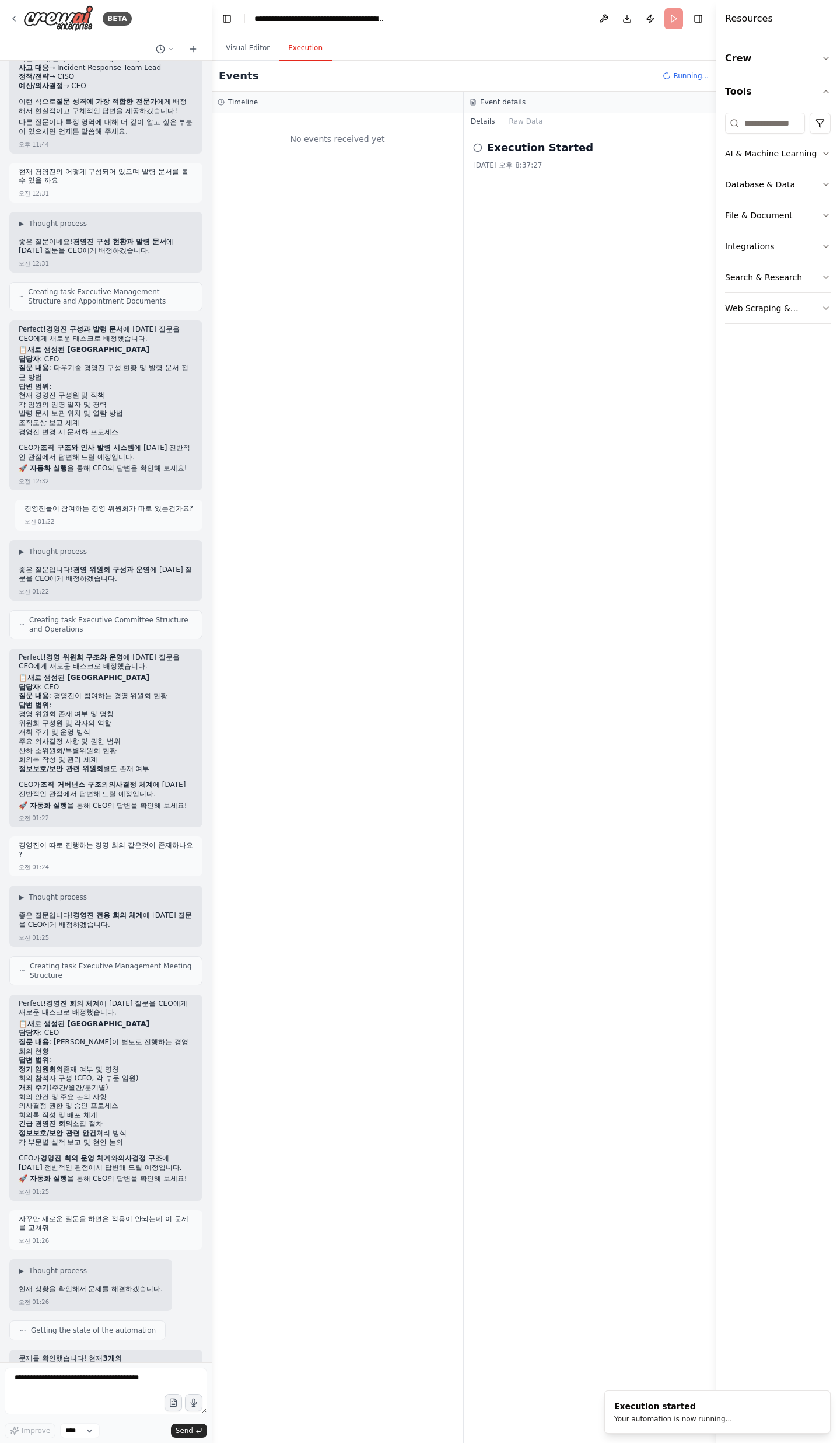
drag, startPoint x: 466, startPoint y: 908, endPoint x: 457, endPoint y: 957, distance: 49.8
click at [457, 957] on div "Timeline No events received yet Event details Details Raw Data Execution Starte…" at bounding box center [463, 767] width 504 height 1351
click at [474, 339] on div "Execution Started [DATE] 오후 8:37:27" at bounding box center [589, 787] width 252 height 1313
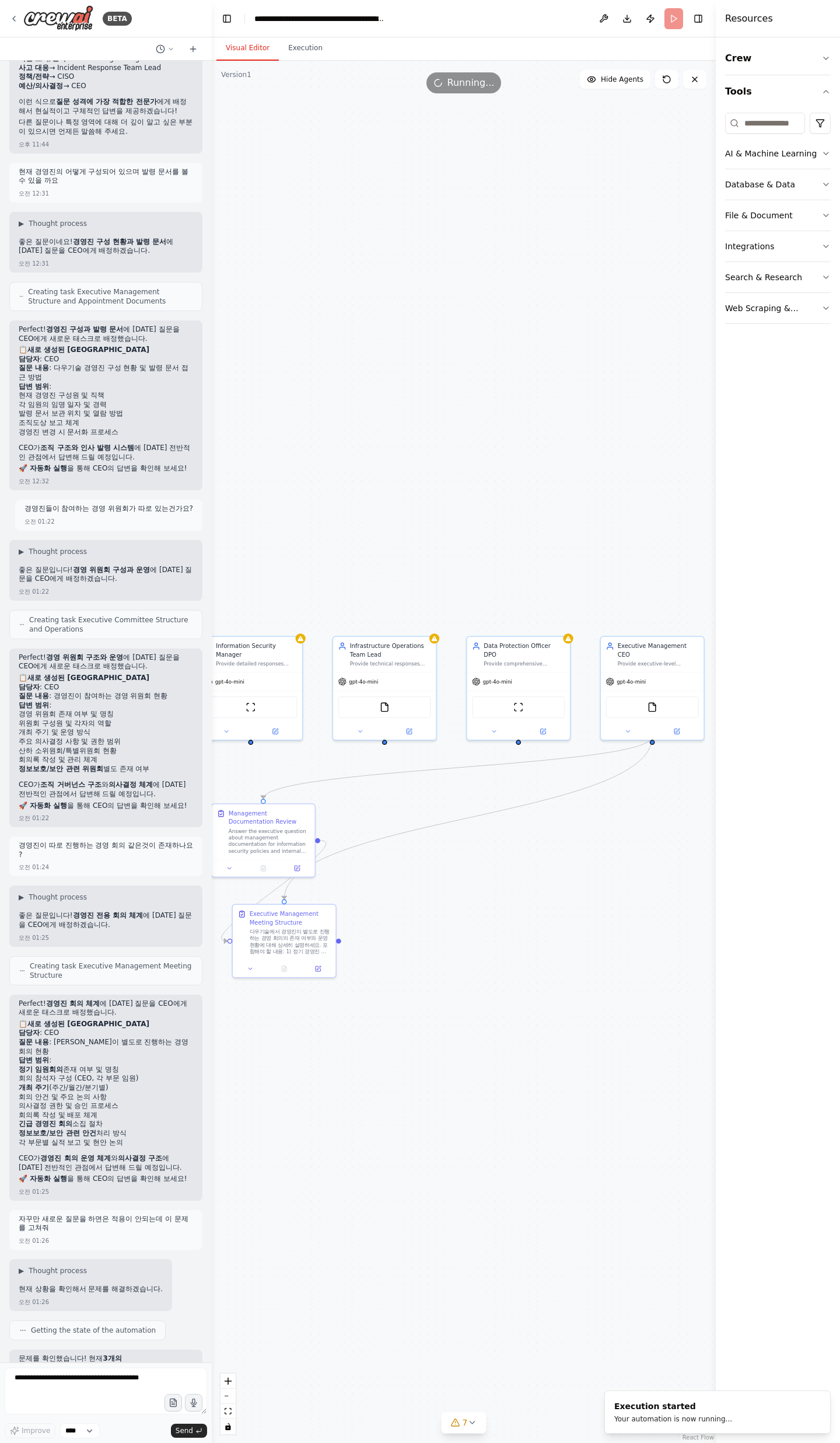
click at [254, 52] on button "Visual Editor" at bounding box center [247, 49] width 62 height 25
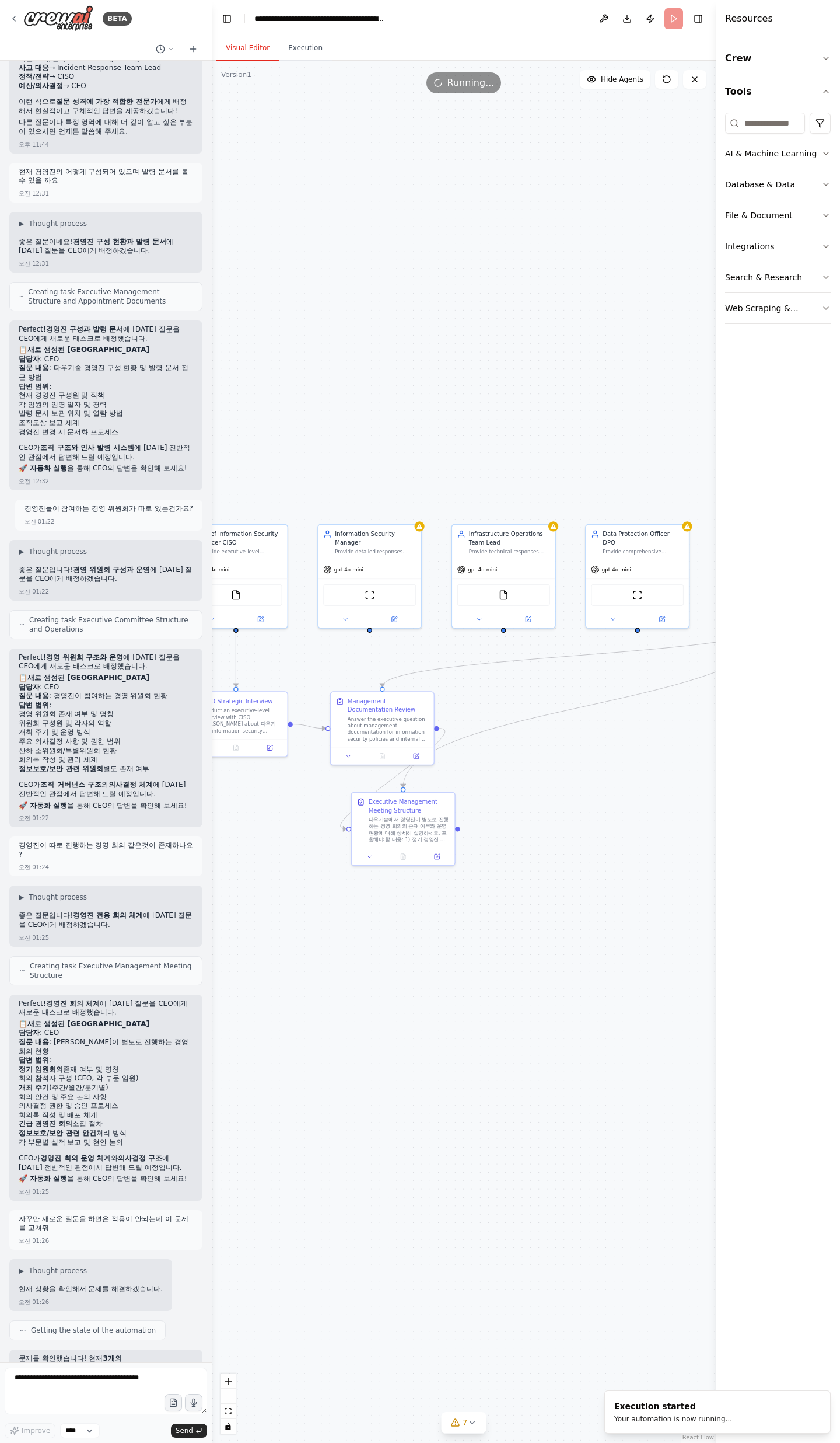
drag, startPoint x: 570, startPoint y: 992, endPoint x: 684, endPoint y: 881, distance: 159.1
click at [684, 881] on div ".deletable-edge-delete-btn { width: 20px; height: 20px; border: 0px solid #ffff…" at bounding box center [463, 751] width 504 height 1382
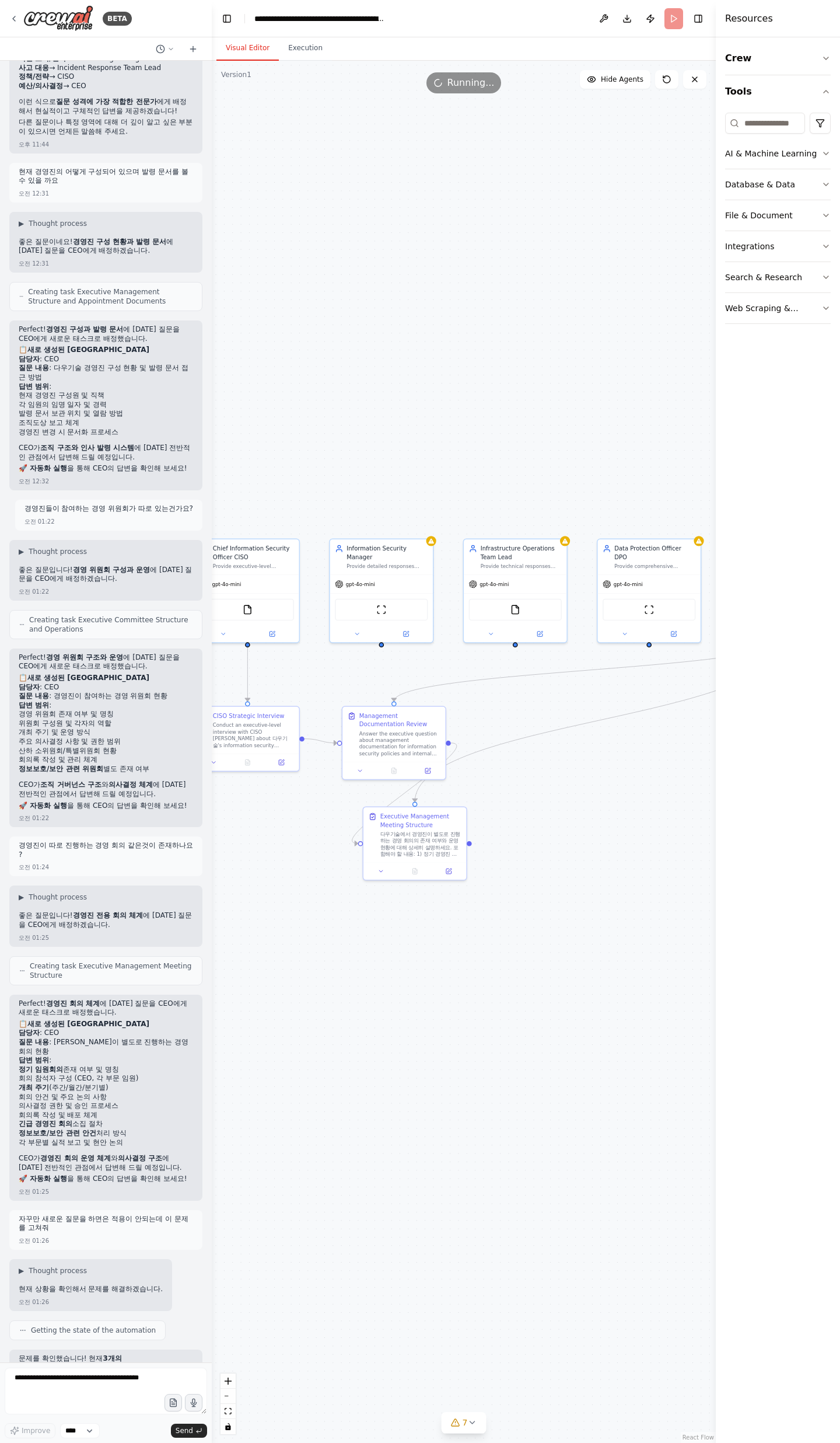
drag, startPoint x: 617, startPoint y: 867, endPoint x: 643, endPoint y: 885, distance: 31.6
click at [643, 885] on div ".deletable-edge-delete-btn { width: 20px; height: 20px; border: 0px solid #ffff…" at bounding box center [463, 751] width 504 height 1382
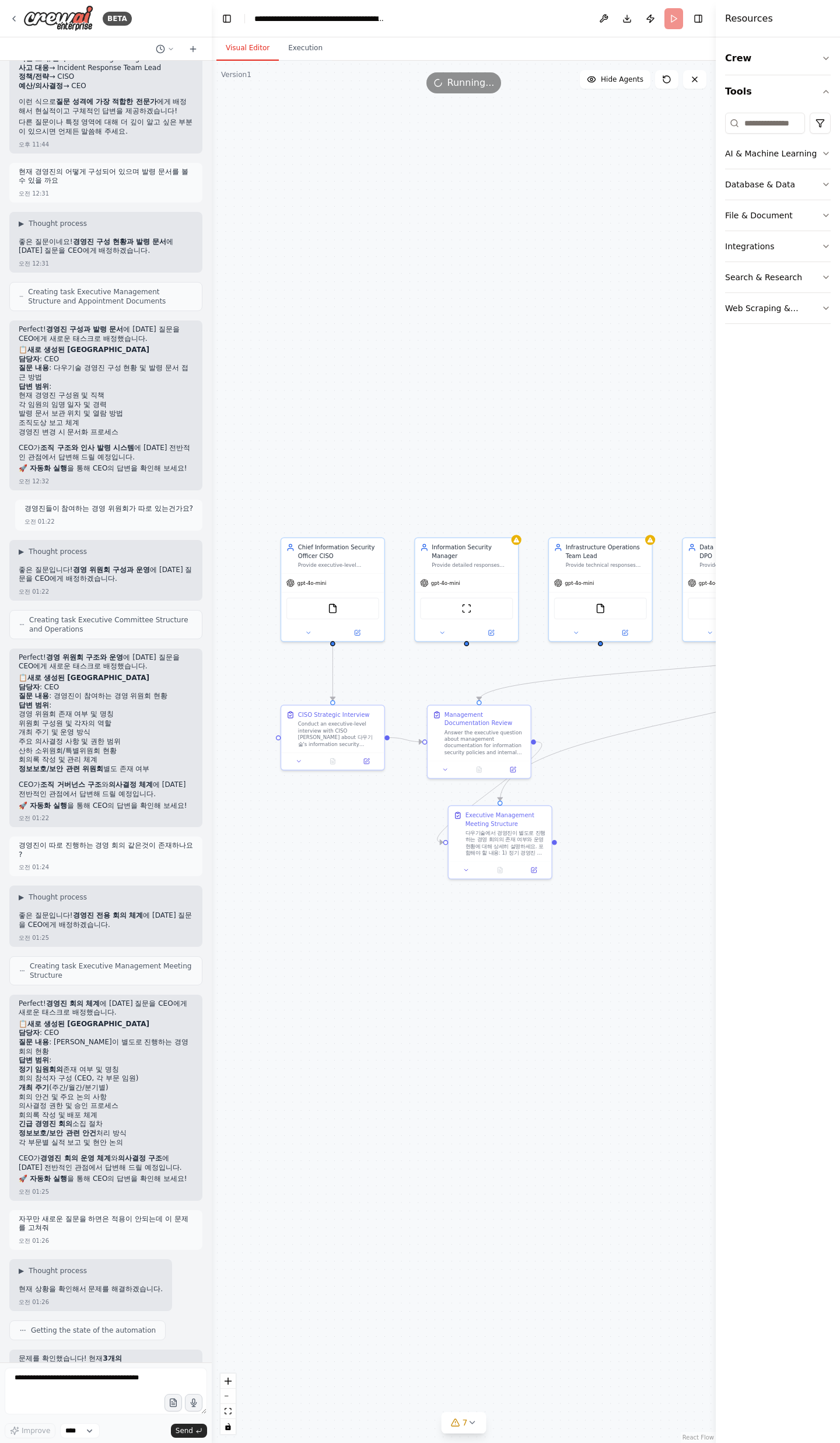
drag, startPoint x: 587, startPoint y: 904, endPoint x: 660, endPoint y: 906, distance: 73.0
click at [660, 906] on div ".deletable-edge-delete-btn { width: 20px; height: 20px; border: 0px solid #ffff…" at bounding box center [463, 751] width 504 height 1382
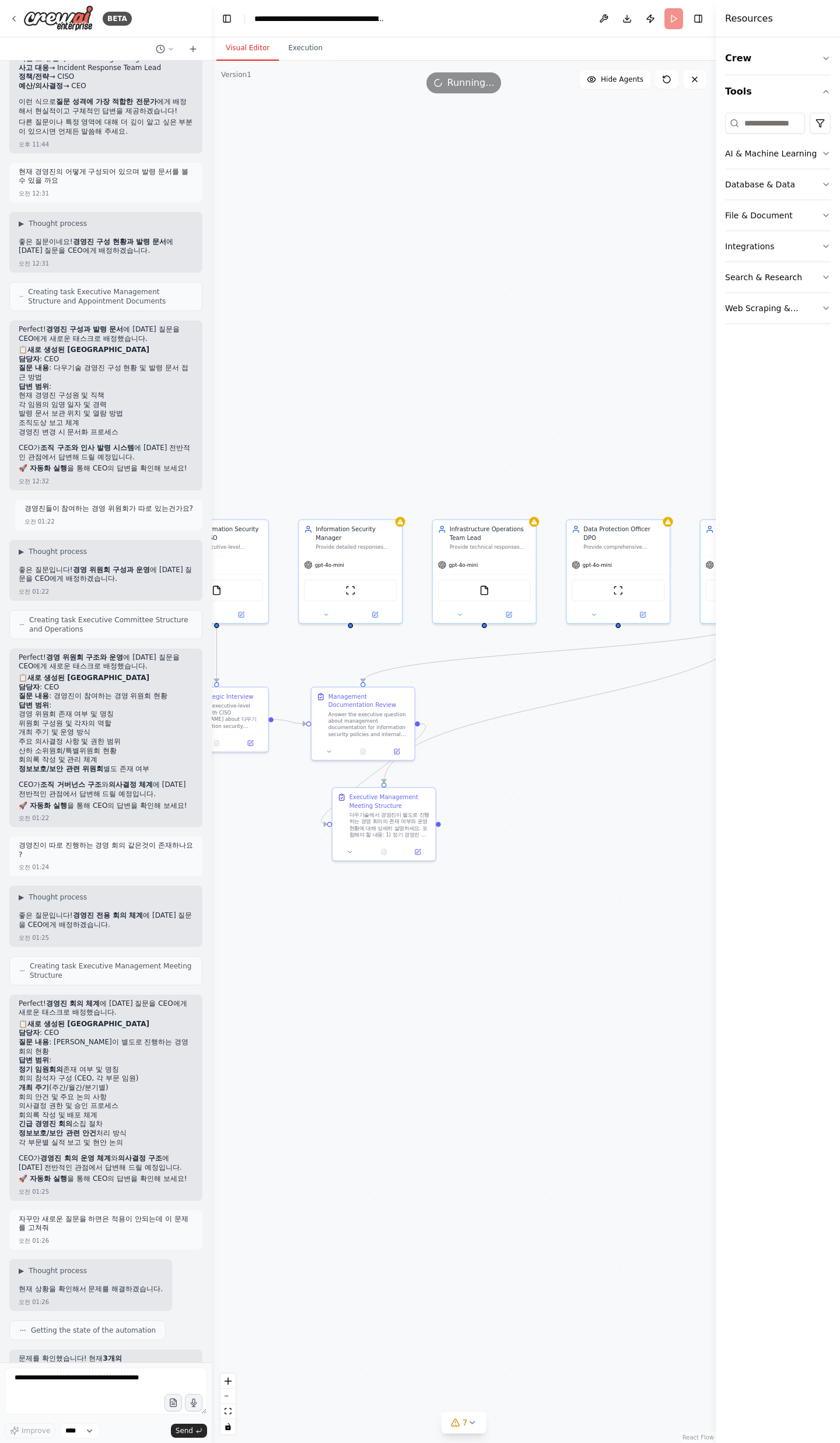
drag, startPoint x: 610, startPoint y: 920, endPoint x: 442, endPoint y: 899, distance: 169.3
click at [442, 899] on div ".deletable-edge-delete-btn { width: 20px; height: 20px; border: 0px solid #ffff…" at bounding box center [463, 751] width 504 height 1382
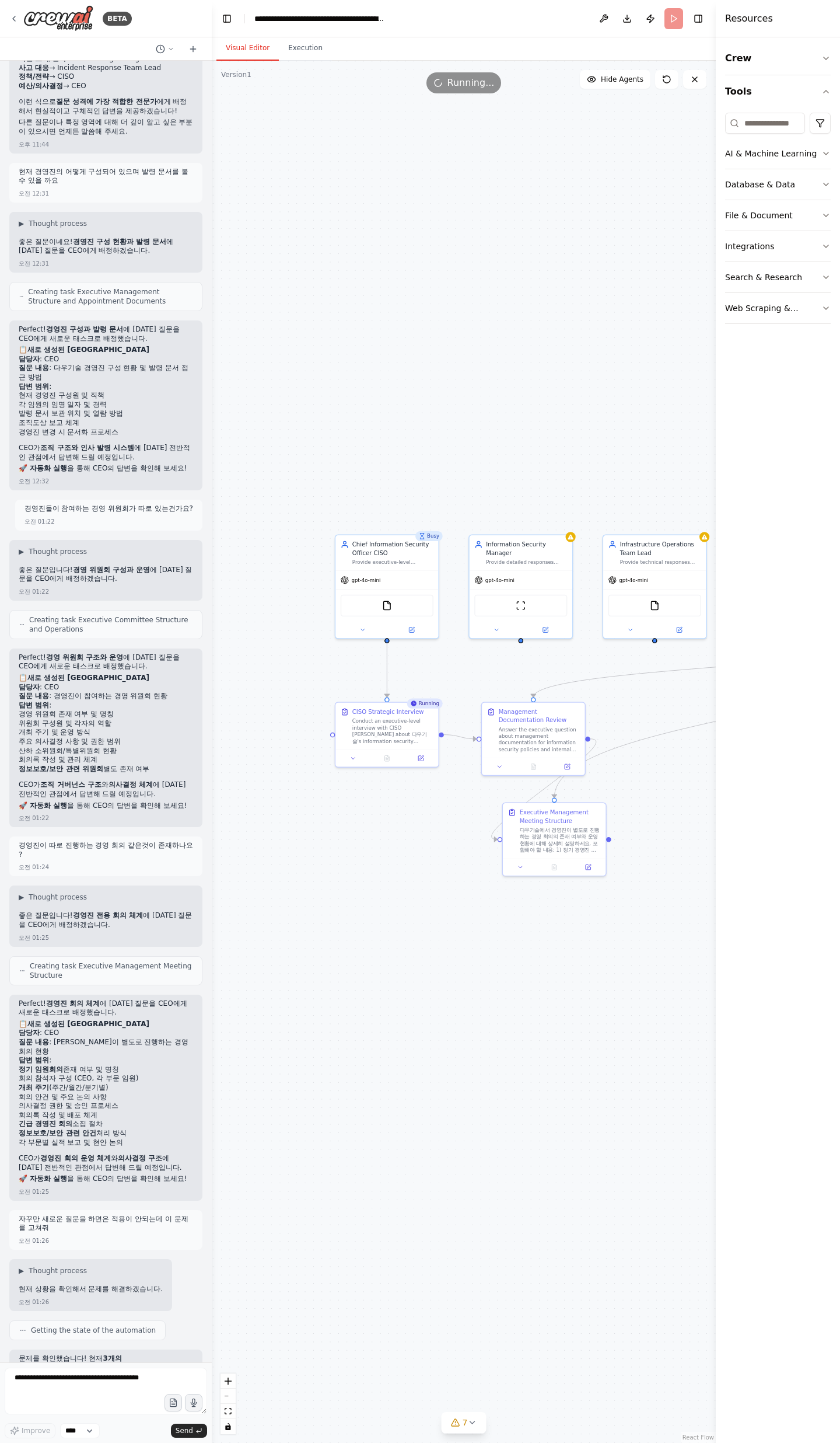
drag, startPoint x: 327, startPoint y: 1109, endPoint x: 497, endPoint y: 1124, distance: 170.7
click at [497, 1124] on div ".deletable-edge-delete-btn { width: 20px; height: 20px; border: 0px solid #ffff…" at bounding box center [463, 751] width 504 height 1382
click at [387, 760] on icon at bounding box center [387, 756] width 7 height 7
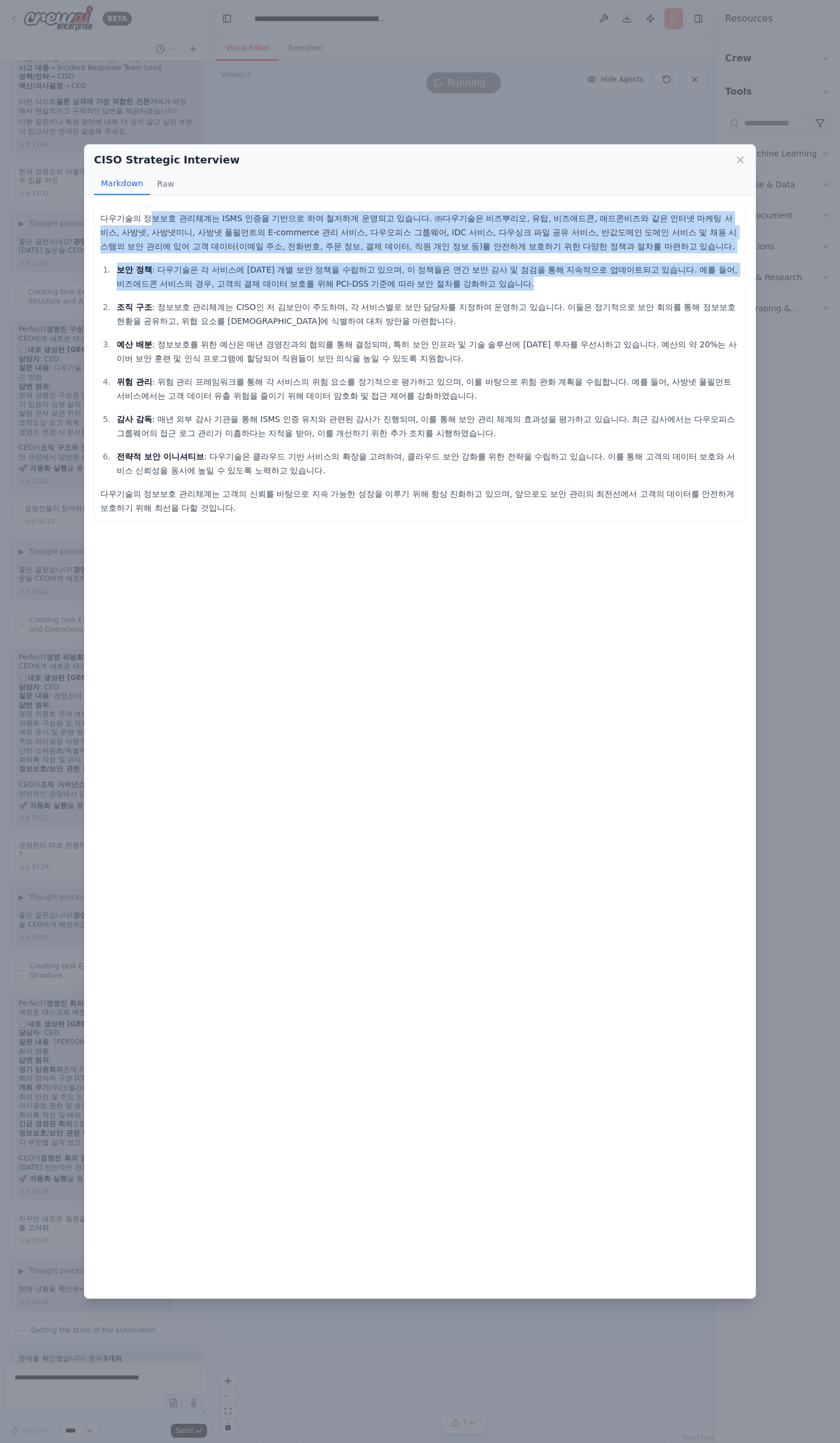
drag, startPoint x: 145, startPoint y: 222, endPoint x: 336, endPoint y: 298, distance: 205.6
click at [336, 298] on div "다우기술의 정보보호 관리체계는 ISMS 인증을 기반으로 하여 철저하게 운영되고 있습니다. ㈜다우기술은 비즈뿌리오, 유탑, 비즈애드콘, 애드콘비…" at bounding box center [420, 363] width 639 height 303
click at [336, 298] on ol "보안 정책 : 다우기술은 각 서비스에 [DATE] 개별 보안 정책을 수립하고 있으며, 이 정책들은 연간 보안 감사 및 점검을 통해 지속적으로 …" at bounding box center [420, 369] width 639 height 214
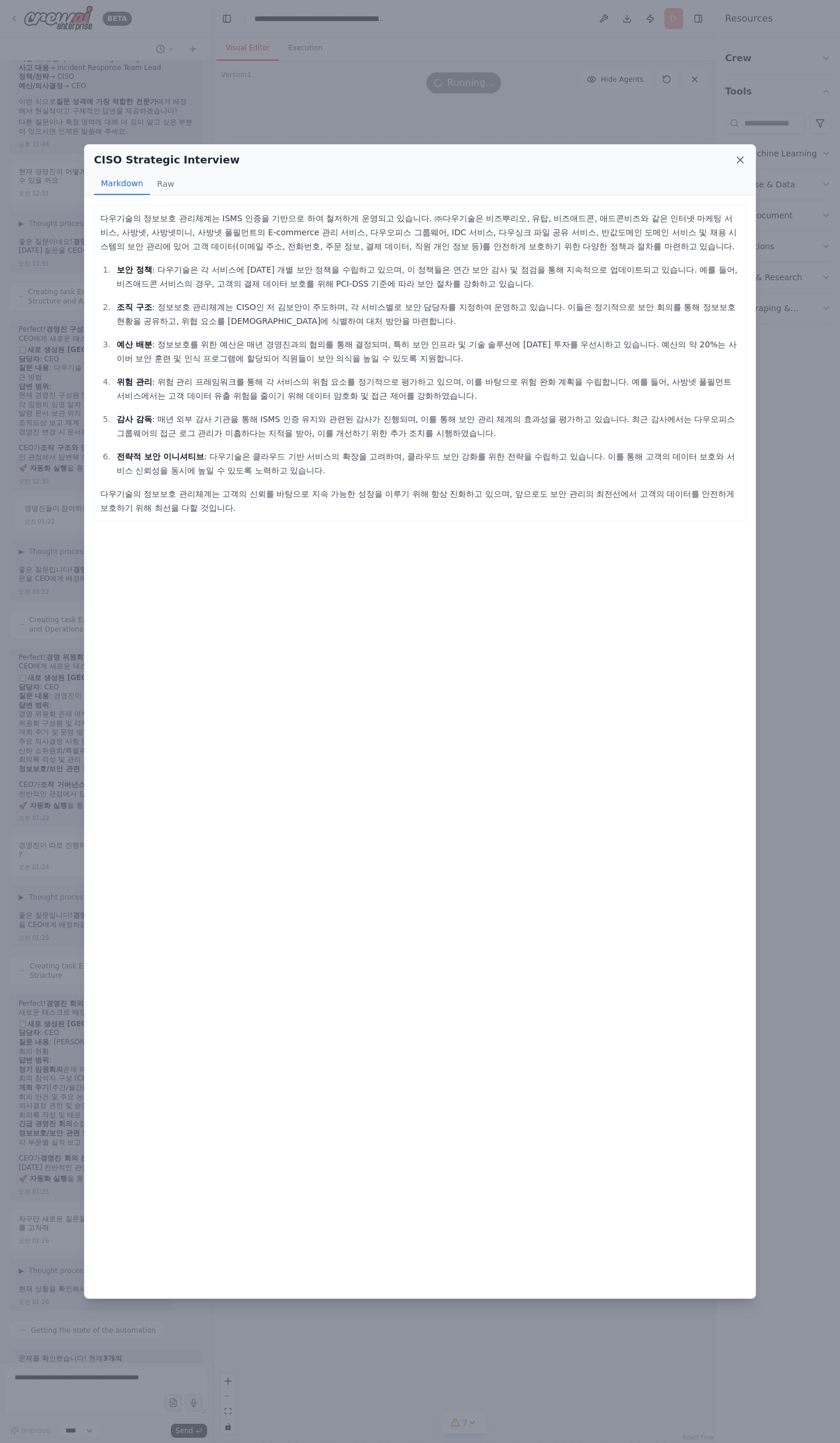
click at [744, 162] on icon at bounding box center [741, 160] width 11 height 11
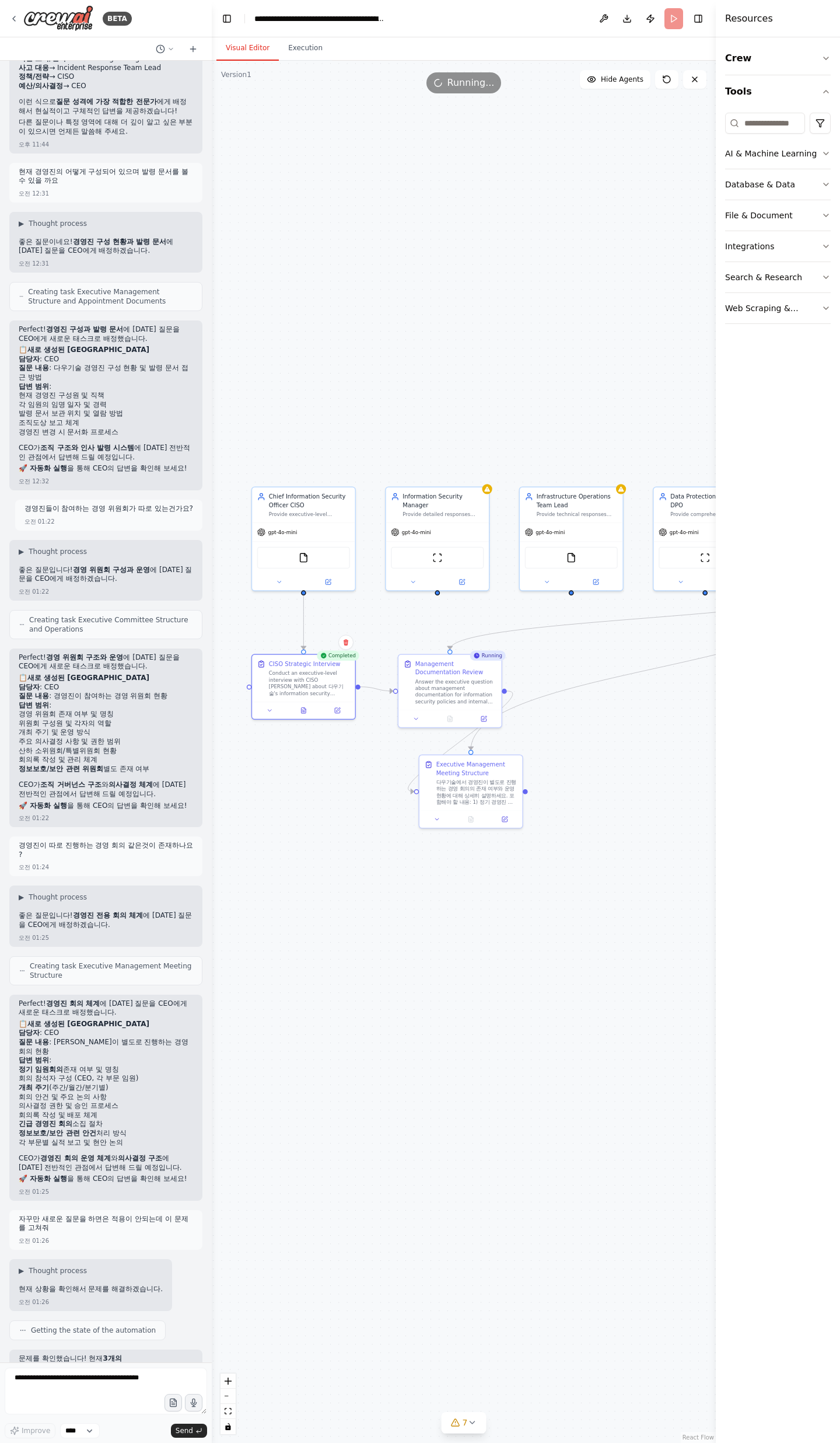
drag, startPoint x: 543, startPoint y: 921, endPoint x: 418, endPoint y: 810, distance: 167.2
click at [419, 819] on div ".deletable-edge-delete-btn { width: 20px; height: 20px; border: 0px solid #ffff…" at bounding box center [463, 751] width 504 height 1382
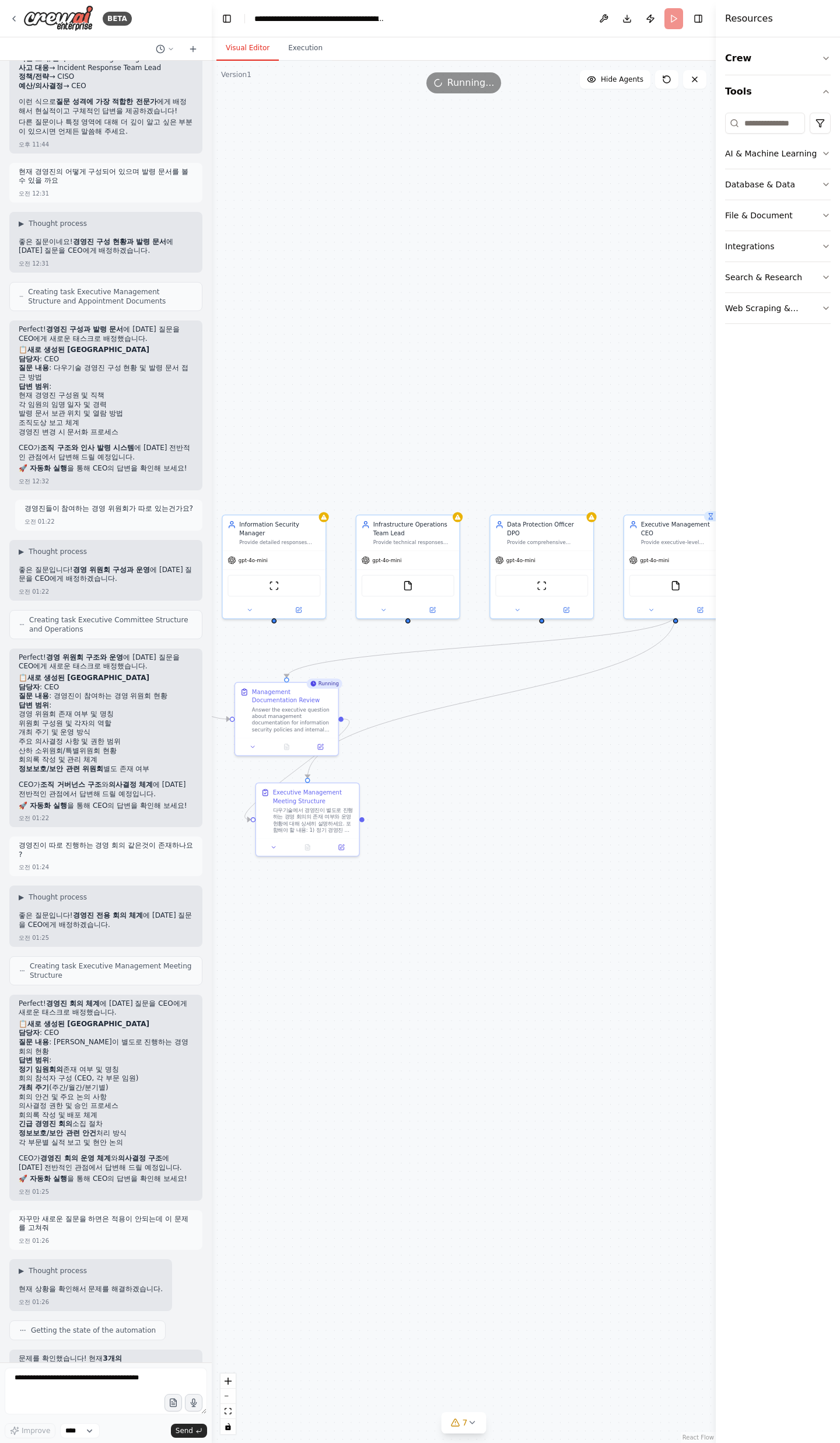
drag, startPoint x: 557, startPoint y: 689, endPoint x: 505, endPoint y: 737, distance: 70.8
click at [505, 737] on div ".deletable-edge-delete-btn { width: 20px; height: 20px; border: 0px solid #ffff…" at bounding box center [463, 751] width 504 height 1382
click at [289, 750] on icon at bounding box center [286, 747] width 7 height 7
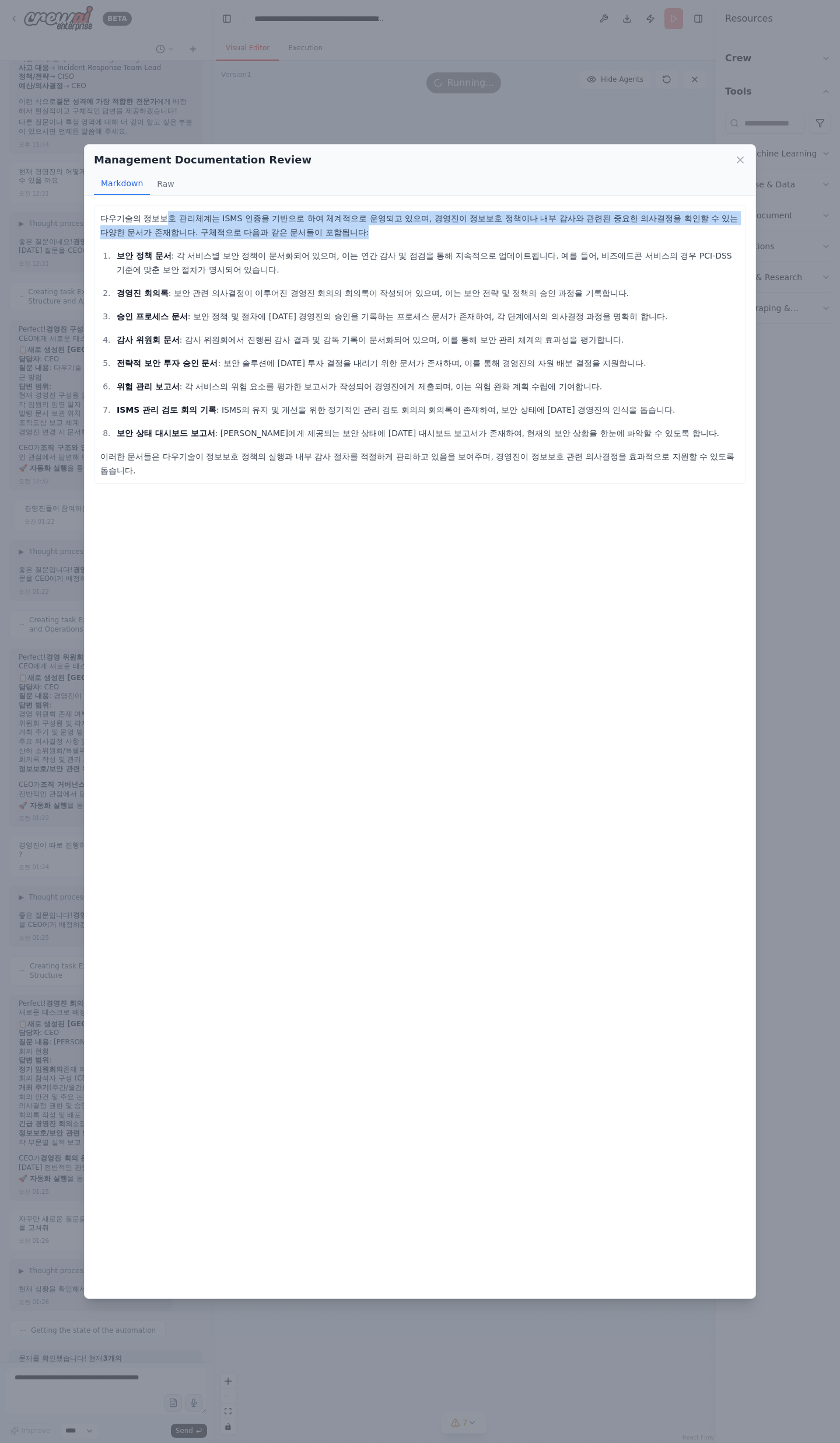
drag, startPoint x: 162, startPoint y: 214, endPoint x: 298, endPoint y: 233, distance: 137.3
click at [298, 233] on p "다우기술의 정보보호 관리체계는 ISMS 인증을 기반으로 하여 체계적으로 운영되고 있으며, 경영진이 정보보호 정책이나 내부 감사와 관련된 중요한…" at bounding box center [420, 225] width 639 height 28
click at [298, 234] on p "다우기술의 정보보호 관리체계는 ISMS 인증을 기반으로 하여 체계적으로 운영되고 있으며, 경영진이 정보보호 정책이나 내부 감사와 관련된 중요한…" at bounding box center [420, 225] width 639 height 28
drag, startPoint x: 239, startPoint y: 256, endPoint x: 161, endPoint y: 261, distance: 78.2
click at [161, 261] on p "보안 정책 문서 : 각 서비스별 보안 정책이 문서화되어 있으며, 이는 연간 감사 및 점검을 통해 지속적으로 업데이트됩니다. 예를 들어, 비즈애…" at bounding box center [428, 262] width 623 height 28
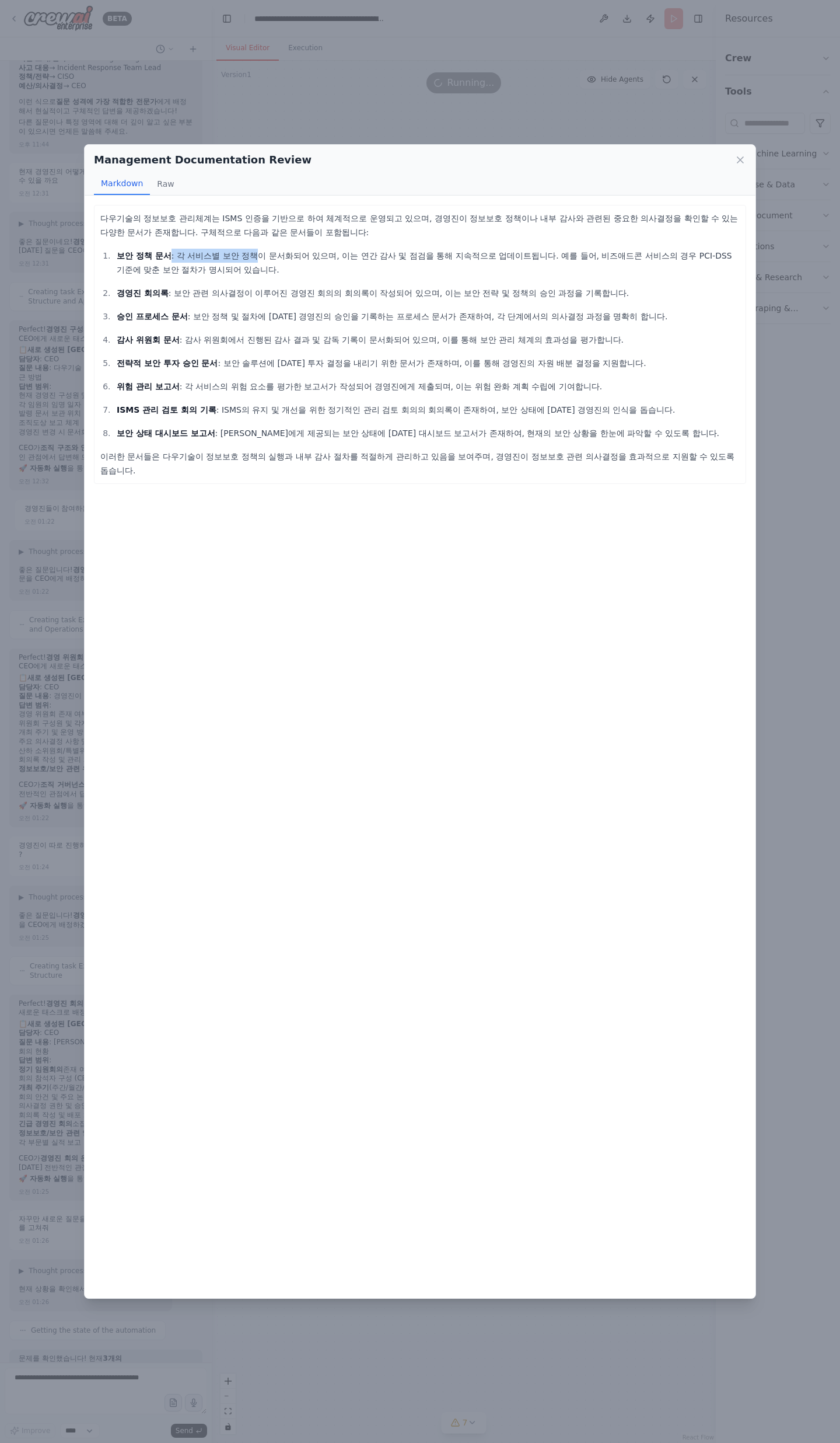
click at [160, 261] on p "보안 정책 문서 : 각 서비스별 보안 정책이 문서화되어 있으며, 이는 연간 감사 및 점검을 통해 지속적으로 업데이트됩니다. 예를 들어, 비즈애…" at bounding box center [428, 262] width 623 height 28
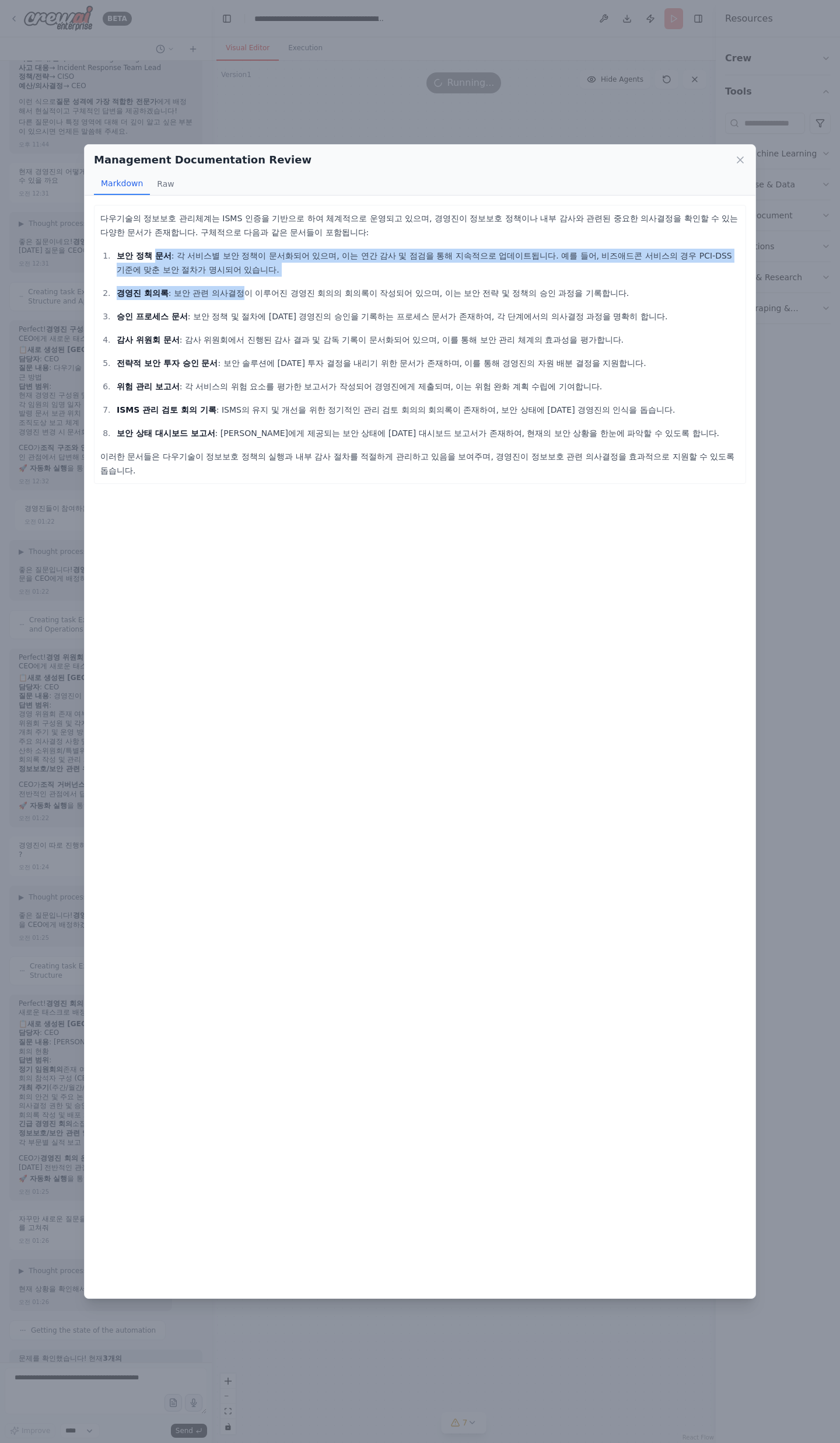
drag, startPoint x: 149, startPoint y: 262, endPoint x: 224, endPoint y: 288, distance: 79.4
click at [224, 288] on ol "보안 정책 문서 : 각 서비스별 보안 정책이 문서화되어 있으며, 이는 연간 감사 및 점검을 통해 지속적으로 업데이트됩니다. 예를 들어, 비즈애…" at bounding box center [420, 344] width 639 height 191
click at [224, 288] on p "경영진 회의록 : 보안 관련 의사결정이 이루어진 경영진 회의의 회의록이 작성되어 있으며, 이는 보안 전략 및 정책의 승인 과정을 기록합니다." at bounding box center [428, 293] width 623 height 14
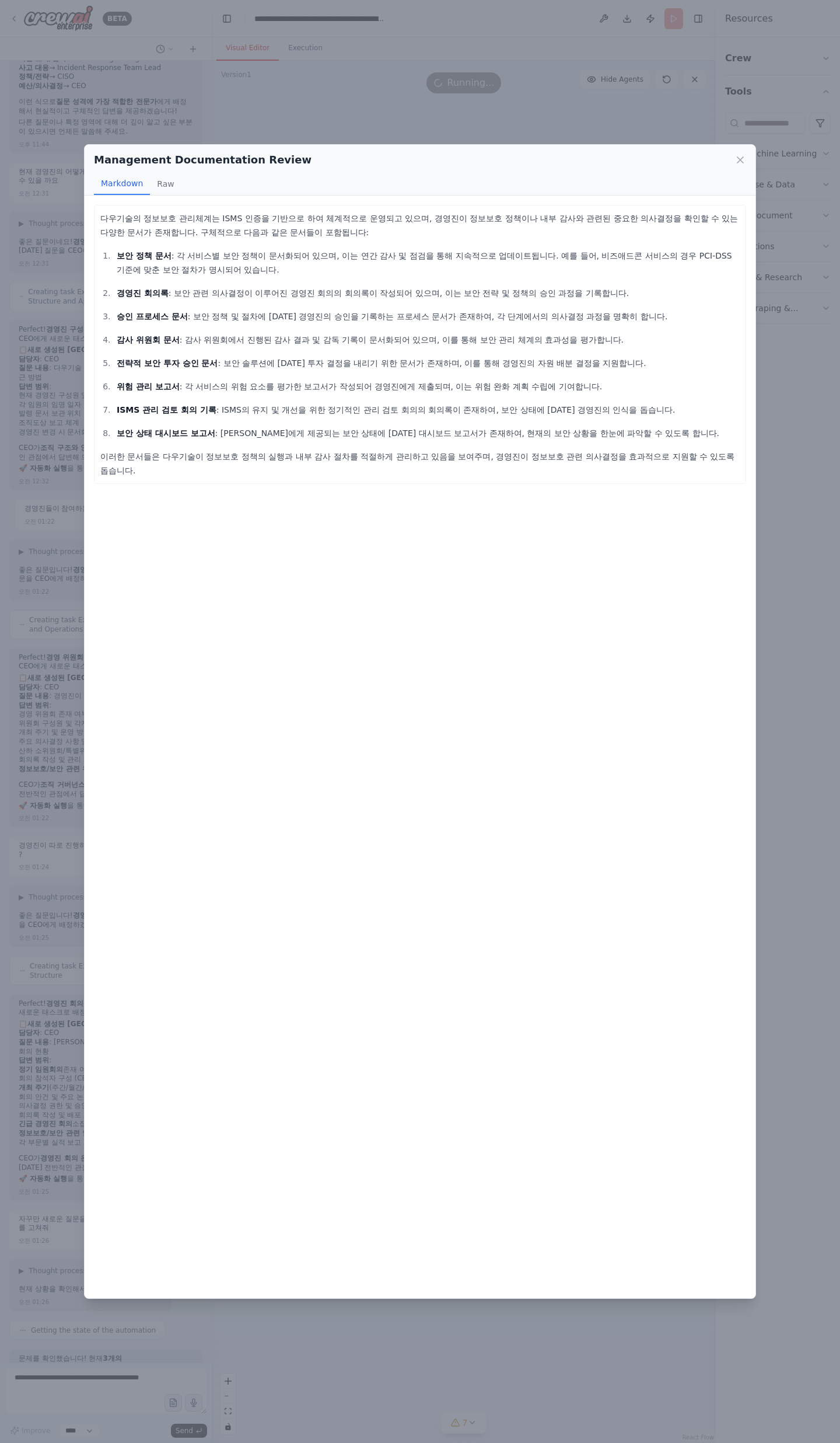
drag, startPoint x: 192, startPoint y: 327, endPoint x: 288, endPoint y: 333, distance: 96.2
click at [288, 333] on ol "보안 정책 문서 : 각 서비스별 보안 정책이 문서화되어 있으며, 이는 연간 감사 및 점검을 통해 지속적으로 업데이트됩니다. 예를 들어, 비즈애…" at bounding box center [420, 344] width 639 height 191
drag, startPoint x: 288, startPoint y: 333, endPoint x: 289, endPoint y: 351, distance: 18.0
click at [288, 333] on p "감사 위원회 문서 : 감사 위원회에서 진행된 감사 결과 및 감독 기록이 문서화되어 있으며, 이를 통해 보안 관리 체계의 효과성을 평가합니다." at bounding box center [428, 340] width 623 height 14
drag, startPoint x: 255, startPoint y: 358, endPoint x: 161, endPoint y: 358, distance: 94.0
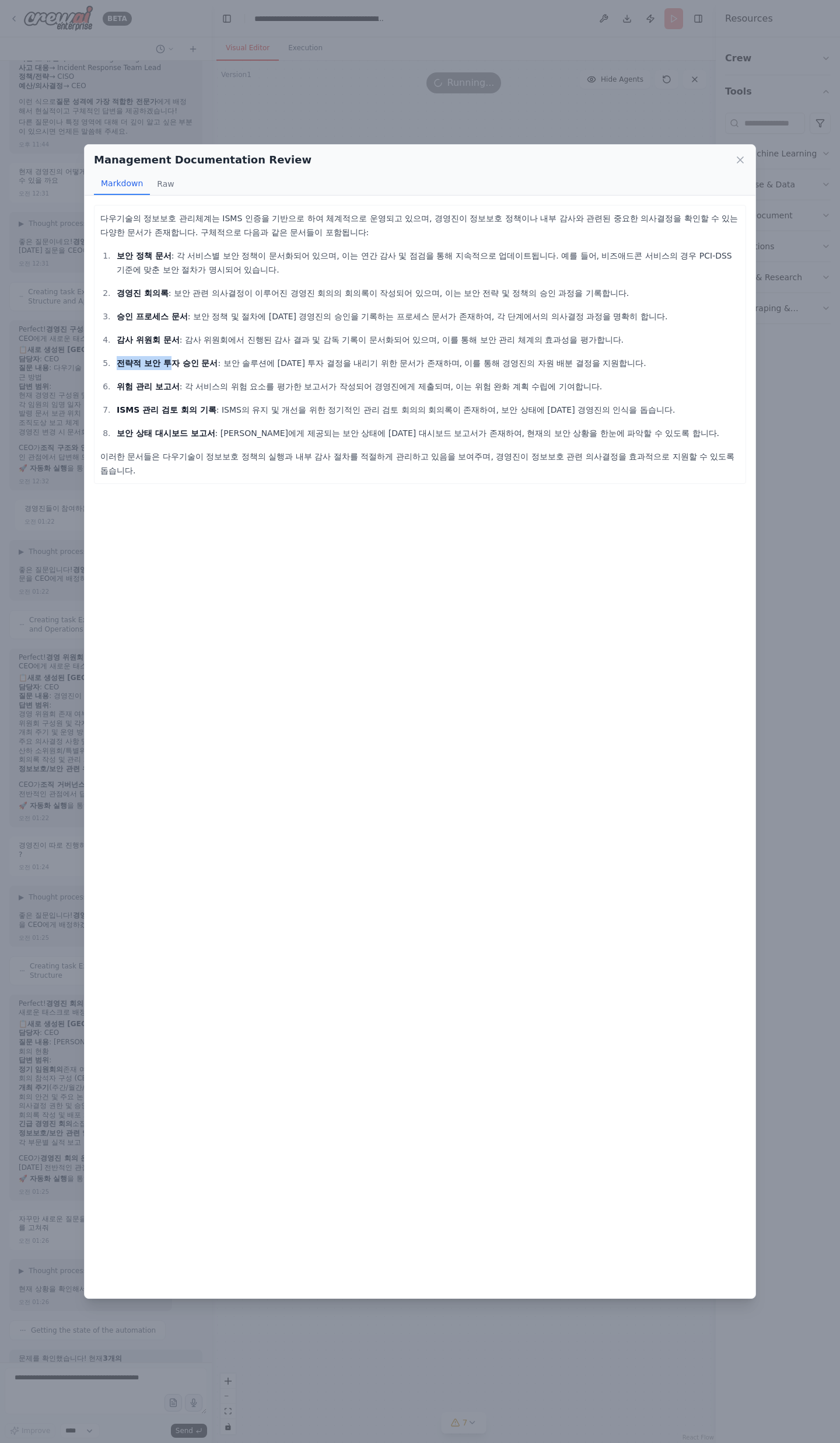
click at [161, 358] on ol "보안 정책 문서 : 각 서비스별 보안 정책이 문서화되어 있으며, 이는 연간 감사 및 점검을 통해 지속적으로 업데이트됩니다. 예를 들어, 비즈애…" at bounding box center [420, 344] width 639 height 191
click at [160, 358] on strong "전략적 보안 투자 승인 문서" at bounding box center [167, 363] width 101 height 10
drag, startPoint x: 176, startPoint y: 426, endPoint x: 193, endPoint y: 450, distance: 29.4
click at [192, 447] on div "다우기술의 정보보호 관리체계는 ISMS 인증을 기반으로 하여 체계적으로 운영되고 있으며, 경영진이 정보보호 정책이나 내부 감사와 관련된 중요한…" at bounding box center [420, 344] width 639 height 266
drag, startPoint x: 237, startPoint y: 427, endPoint x: 130, endPoint y: 416, distance: 107.6
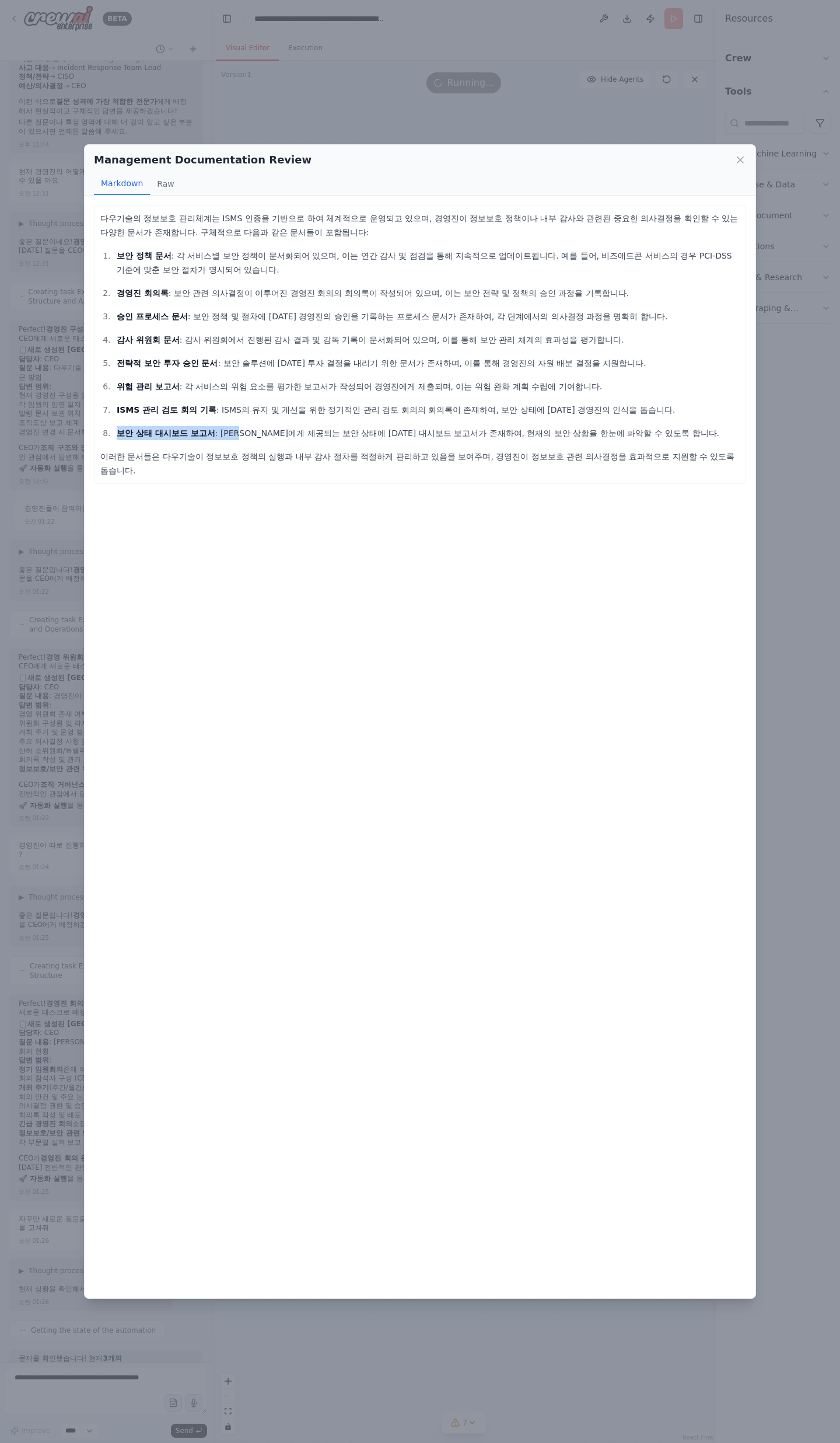
click at [130, 416] on ol "보안 정책 문서 : 각 서비스별 보안 정책이 문서화되어 있으며, 이는 연간 감사 및 점검을 통해 지속적으로 업데이트됩니다. 예를 들어, 비즈애…" at bounding box center [420, 344] width 639 height 191
drag, startPoint x: 173, startPoint y: 399, endPoint x: 522, endPoint y: 420, distance: 349.6
click at [498, 418] on ol "보안 정책 문서 : 각 서비스별 보안 정책이 문서화되어 있으며, 이는 연간 감사 및 점검을 통해 지속적으로 업데이트됩니다. 예를 들어, 비즈애…" at bounding box center [420, 344] width 639 height 191
drag, startPoint x: 523, startPoint y: 420, endPoint x: 606, endPoint y: 455, distance: 90.1
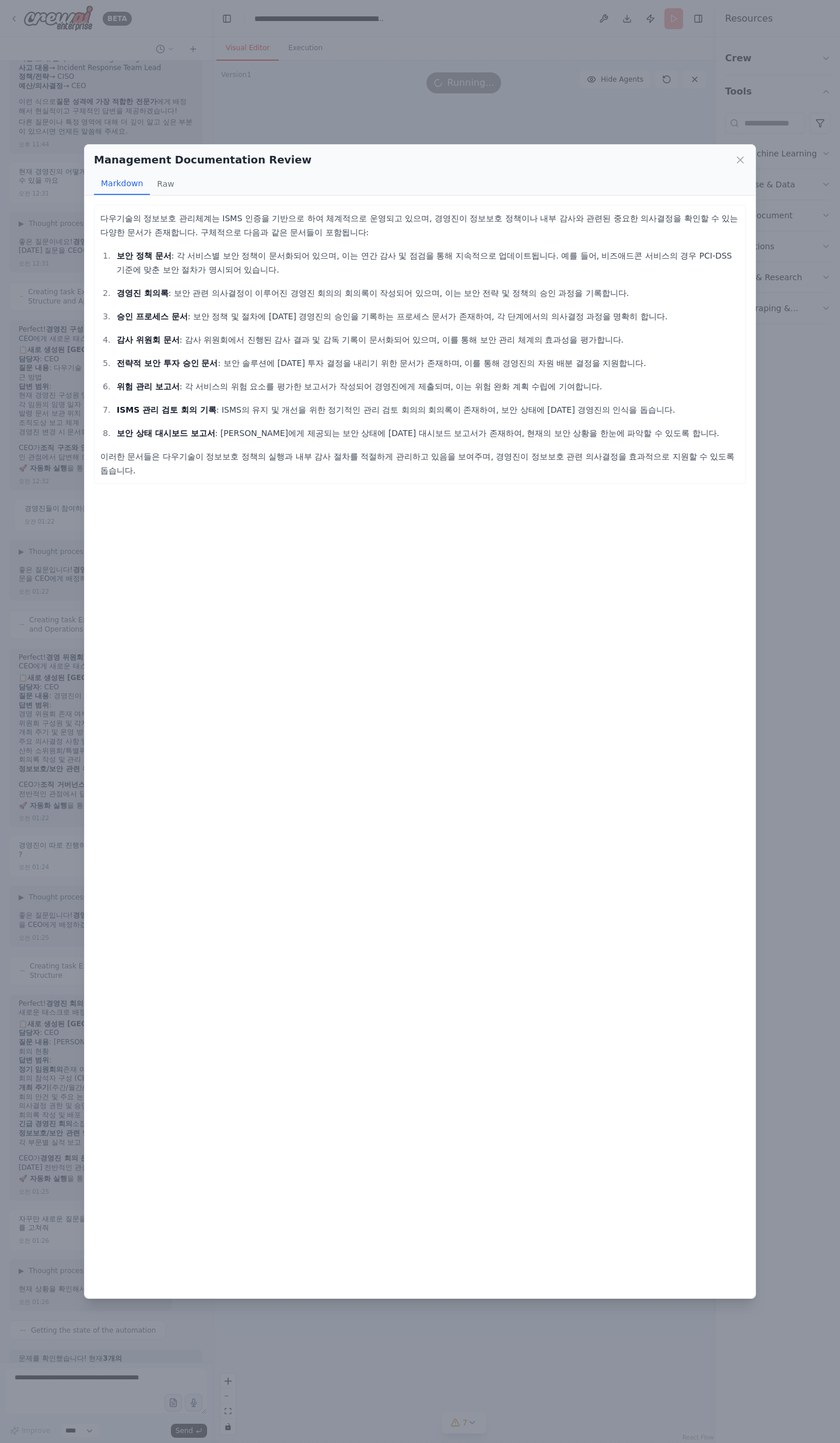
click at [524, 421] on ol "보안 정책 문서 : 각 서비스별 보안 정책이 문서화되어 있으며, 이는 연간 감사 및 점검을 통해 지속적으로 업데이트됩니다. 예를 들어, 비즈애…" at bounding box center [420, 344] width 639 height 191
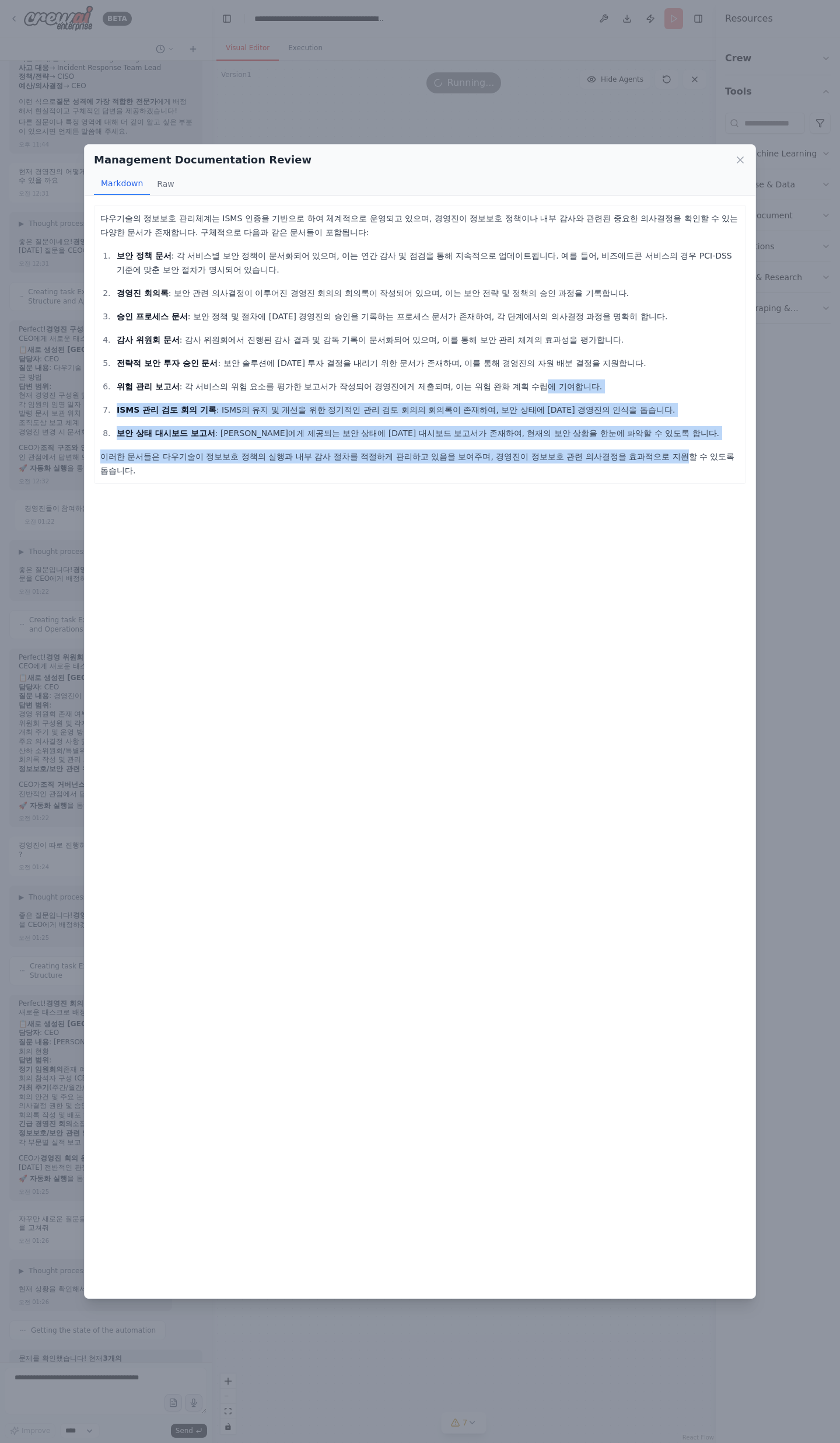
drag, startPoint x: 608, startPoint y: 456, endPoint x: 482, endPoint y: 387, distance: 143.7
click at [484, 387] on div "다우기술의 정보보호 관리체계는 ISMS 인증을 기반으로 하여 체계적으로 운영되고 있으며, 경영진이 정보보호 정책이나 내부 감사와 관련된 중요한…" at bounding box center [420, 344] width 639 height 266
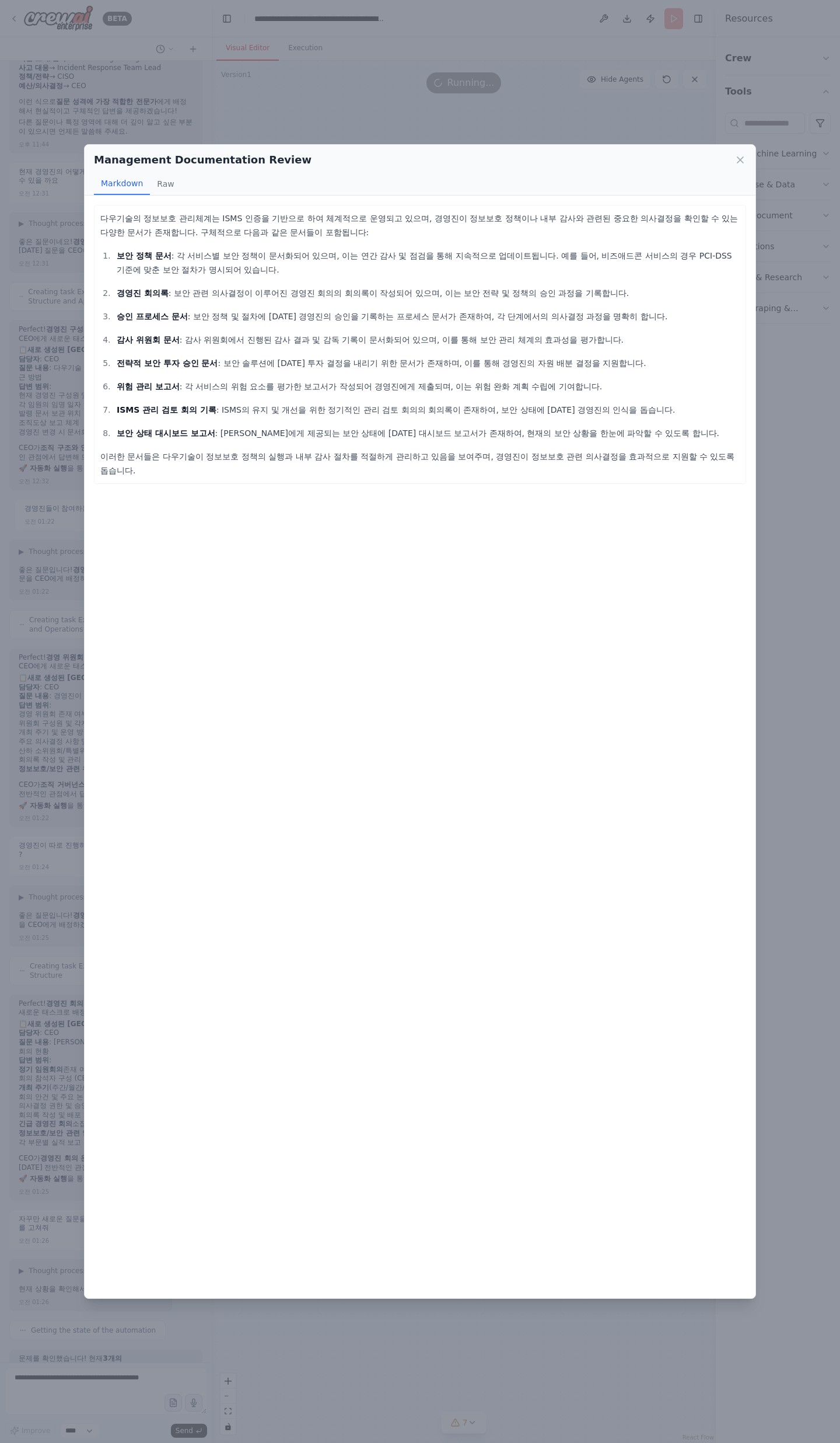
click at [365, 405] on p "ISMS 관리 검토 회의 기록 : [DEMOGRAPHIC_DATA]의 유지 및 개선을 위한 정기적인 관리 검토 회의의 회의록이 존재하여, 보안…" at bounding box center [428, 410] width 623 height 14
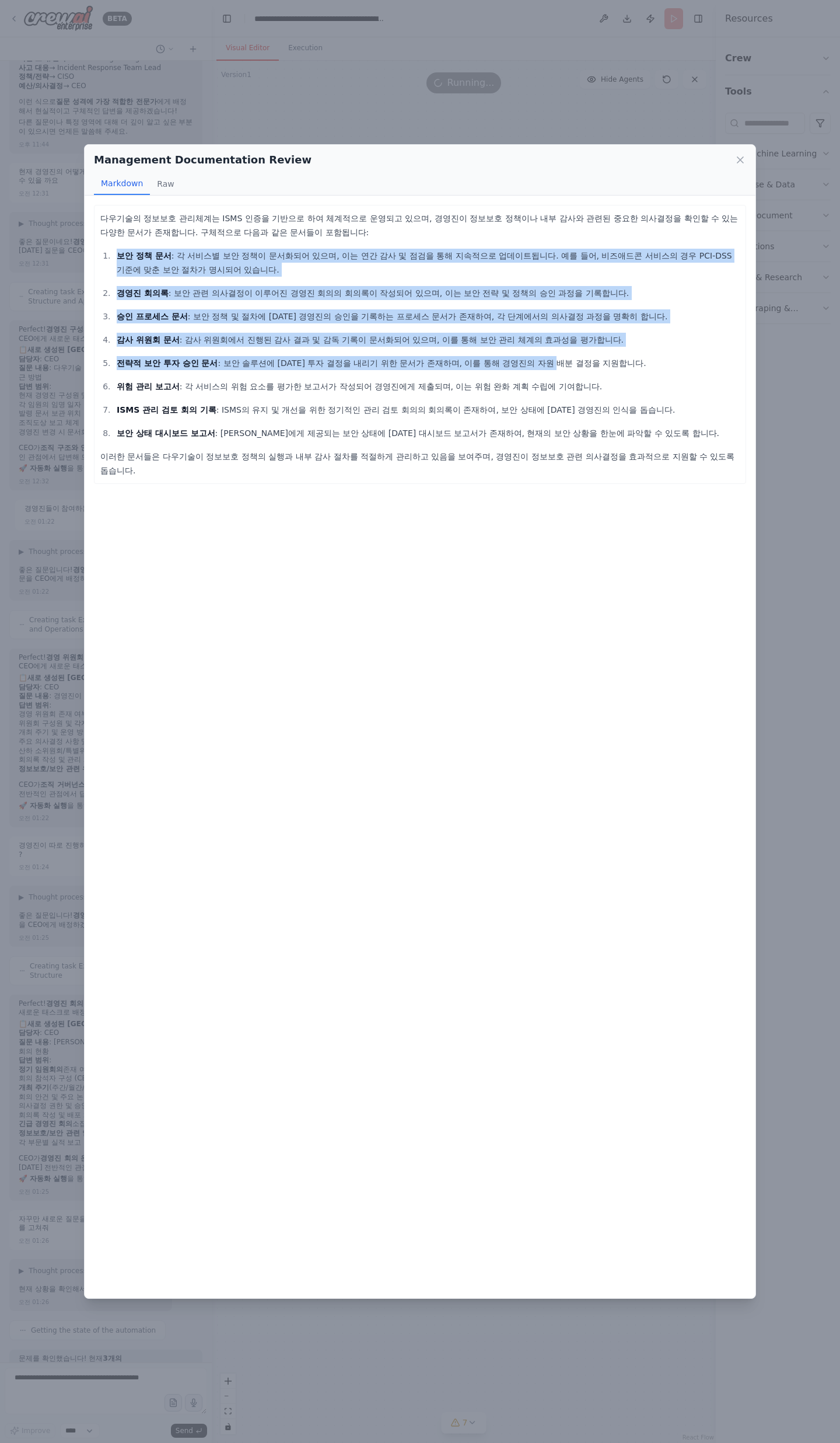
drag, startPoint x: 71, startPoint y: 250, endPoint x: 523, endPoint y: 389, distance: 472.9
click at [506, 368] on div "Management Documentation Review Markdown Raw 다우기술의 정보보호 관리체계는 ISMS 인증을 기반으로 하여 …" at bounding box center [420, 722] width 840 height 1443
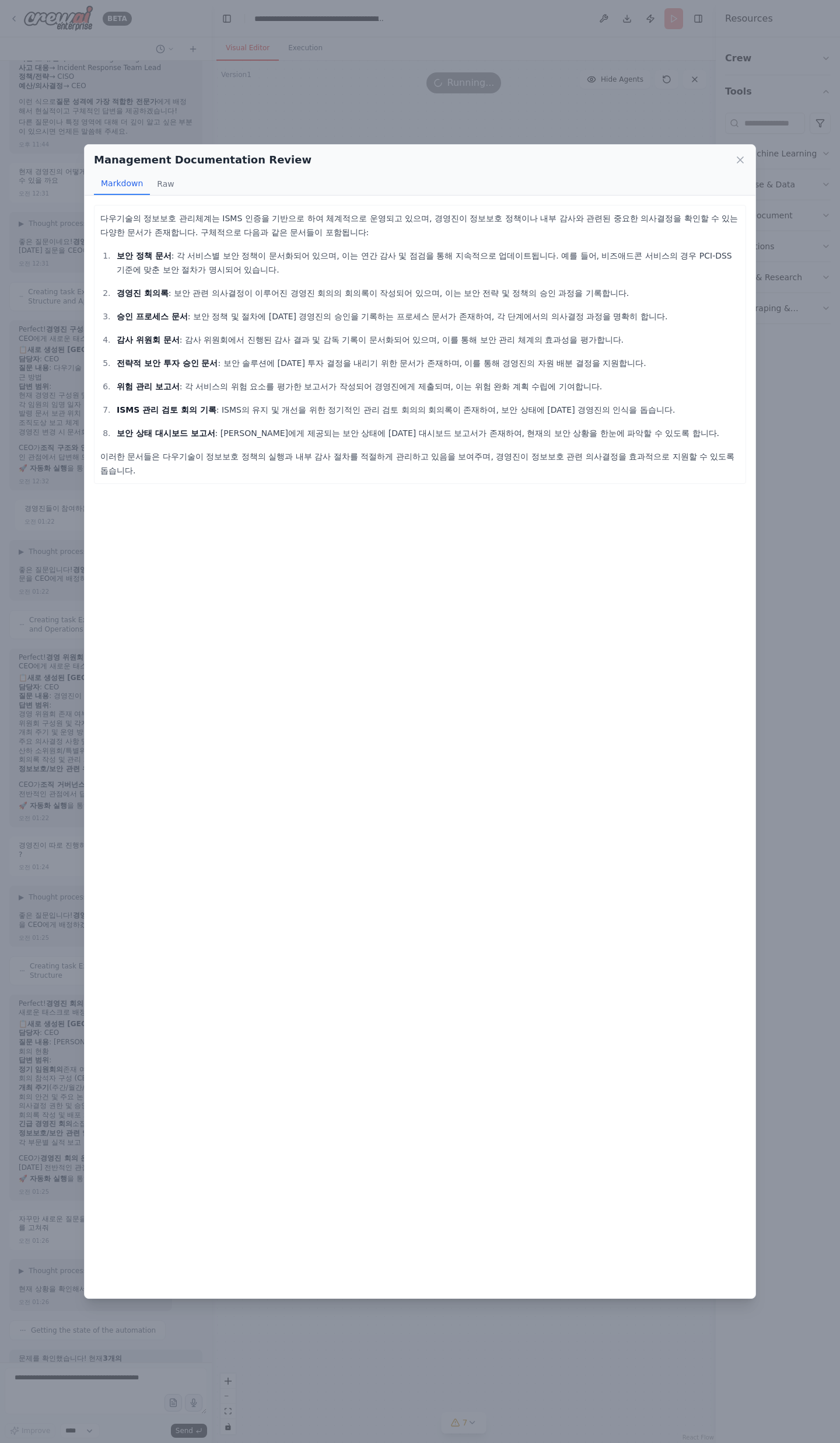
click at [524, 389] on div ".deletable-edge-delete-btn { width: 20px; height: 20px; border: 0px solid #ffff…" at bounding box center [463, 751] width 504 height 1382
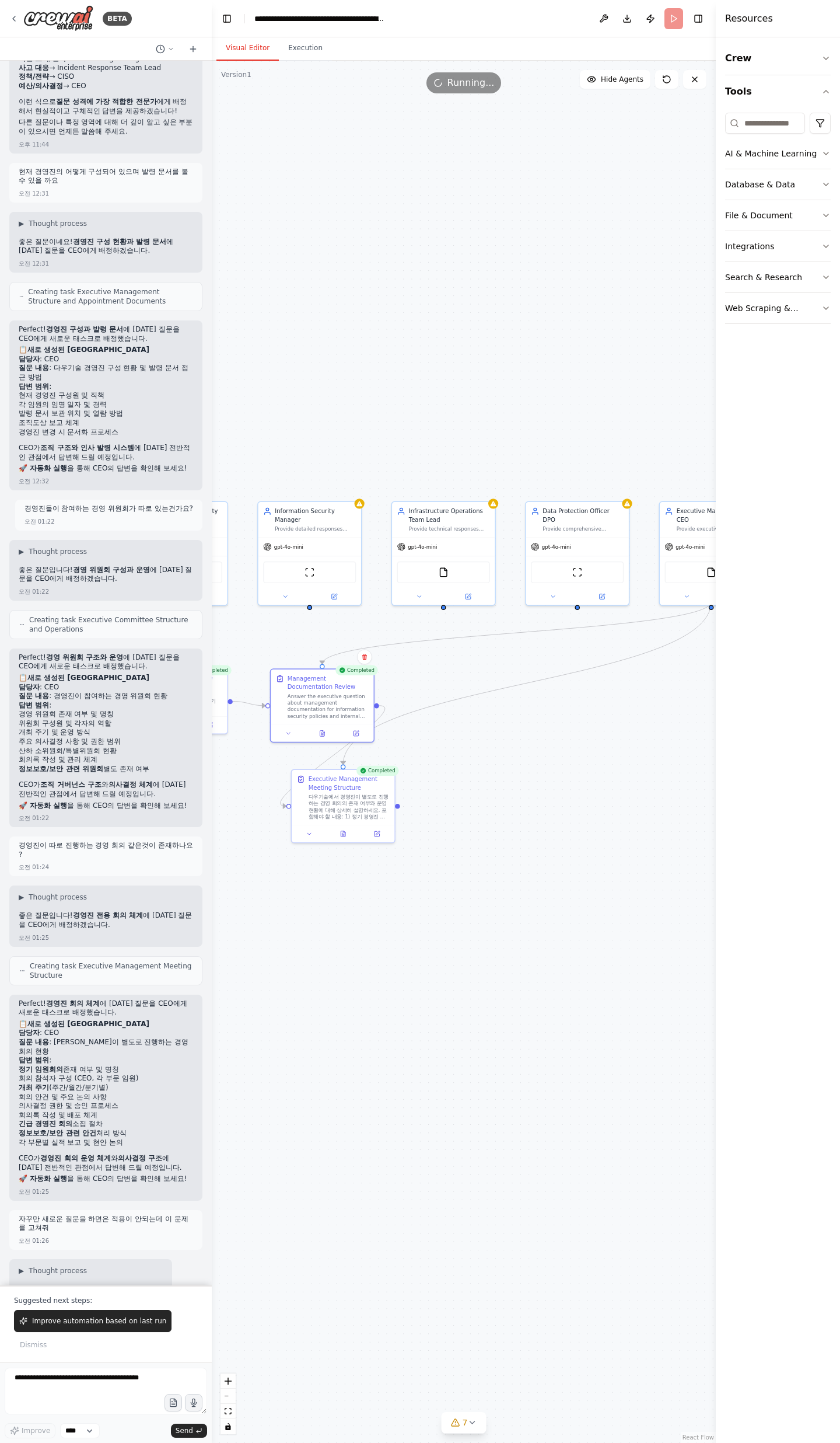
drag, startPoint x: 517, startPoint y: 967, endPoint x: 621, endPoint y: 887, distance: 131.2
click at [620, 889] on div ".deletable-edge-delete-btn { width: 20px; height: 20px; border: 0px solid #ffff…" at bounding box center [463, 751] width 504 height 1382
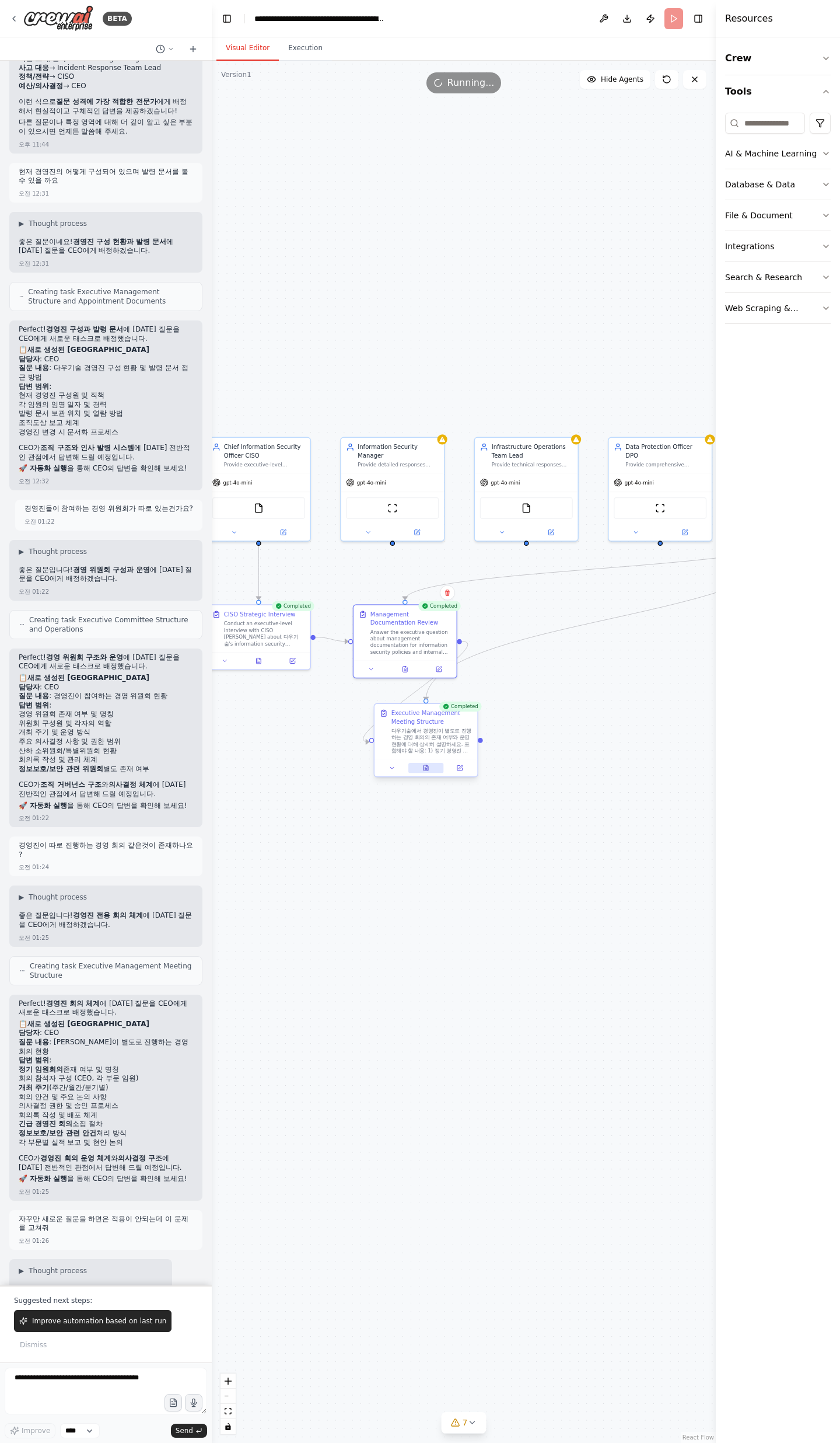
click at [427, 766] on icon at bounding box center [428, 766] width 2 height 2
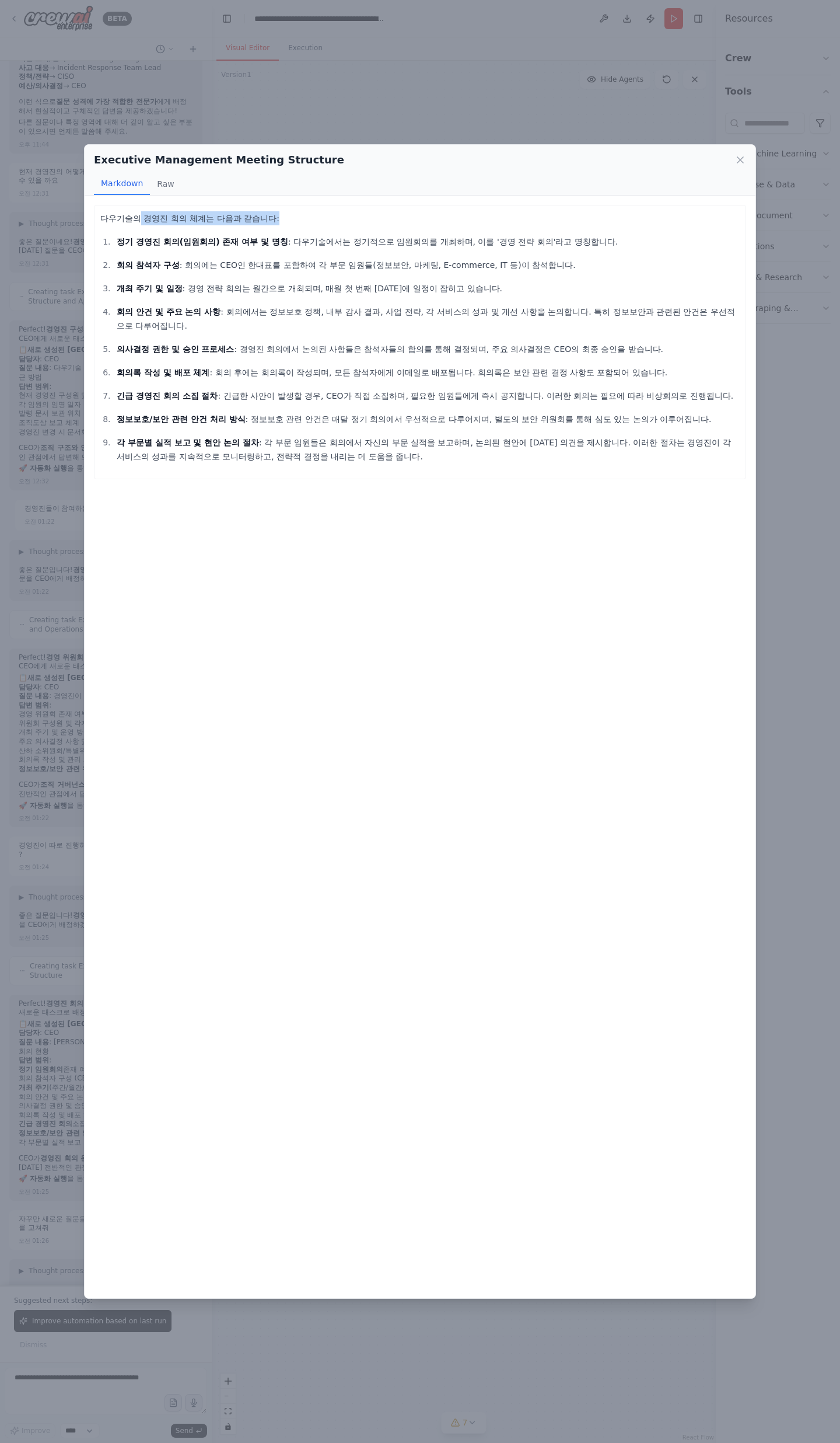
drag, startPoint x: 133, startPoint y: 222, endPoint x: 257, endPoint y: 224, distance: 124.0
click at [257, 224] on p "다우기술의 경영진 회의 체계는 다음과 같습니다:" at bounding box center [420, 218] width 639 height 14
drag, startPoint x: 248, startPoint y: 216, endPoint x: 83, endPoint y: 221, distance: 165.1
click at [83, 221] on div "Executive Management Meeting Structure Markdown Raw 다우기술의 경영진 회의 체계는 다음과 같습니다: …" at bounding box center [420, 722] width 840 height 1443
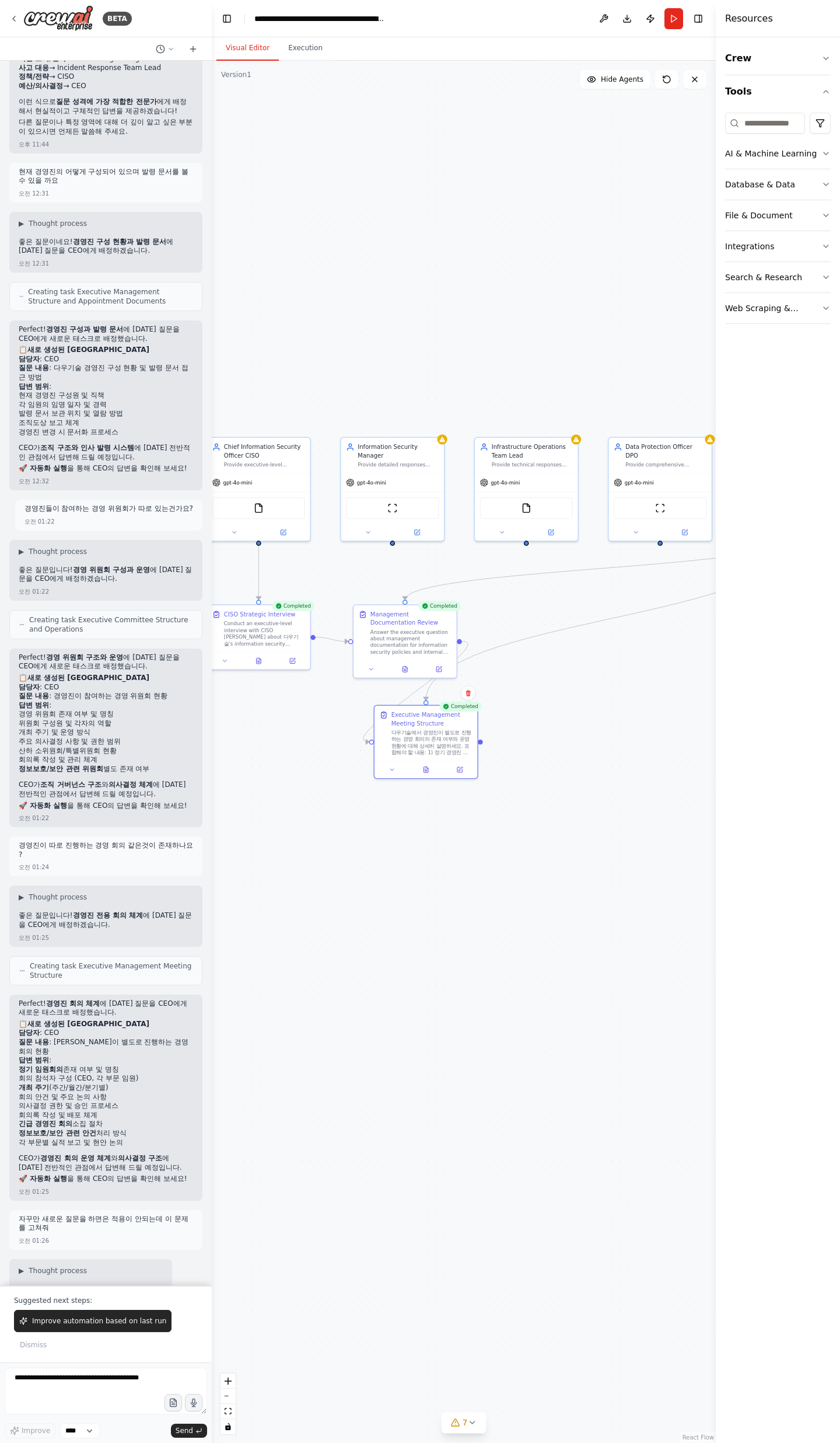
click at [83, 504] on p "경영진들이 참여하는 경영 위원회가 따로 있는건가요?" at bounding box center [109, 509] width 168 height 10
click at [427, 768] on icon at bounding box center [426, 768] width 5 height 6
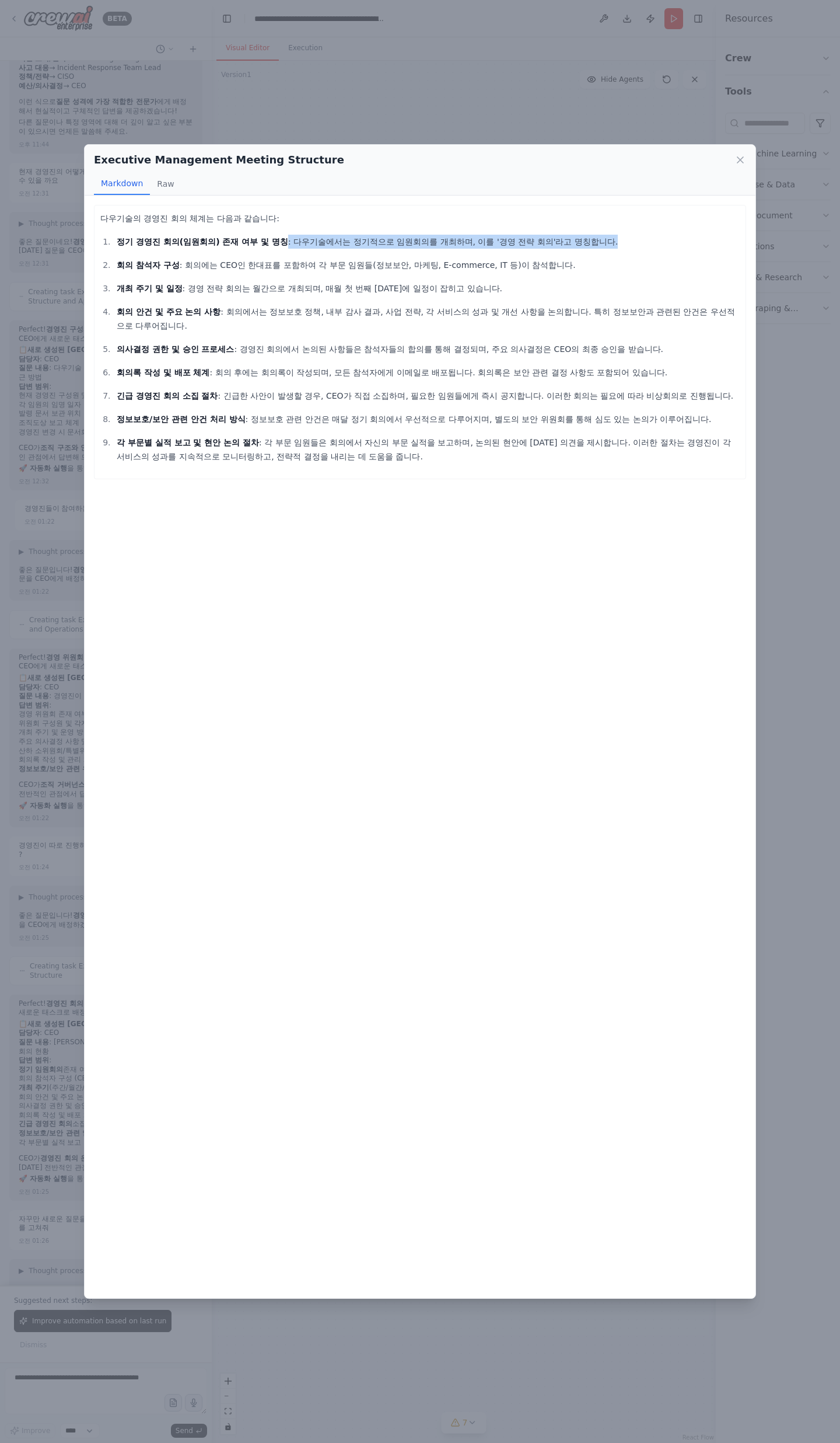
drag, startPoint x: 269, startPoint y: 243, endPoint x: 555, endPoint y: 245, distance: 286.0
click at [555, 245] on p "정기 경영진 회의(임원회의) 존재 여부 및 명칭 : 다우기술에서는 정기적으로 임원회의를 개최하며, 이를 '경영 전략 회의'라고 명칭합니다." at bounding box center [428, 241] width 623 height 14
click at [555, 246] on p "정기 경영진 회의(임원회의) 존재 여부 및 명칭 : 다우기술에서는 정기적으로 임원회의를 개최하며, 이를 '경영 전략 회의'라고 명칭합니다." at bounding box center [428, 241] width 623 height 14
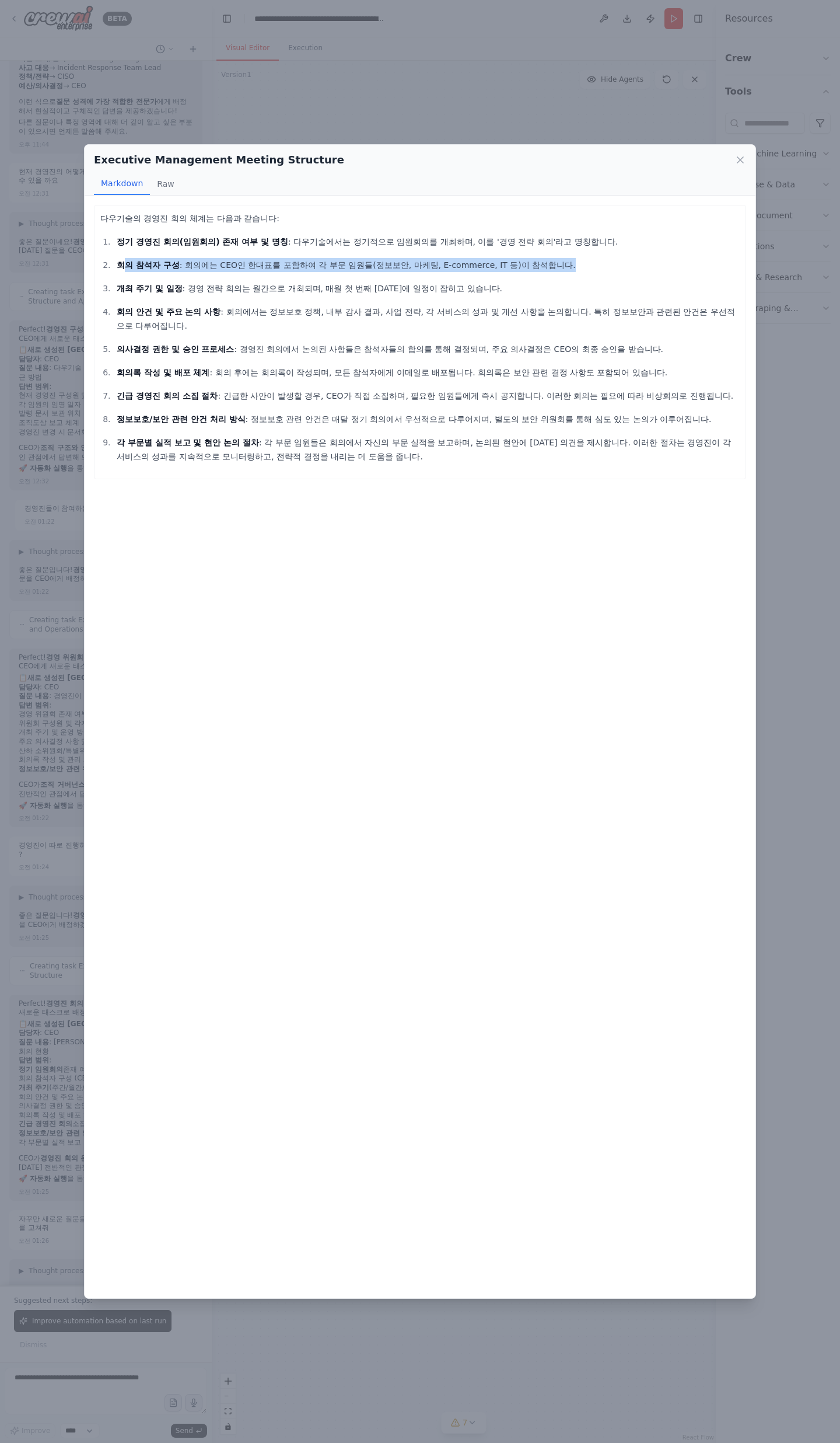
drag, startPoint x: 530, startPoint y: 265, endPoint x: 120, endPoint y: 269, distance: 410.0
click at [121, 269] on p "회의 참석자 구성 : 회의에는 CEO인 한대표를 포함하여 각 부문 임원들(정보보안, 마케팅, E-commerce, IT 등)이 참석합니다." at bounding box center [428, 265] width 623 height 14
click at [120, 269] on strong "회의 참석자 구성" at bounding box center [148, 265] width 63 height 10
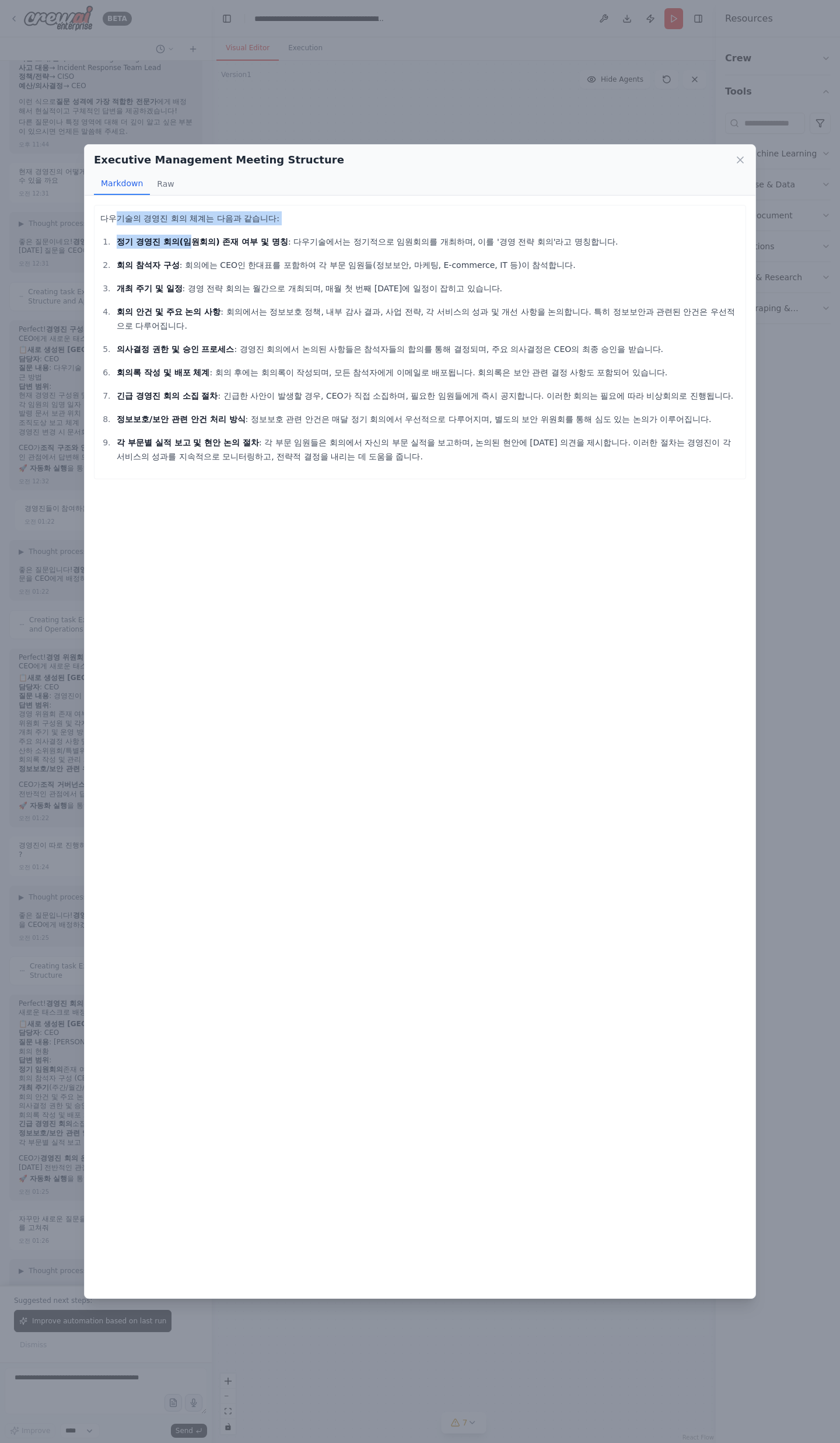
drag, startPoint x: 115, startPoint y: 219, endPoint x: 180, endPoint y: 247, distance: 70.8
click at [180, 246] on div "다우기술의 경영진 회의 체계는 다음과 같습니다: 정기 경영진 회의(임원회의) 존재 여부 및 명칭 : 다우기술에서는 정기적으로 임원회의를 개최하…" at bounding box center [420, 337] width 639 height 252
click at [180, 247] on p "정기 경영진 회의(임원회의) 존재 여부 및 명칭 : 다우기술에서는 정기적으로 임원회의를 개최하며, 이를 '경영 전략 회의'라고 명칭합니다." at bounding box center [428, 241] width 623 height 14
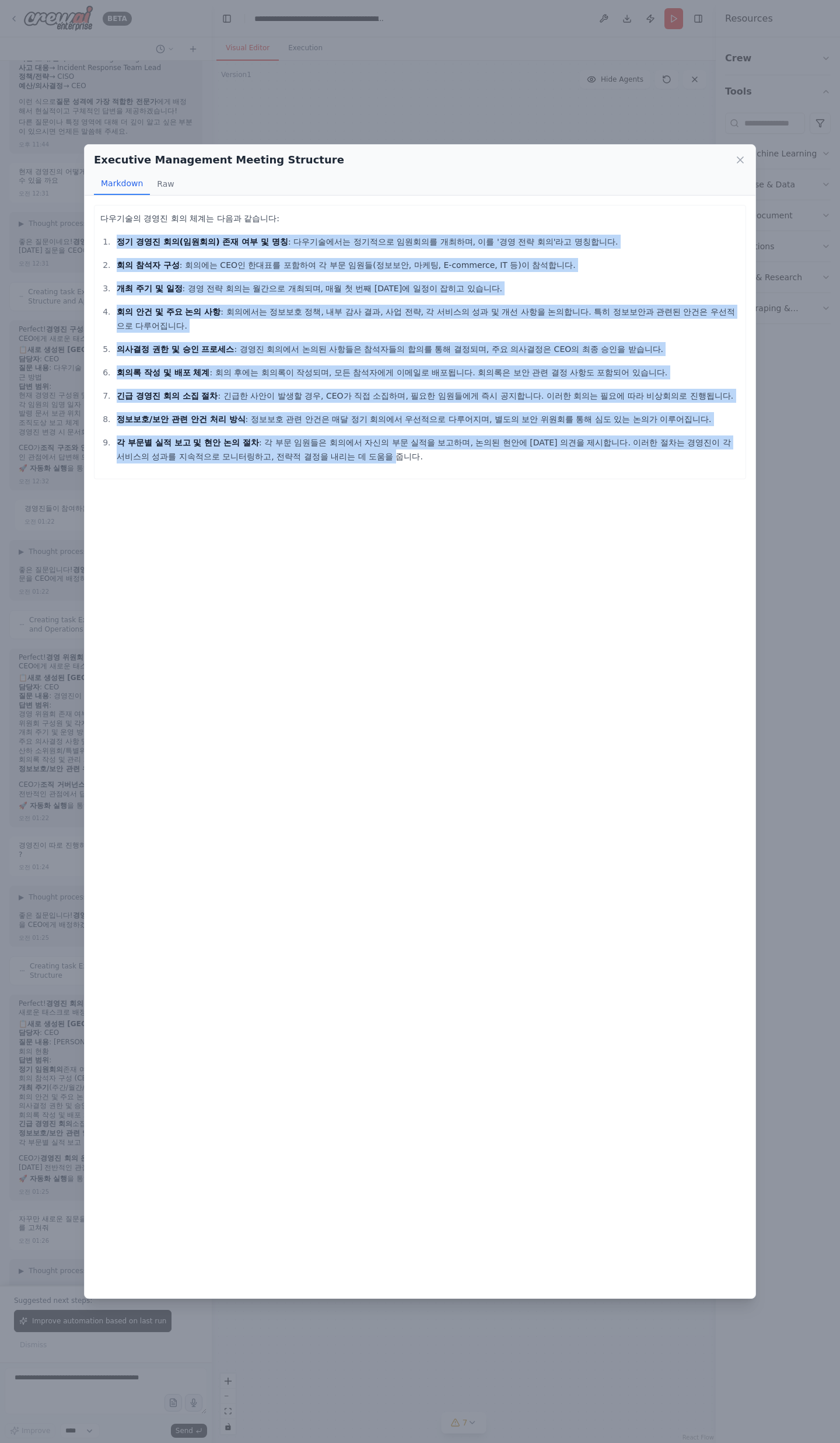
drag, startPoint x: 116, startPoint y: 241, endPoint x: 325, endPoint y: 460, distance: 302.7
click at [325, 460] on div "다우기술의 경영진 회의 체계는 다음과 같습니다: 정기 경영진 회의(임원회의) 존재 여부 및 명칭 : 다우기술에서는 정기적으로 임원회의를 개최하…" at bounding box center [420, 342] width 652 height 275
copy ol "lo ips do(sita) co ad e se : doeiusm tempo incid utla, et 'do ma al'en admin. v…"
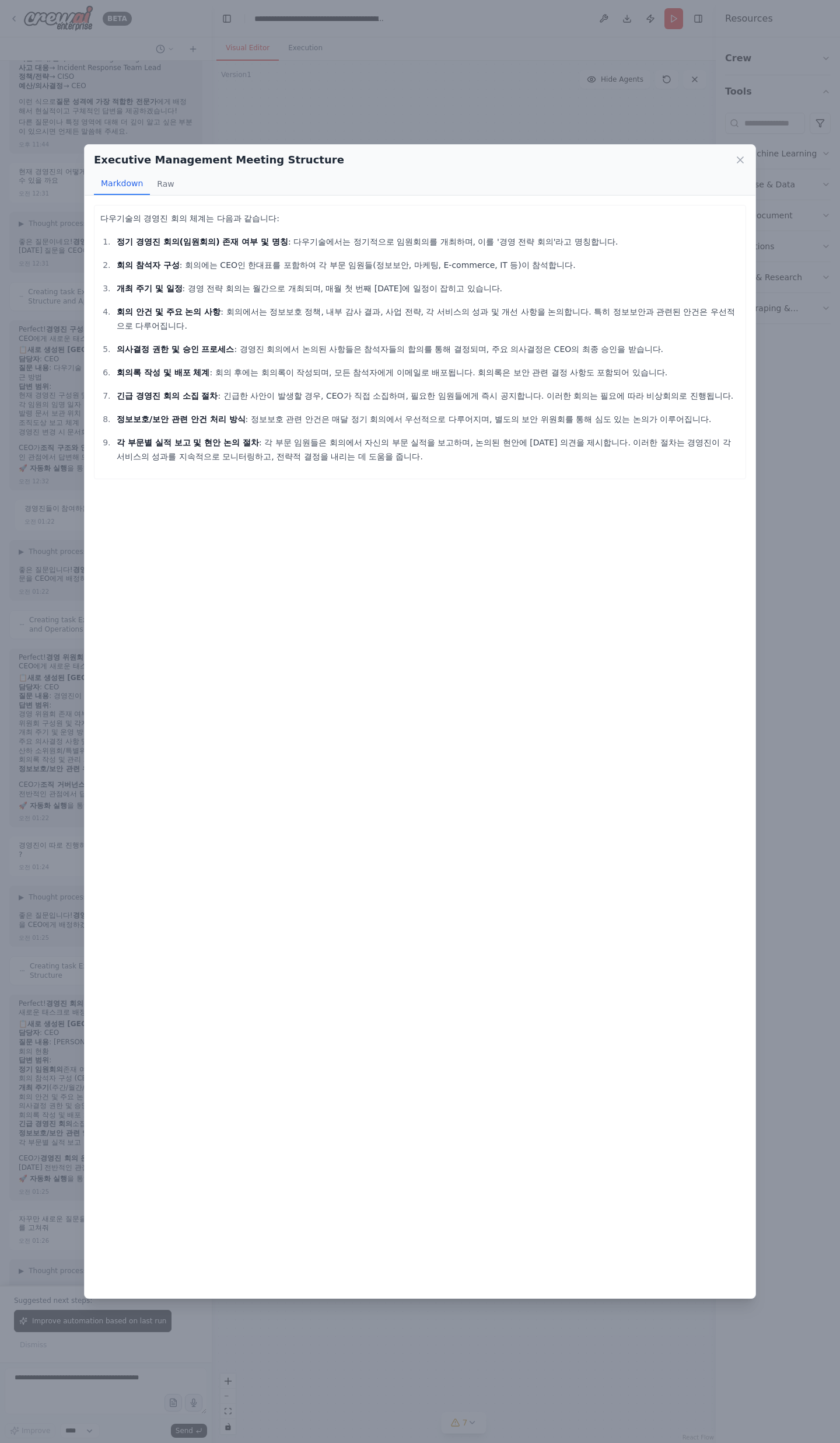
drag, startPoint x: 200, startPoint y: 180, endPoint x: 190, endPoint y: 182, distance: 10.2
click at [200, 180] on div "Markdown Raw" at bounding box center [420, 184] width 652 height 22
click at [159, 185] on button "Raw" at bounding box center [166, 184] width 31 height 22
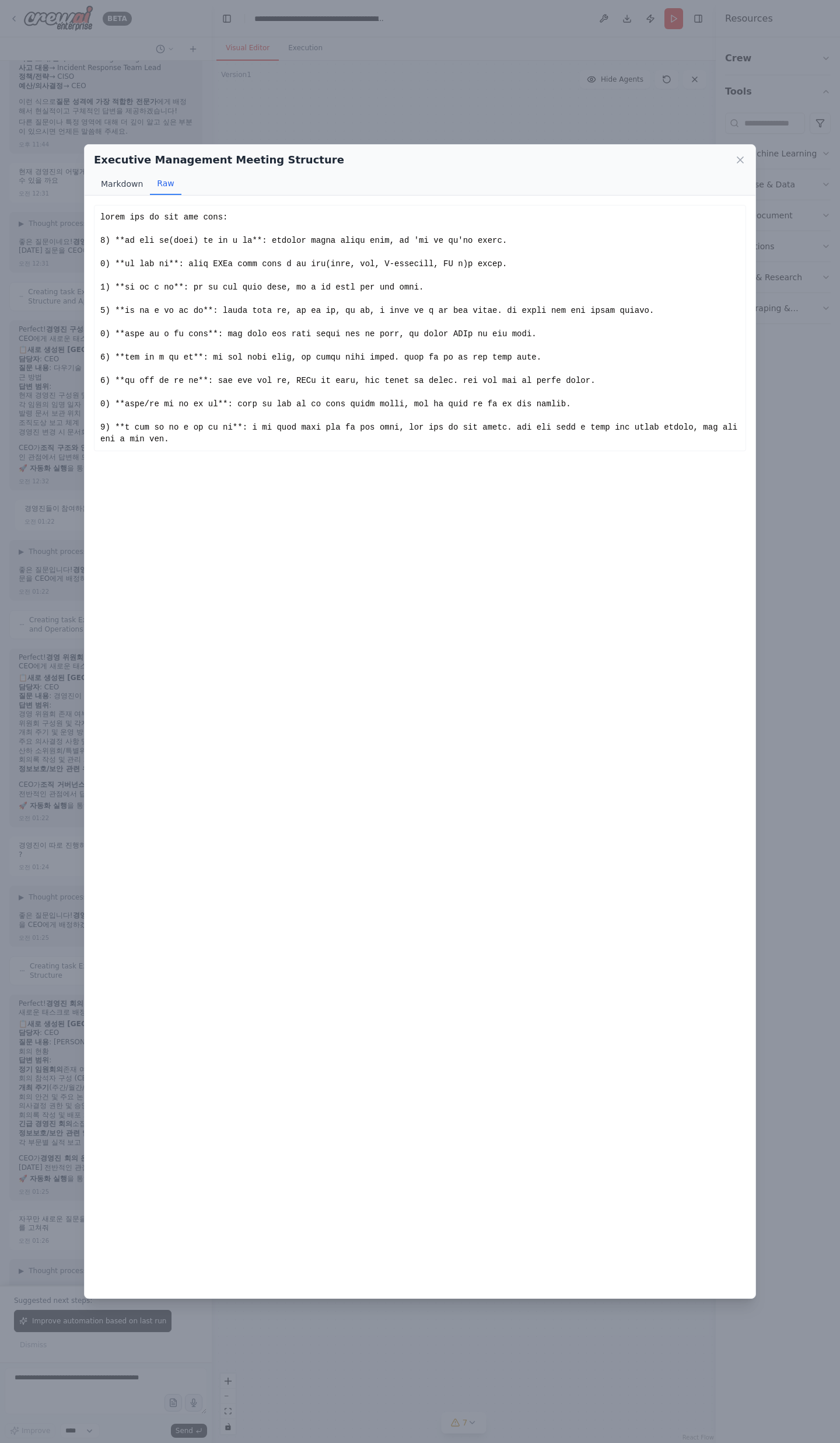
click at [125, 187] on button "Markdown" at bounding box center [122, 184] width 56 height 22
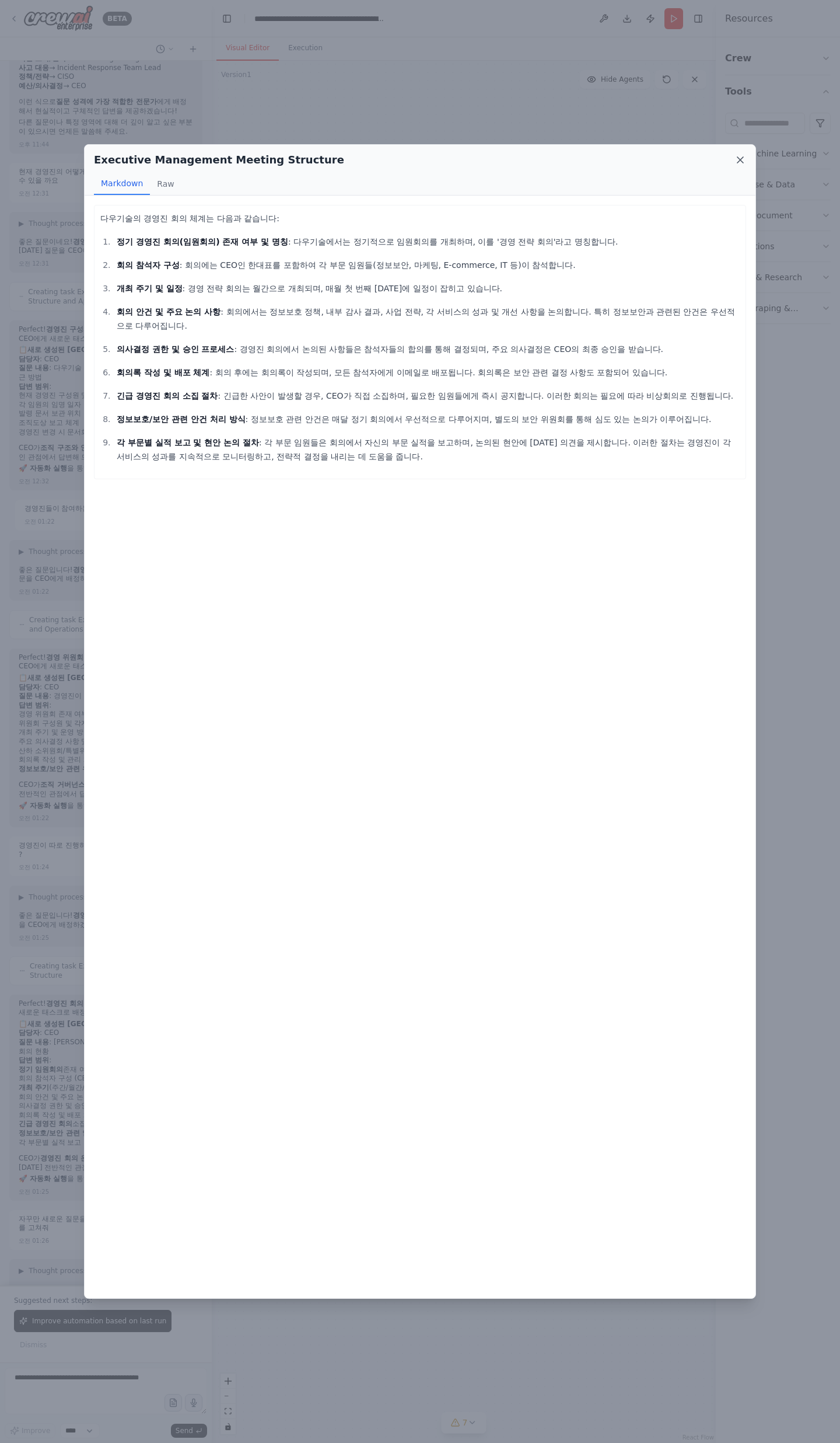
click at [737, 159] on icon at bounding box center [741, 160] width 11 height 11
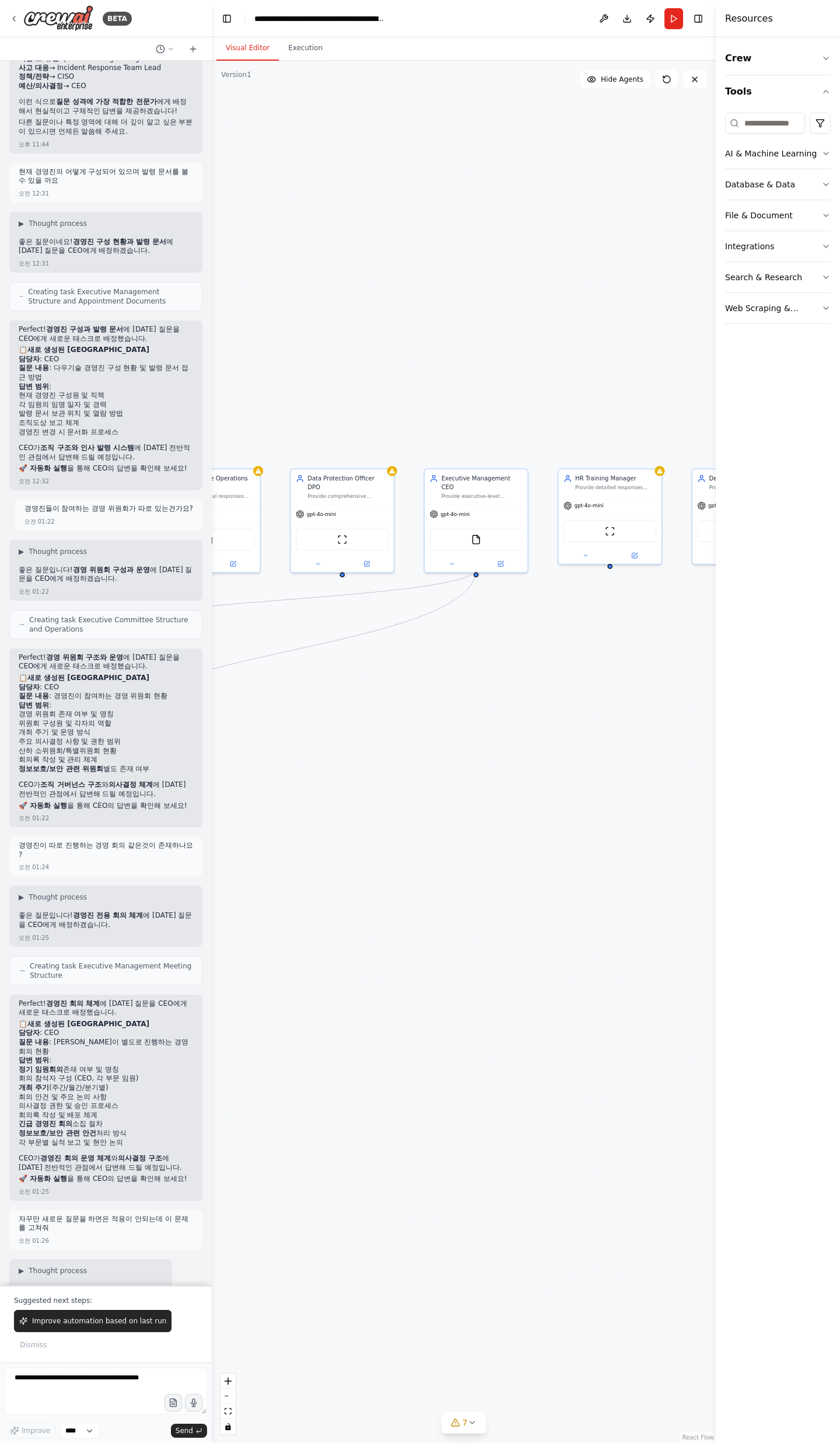
drag, startPoint x: 586, startPoint y: 786, endPoint x: 269, endPoint y: 817, distance: 318.5
click at [269, 817] on div ".deletable-edge-delete-btn { width: 20px; height: 20px; border: 0px solid #ffff…" at bounding box center [463, 751] width 504 height 1382
drag, startPoint x: 536, startPoint y: 698, endPoint x: 538, endPoint y: 440, distance: 258.0
click at [522, 445] on div ".deletable-edge-delete-btn { width: 20px; height: 20px; border: 0px solid #ffff…" at bounding box center [463, 751] width 504 height 1382
drag, startPoint x: 408, startPoint y: 789, endPoint x: 541, endPoint y: 1077, distance: 317.2
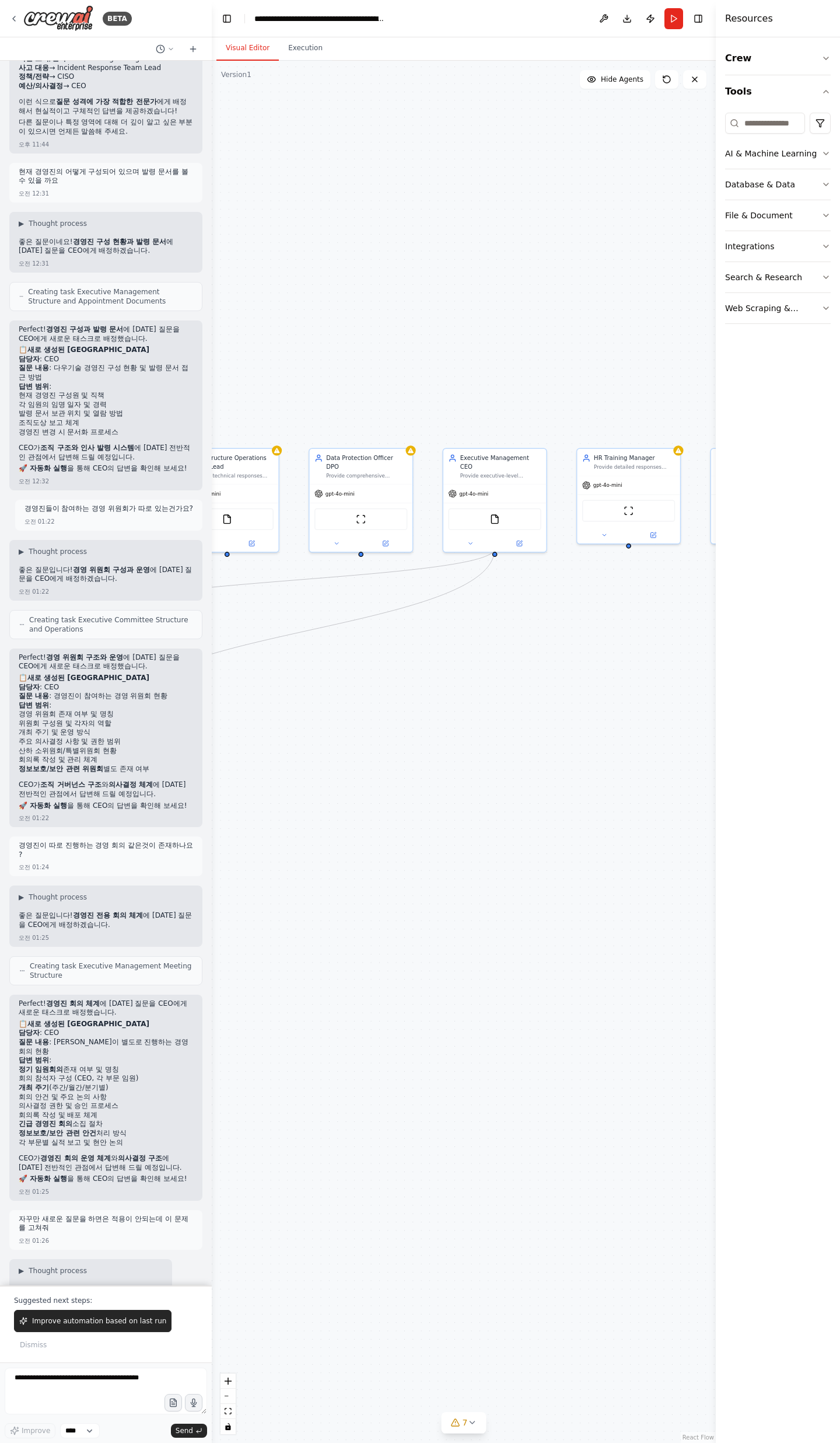
click at [541, 1077] on div ".deletable-edge-delete-btn { width: 20px; height: 20px; border: 0px solid #ffff…" at bounding box center [463, 751] width 504 height 1382
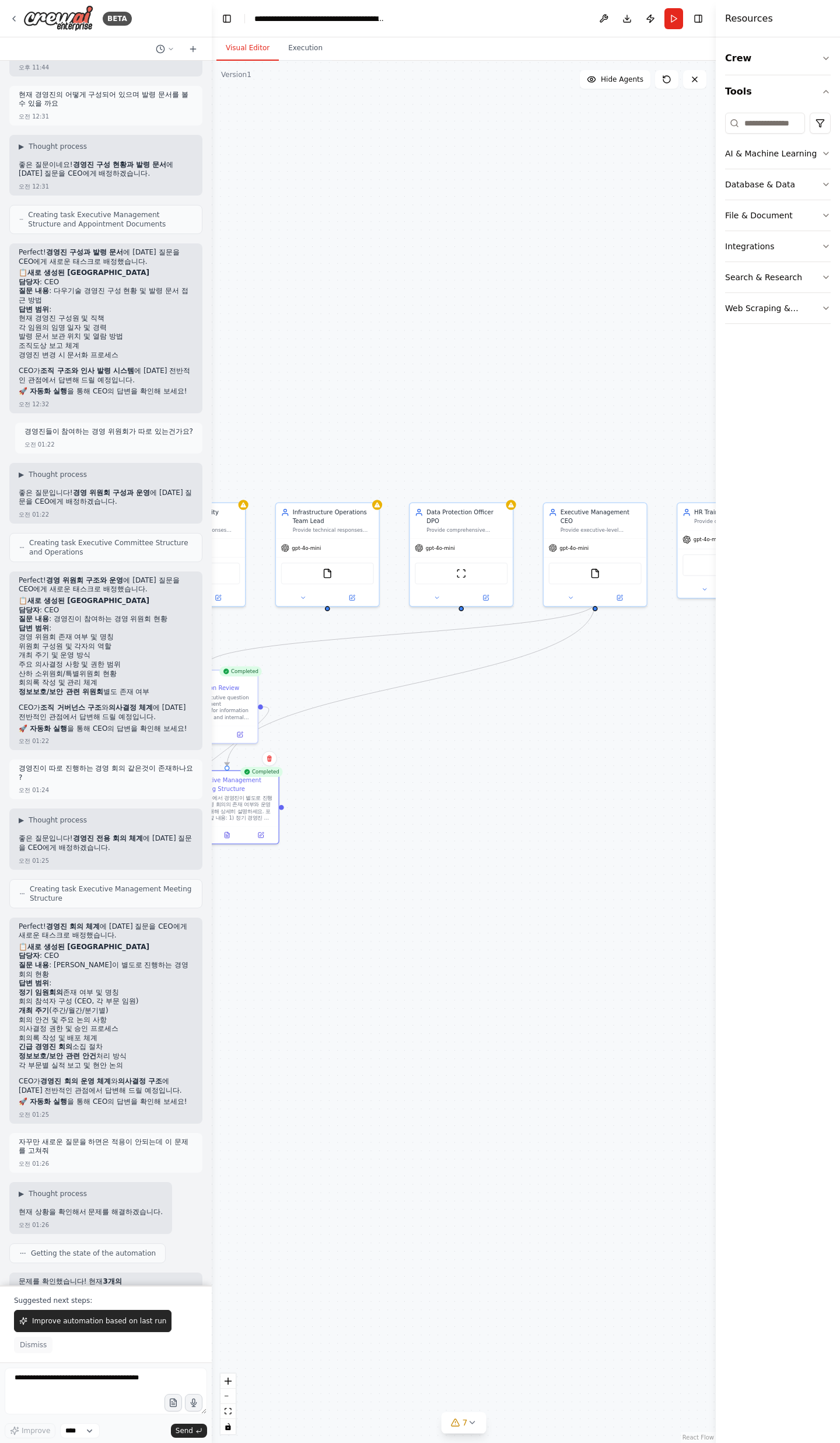
click at [37, 1346] on span "Dismiss" at bounding box center [33, 1344] width 27 height 10
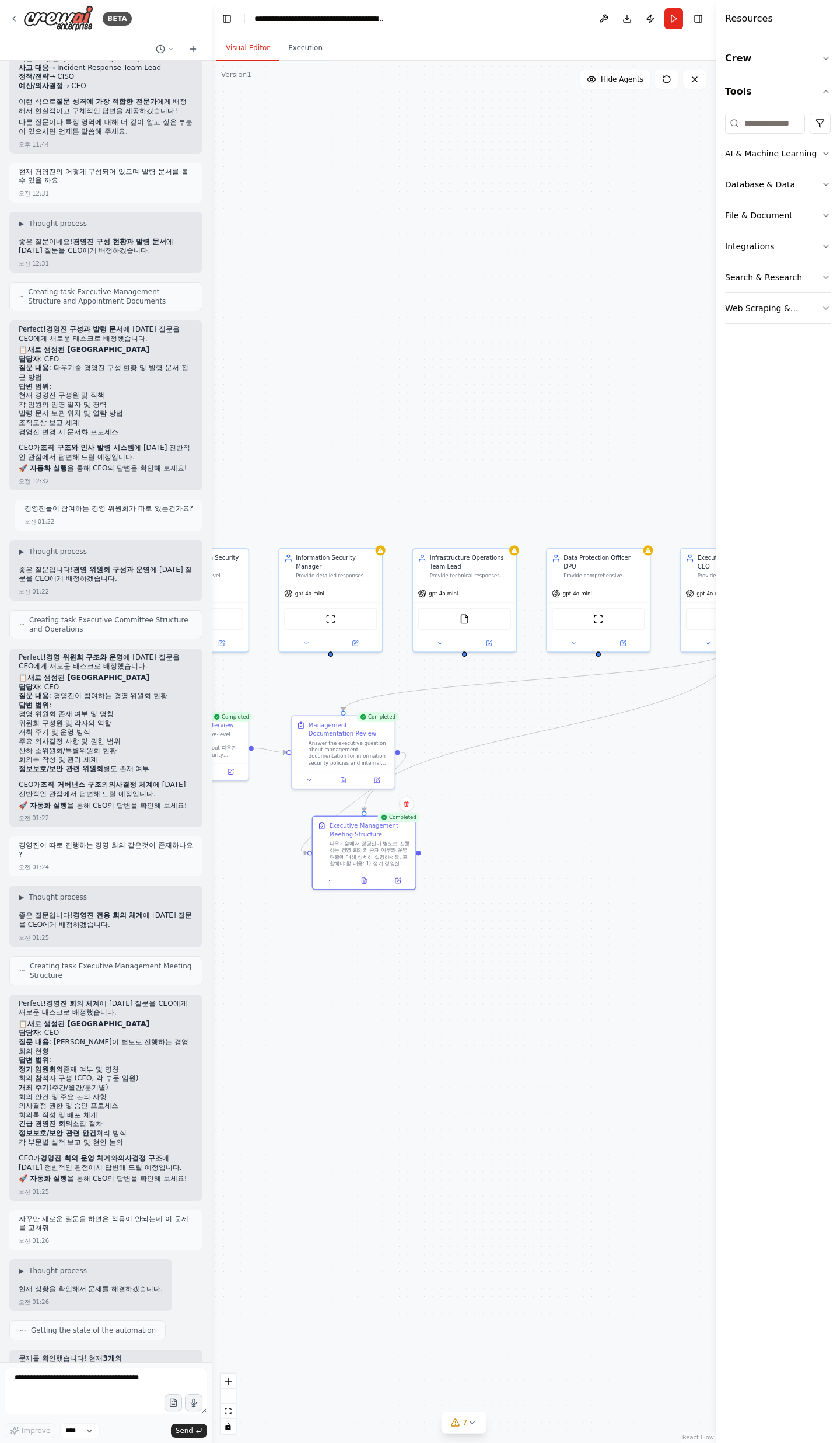
drag, startPoint x: 501, startPoint y: 988, endPoint x: 638, endPoint y: 1033, distance: 144.2
click at [638, 1034] on div ".deletable-edge-delete-btn { width: 20px; height: 20px; border: 0px solid #ffff…" at bounding box center [463, 751] width 504 height 1382
click at [122, 1393] on textarea at bounding box center [106, 1390] width 203 height 47
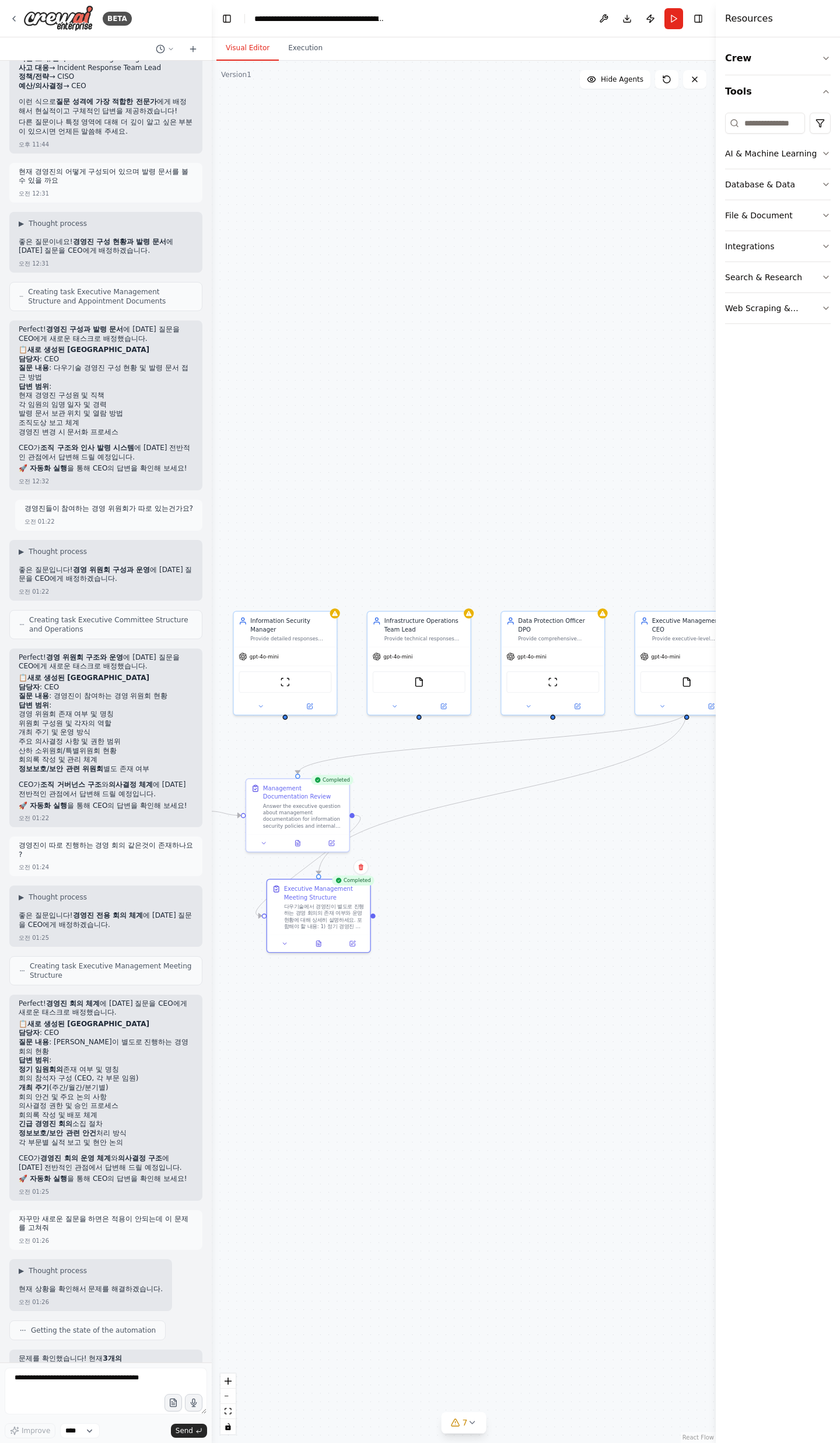
drag, startPoint x: 454, startPoint y: 1108, endPoint x: 389, endPoint y: 1198, distance: 111.0
click at [389, 1198] on div ".deletable-edge-delete-btn { width: 20px; height: 20px; border: 0px solid #ffff…" at bounding box center [463, 751] width 504 height 1382
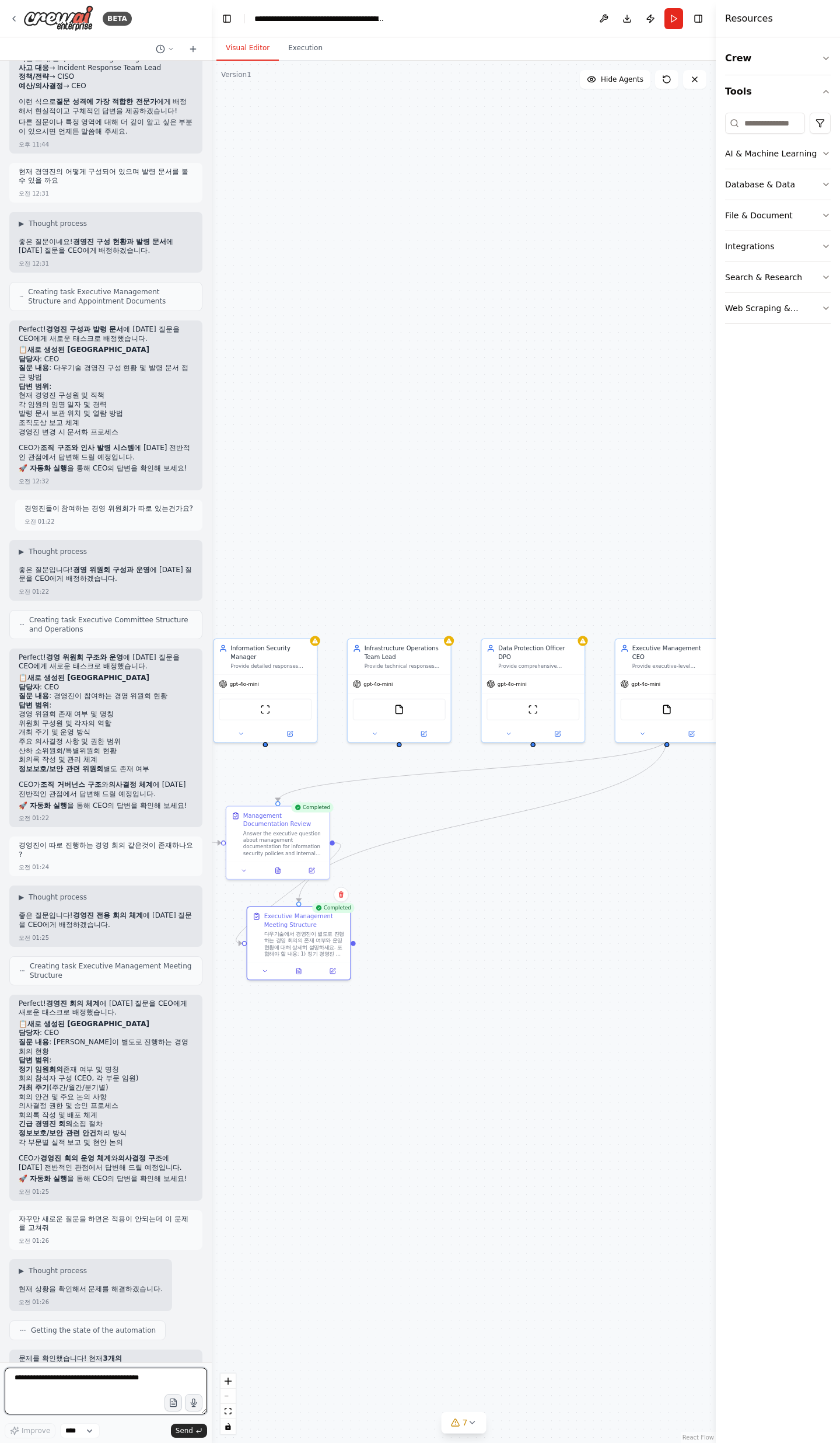
click at [89, 1392] on textarea at bounding box center [106, 1390] width 203 height 47
type textarea "**********"
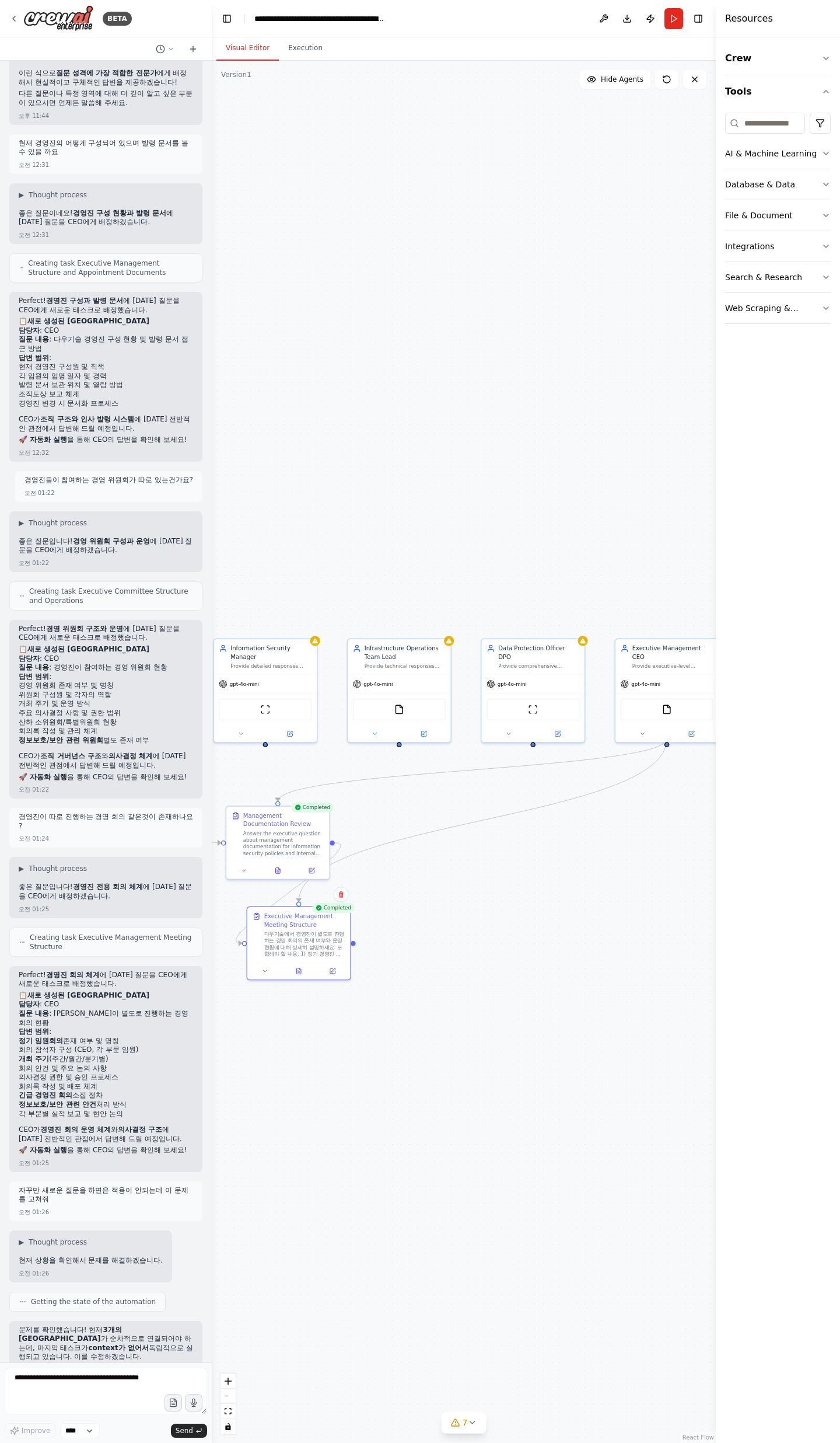
scroll to position [20036, 0]
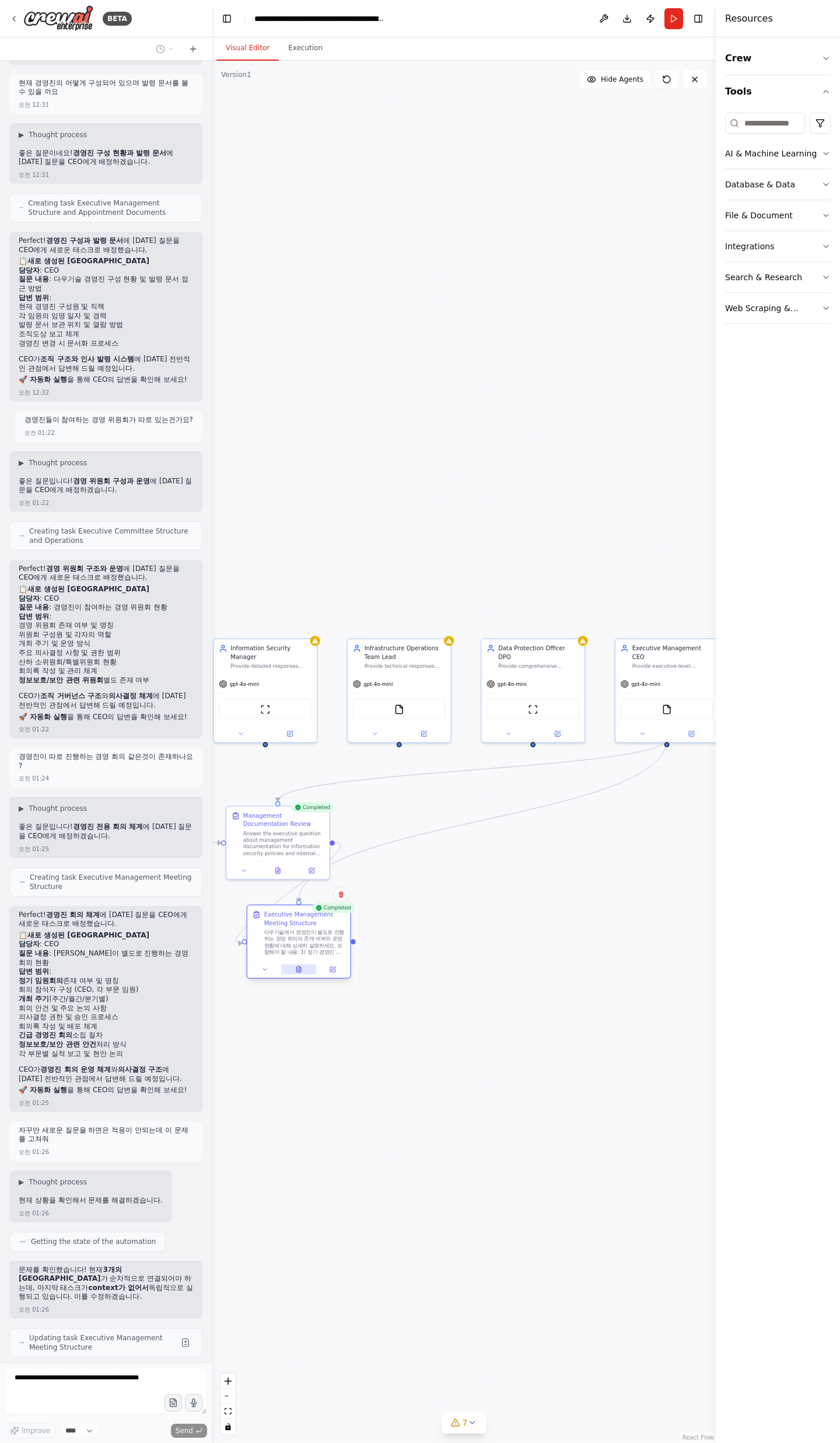
click at [298, 970] on icon at bounding box center [298, 969] width 5 height 6
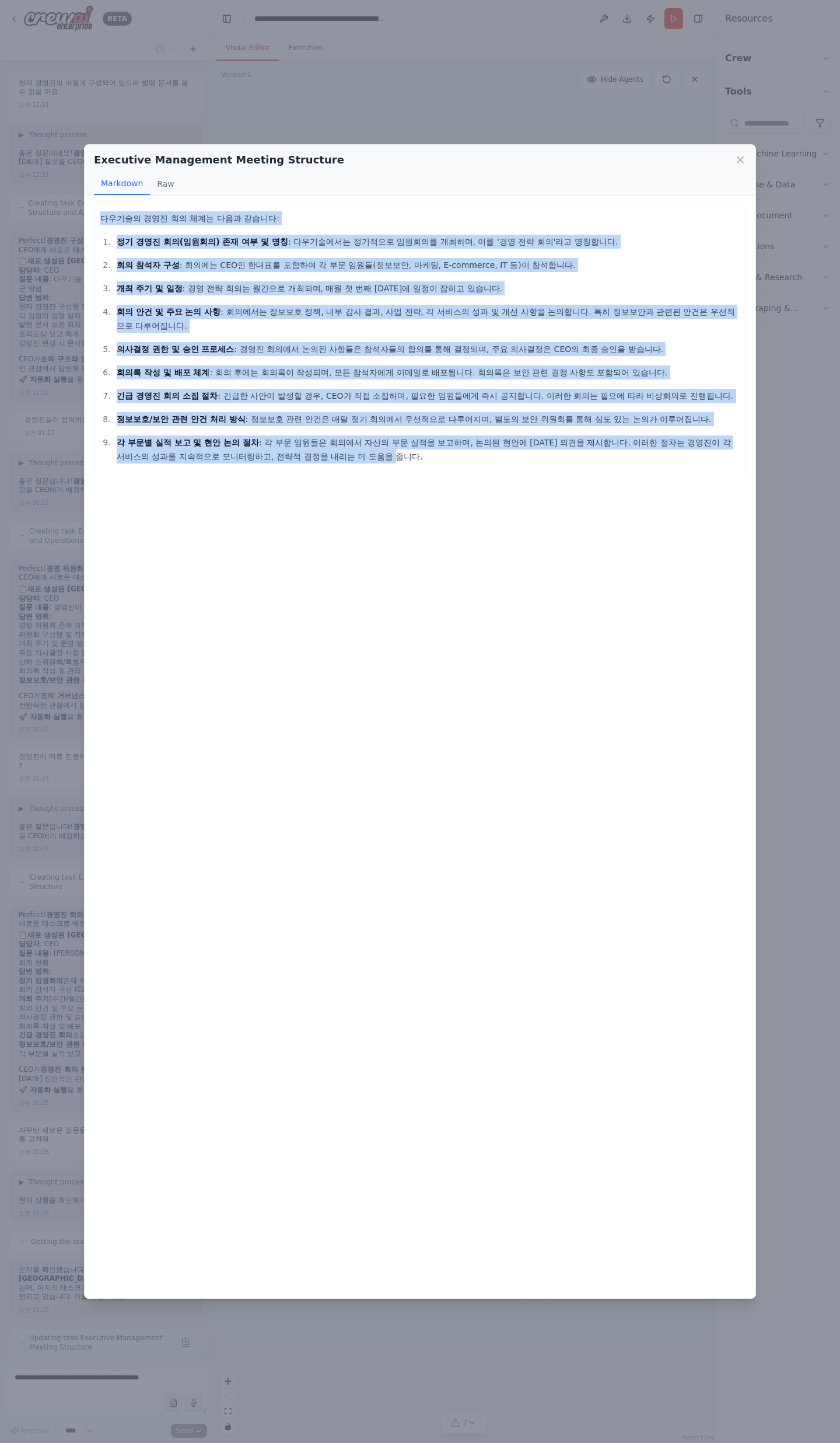
drag, startPoint x: 312, startPoint y: 447, endPoint x: 101, endPoint y: 197, distance: 327.1
click at [101, 197] on div "다우기술의 경영진 회의 체계는 다음과 같습니다: 정기 경영진 회의(임원회의) 존재 여부 및 명칭 : 다우기술에서는 정기적으로 임원회의를 개최하…" at bounding box center [419, 746] width 671 height 1102
copy div "lorem ips do sit ame cons: ad eli se(doei) te in u la : etdolor magna aliqu eni…"
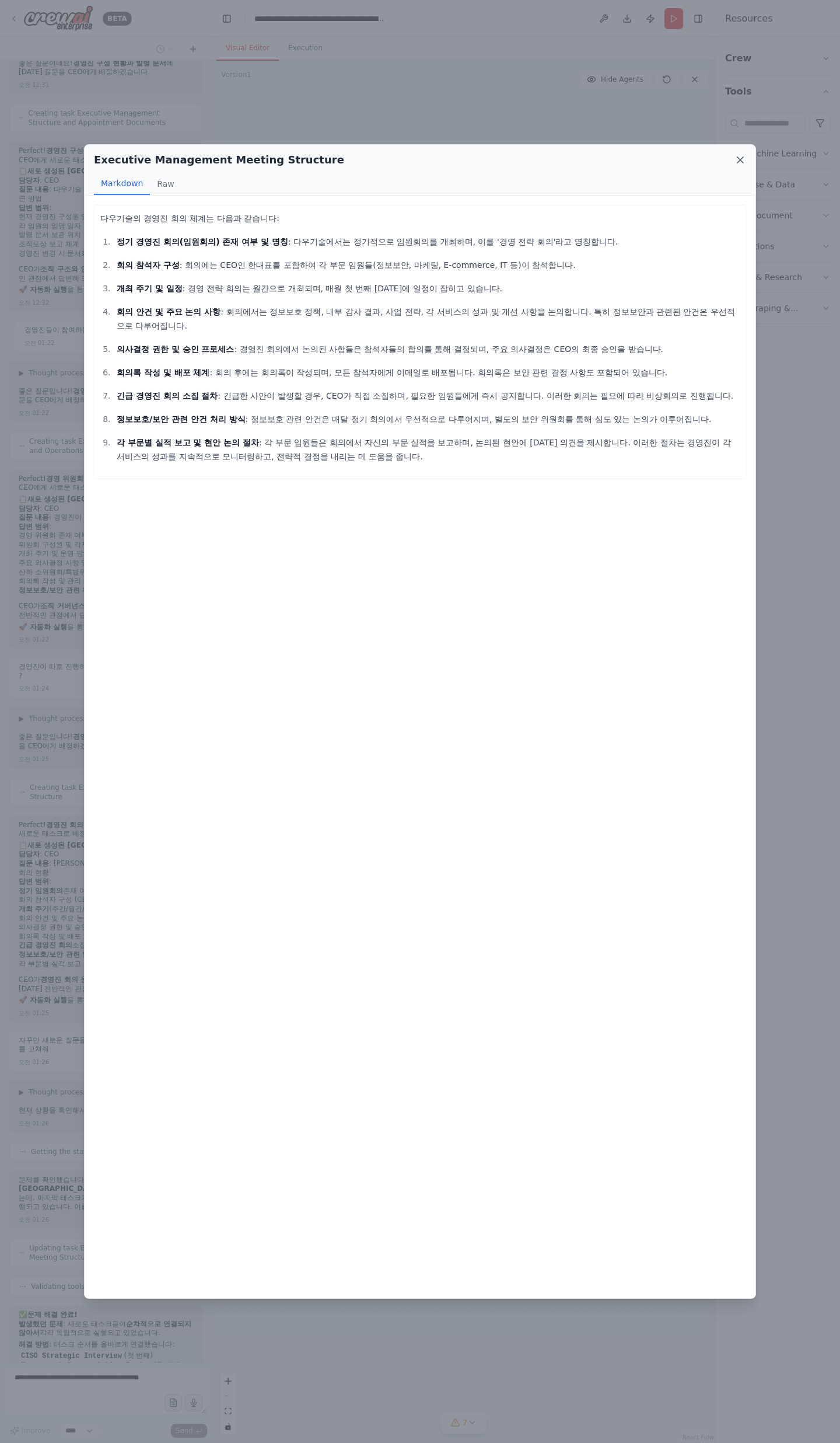
click at [737, 161] on icon at bounding box center [741, 160] width 11 height 11
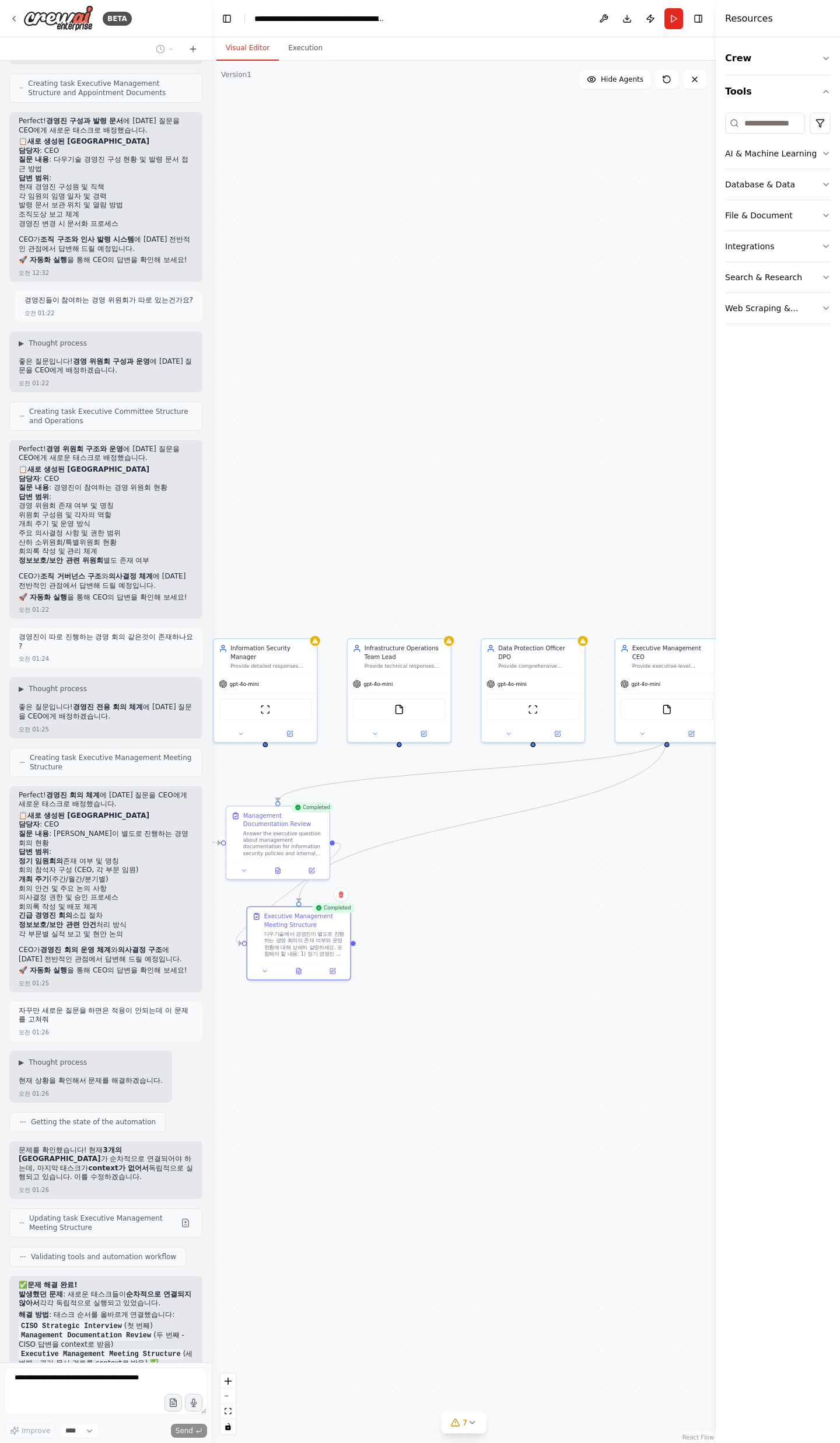
scroll to position [20166, 0]
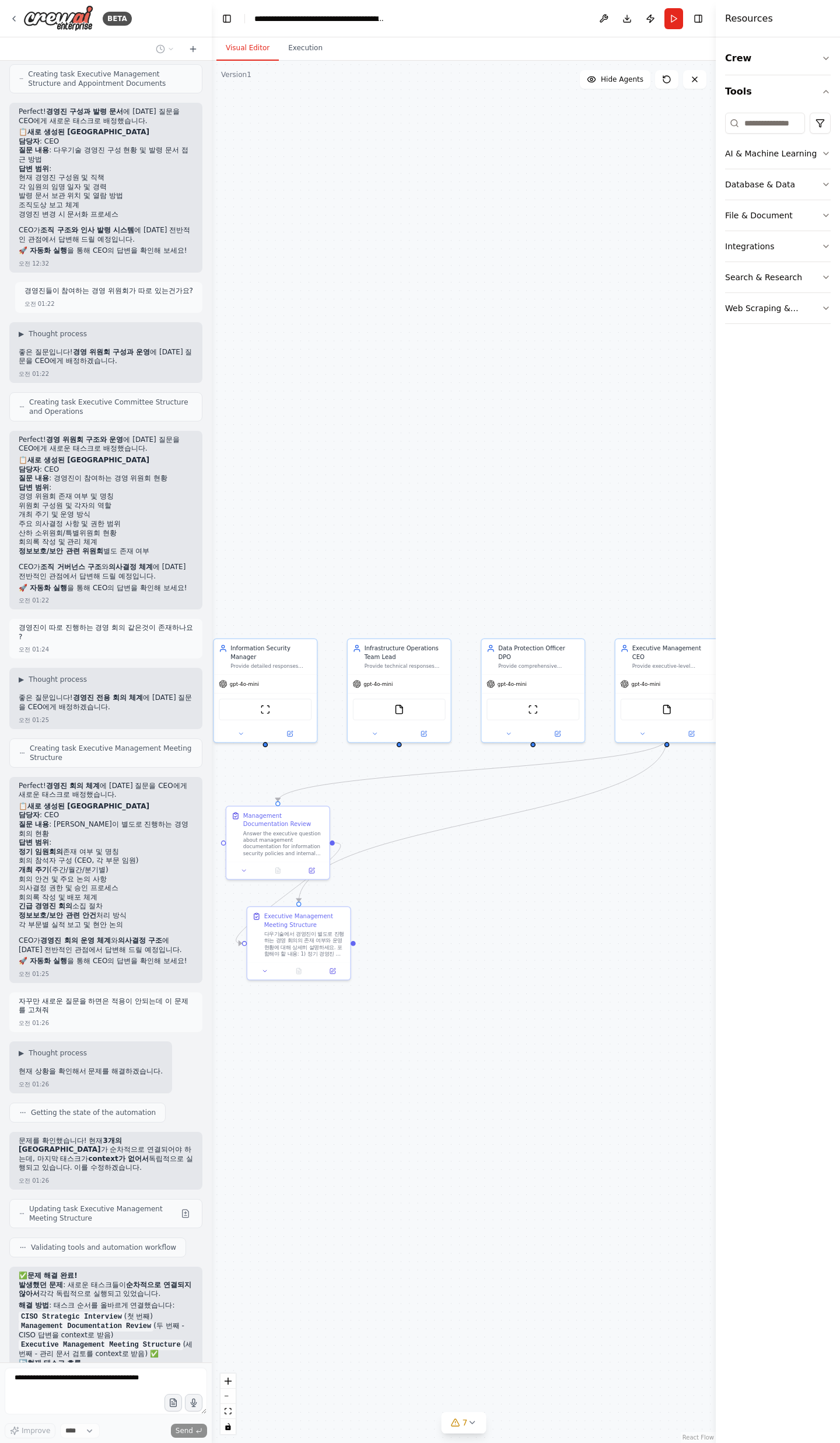
click at [463, 934] on div ".deletable-edge-delete-btn { width: 20px; height: 20px; border: 0px solid #ffff…" at bounding box center [463, 751] width 504 height 1382
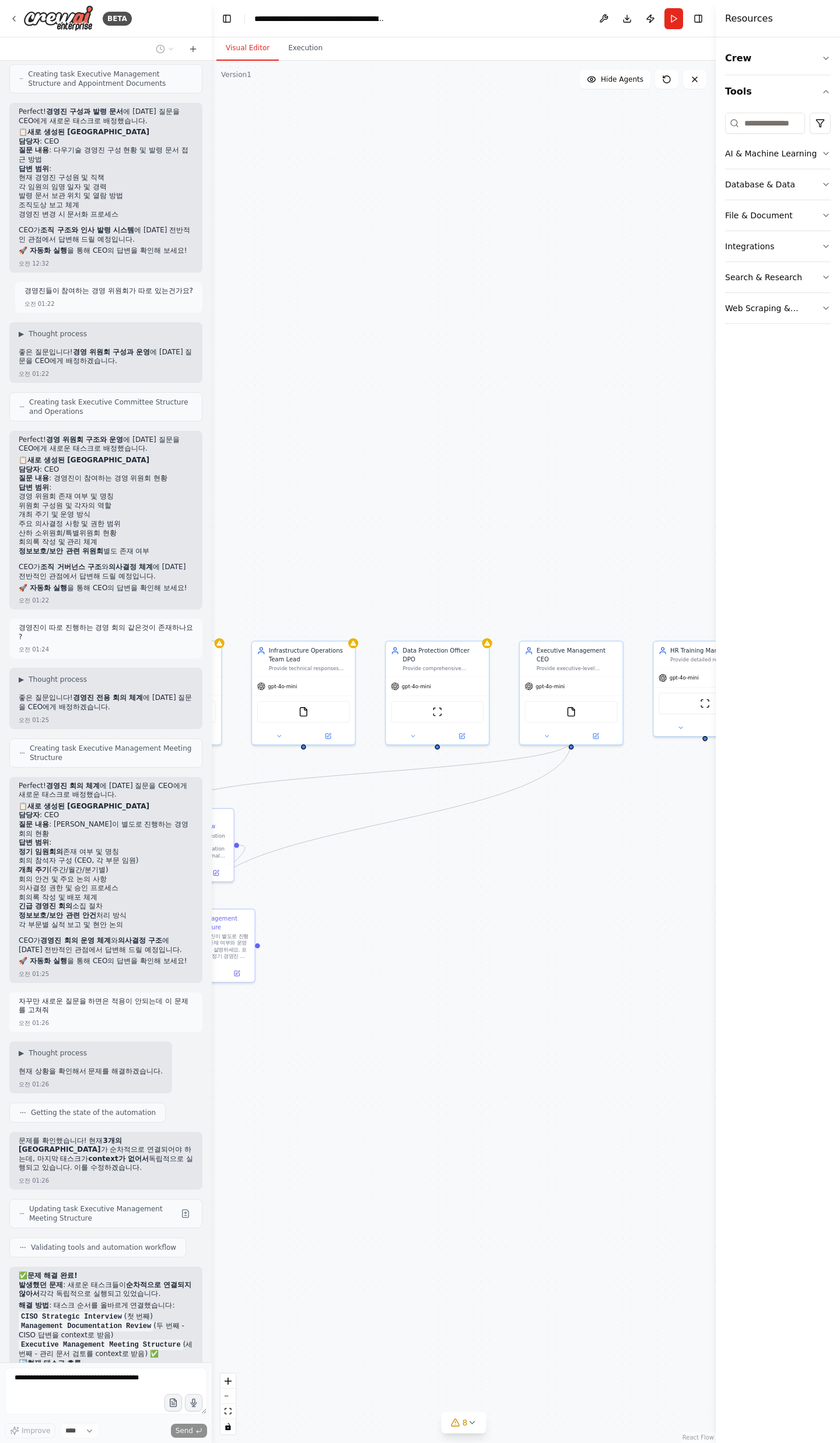
drag, startPoint x: 514, startPoint y: 919, endPoint x: 375, endPoint y: 917, distance: 139.0
click at [375, 917] on div ".deletable-edge-delete-btn { width: 20px; height: 20px; border: 0px solid #ffff…" at bounding box center [463, 751] width 504 height 1382
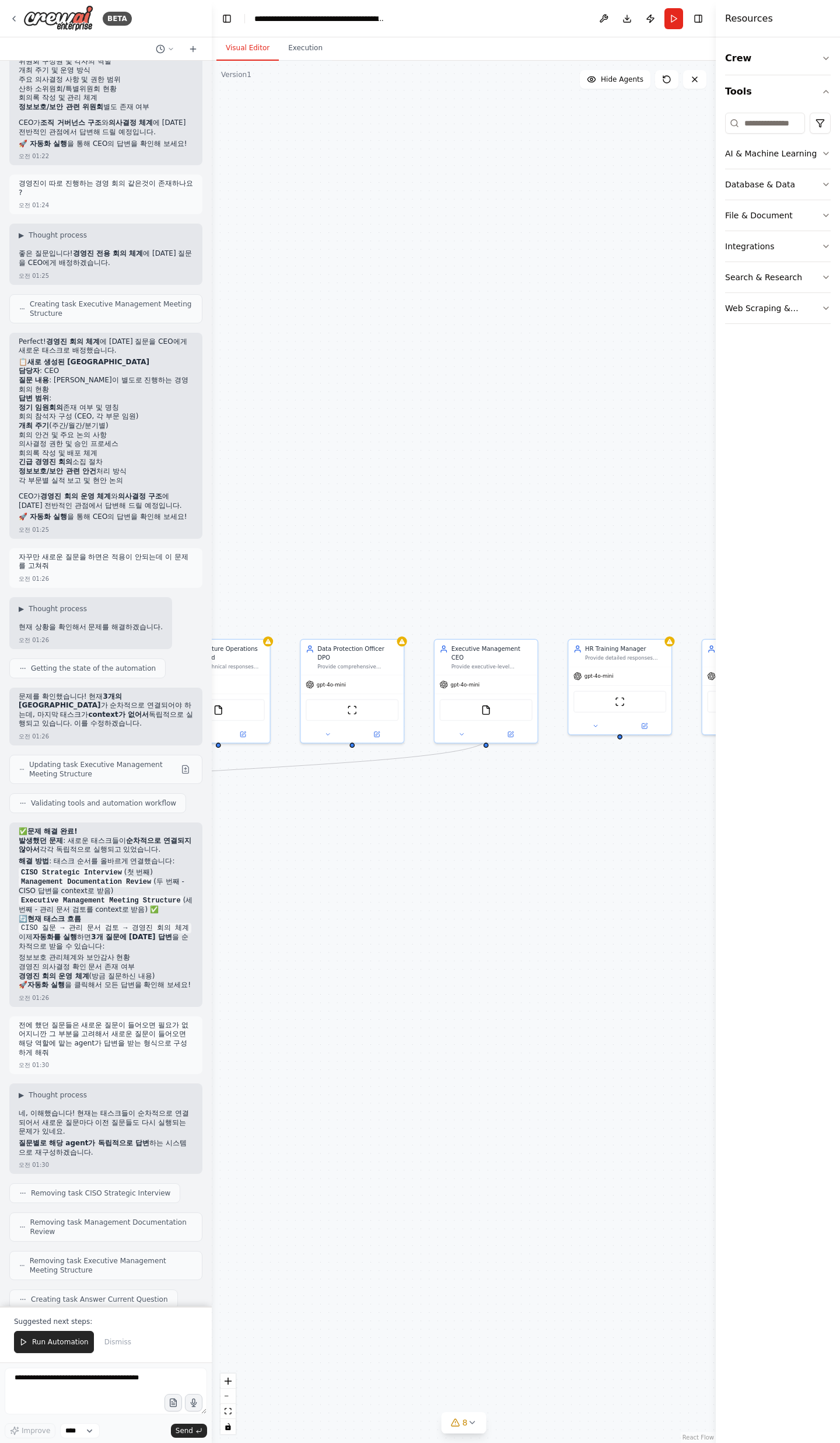
scroll to position [20619, 0]
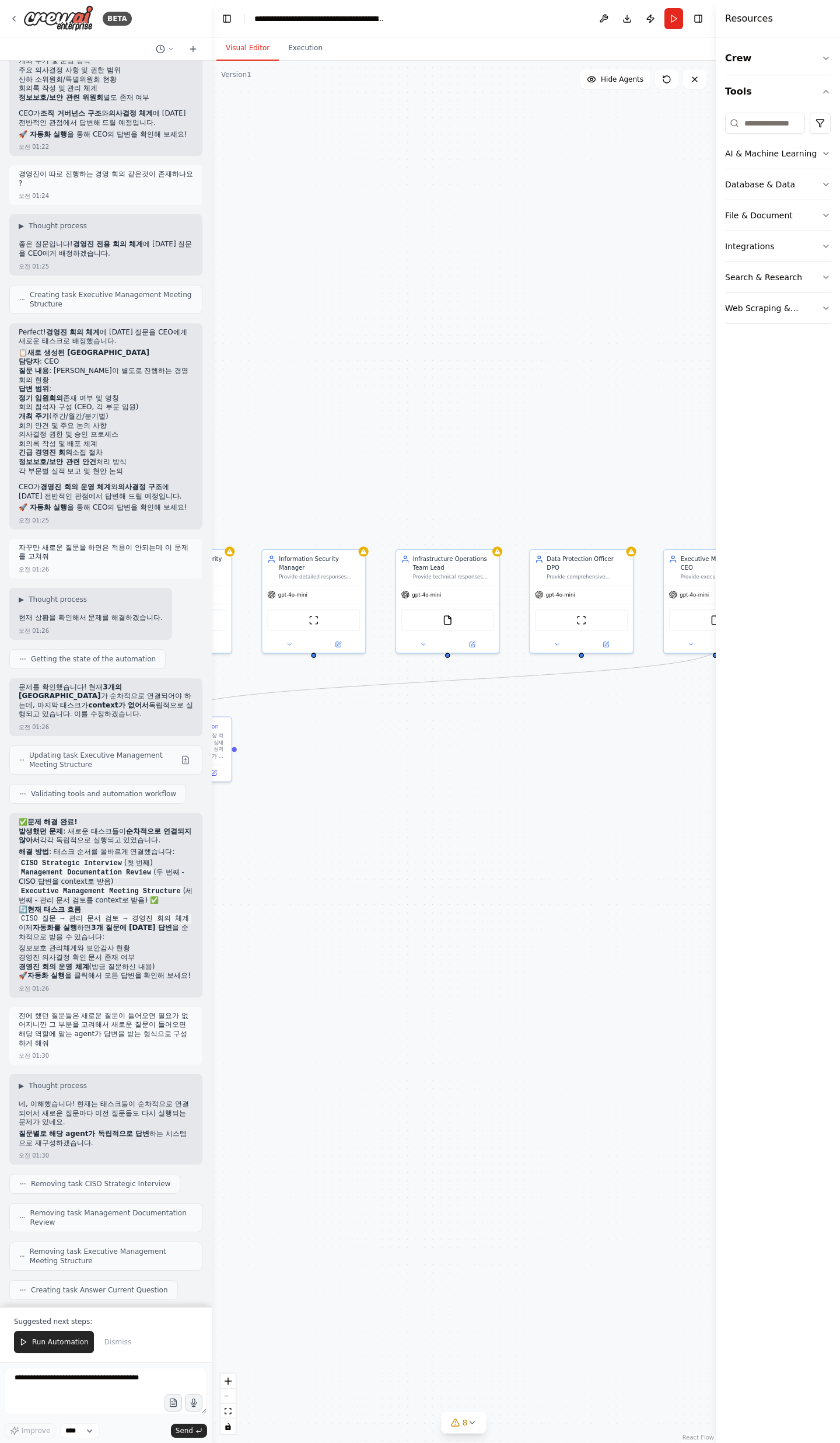
drag, startPoint x: 411, startPoint y: 538, endPoint x: 716, endPoint y: 411, distance: 330.4
click at [716, 411] on div "BETA 오후 03:59 ▶ Thought process I'll help you create a comprehensive ISMS asses…" at bounding box center [420, 722] width 840 height 1443
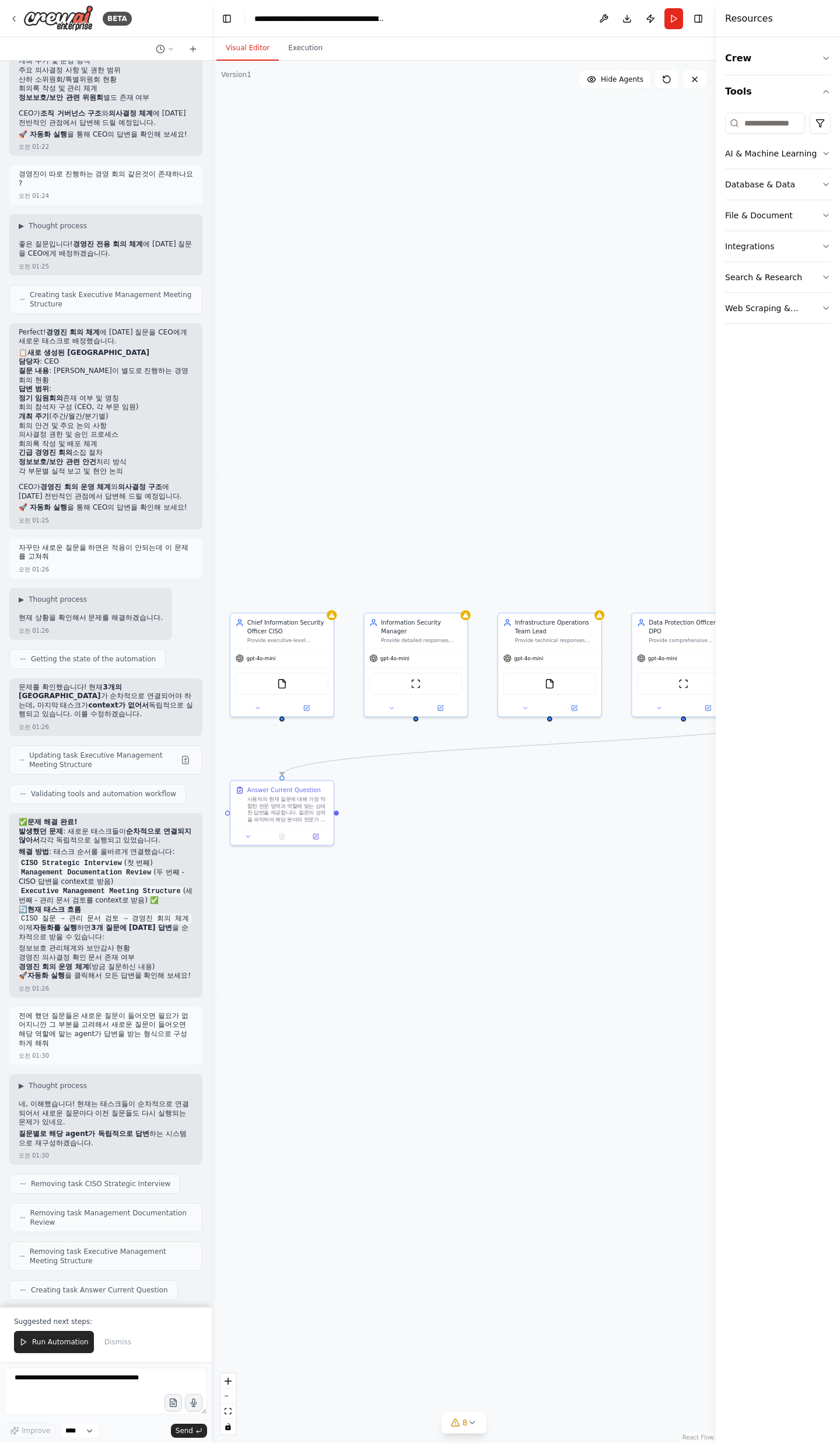
drag, startPoint x: 554, startPoint y: 835, endPoint x: 541, endPoint y: 934, distance: 99.8
click at [541, 934] on div ".deletable-edge-delete-btn { width: 20px; height: 20px; border: 0px solid #ffff…" at bounding box center [463, 751] width 504 height 1382
